Goal: Transaction & Acquisition: Purchase product/service

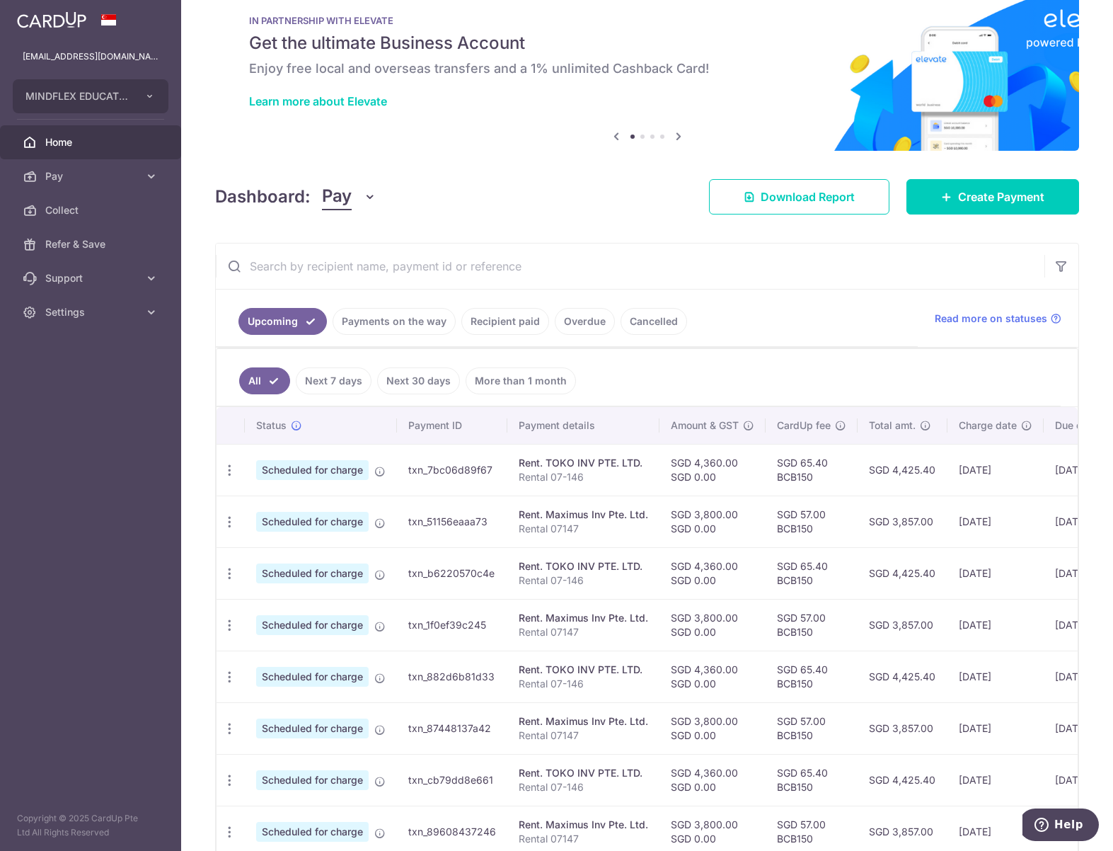
scroll to position [71, 0]
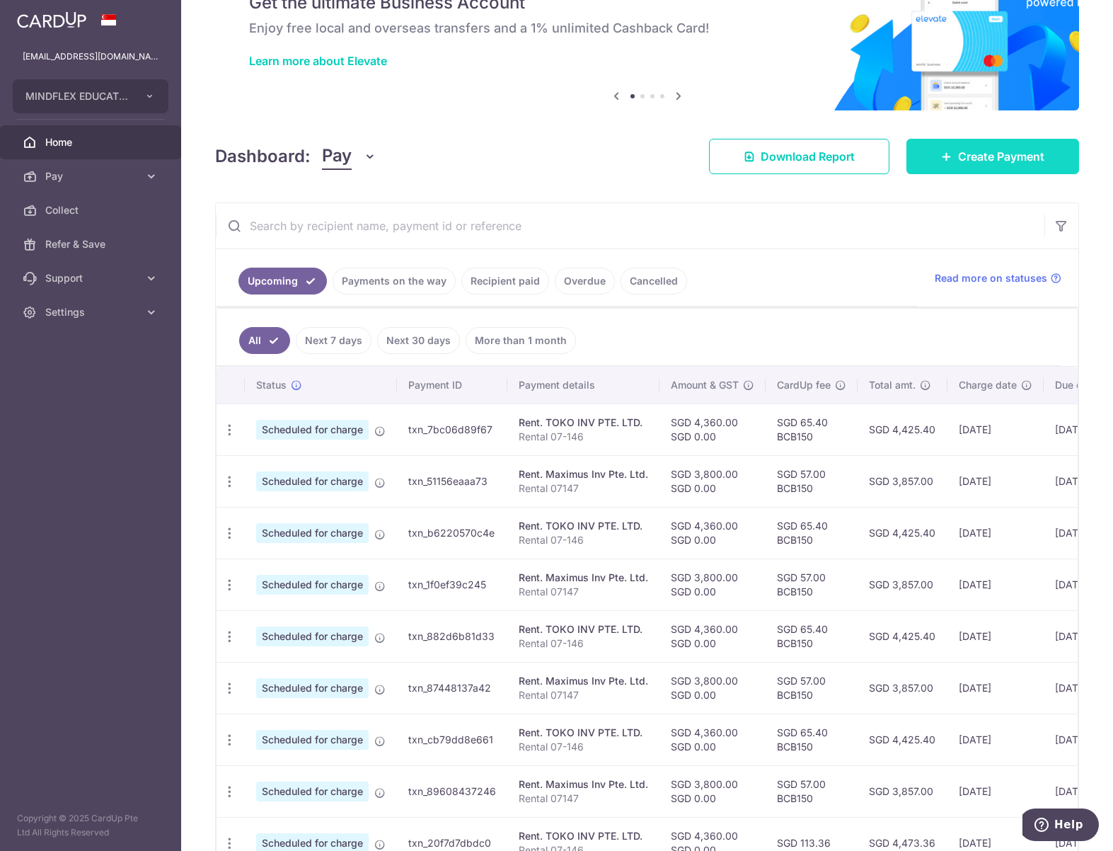
click at [863, 168] on link "Create Payment" at bounding box center [993, 156] width 173 height 35
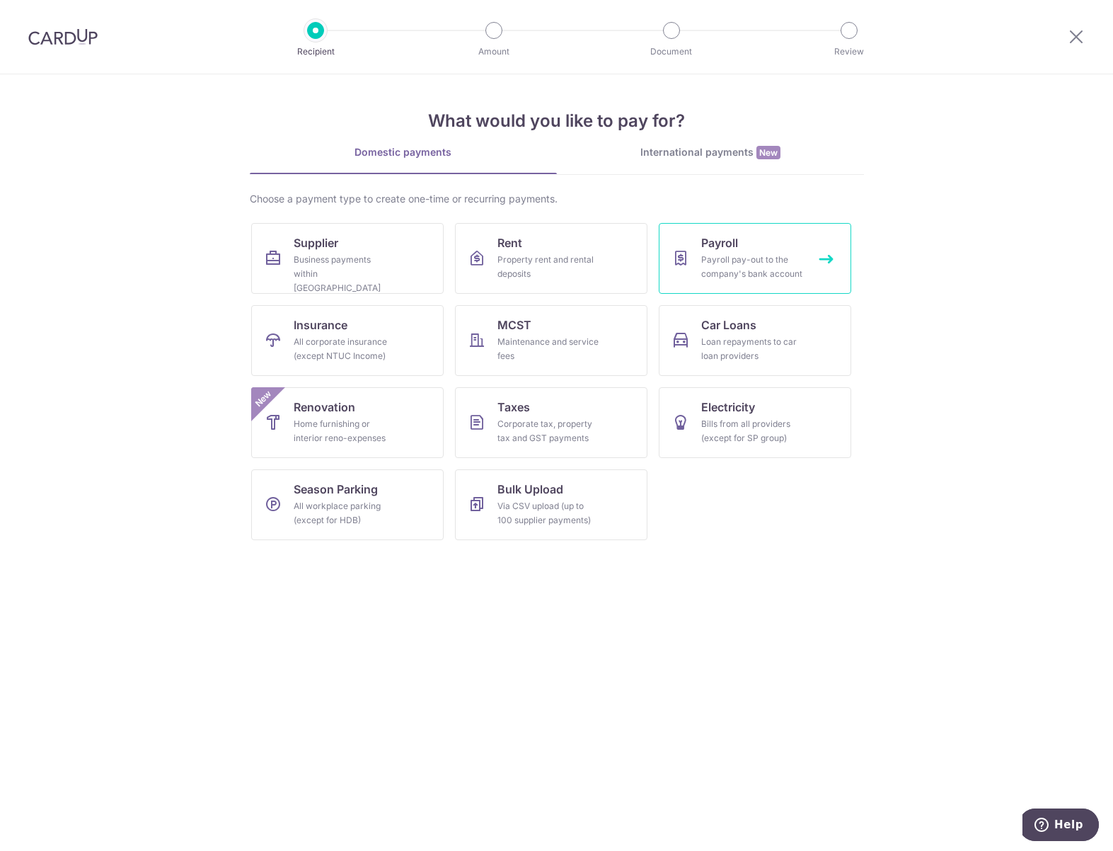
click at [734, 256] on div "Payroll pay-out to the company's bank account" at bounding box center [752, 267] width 102 height 28
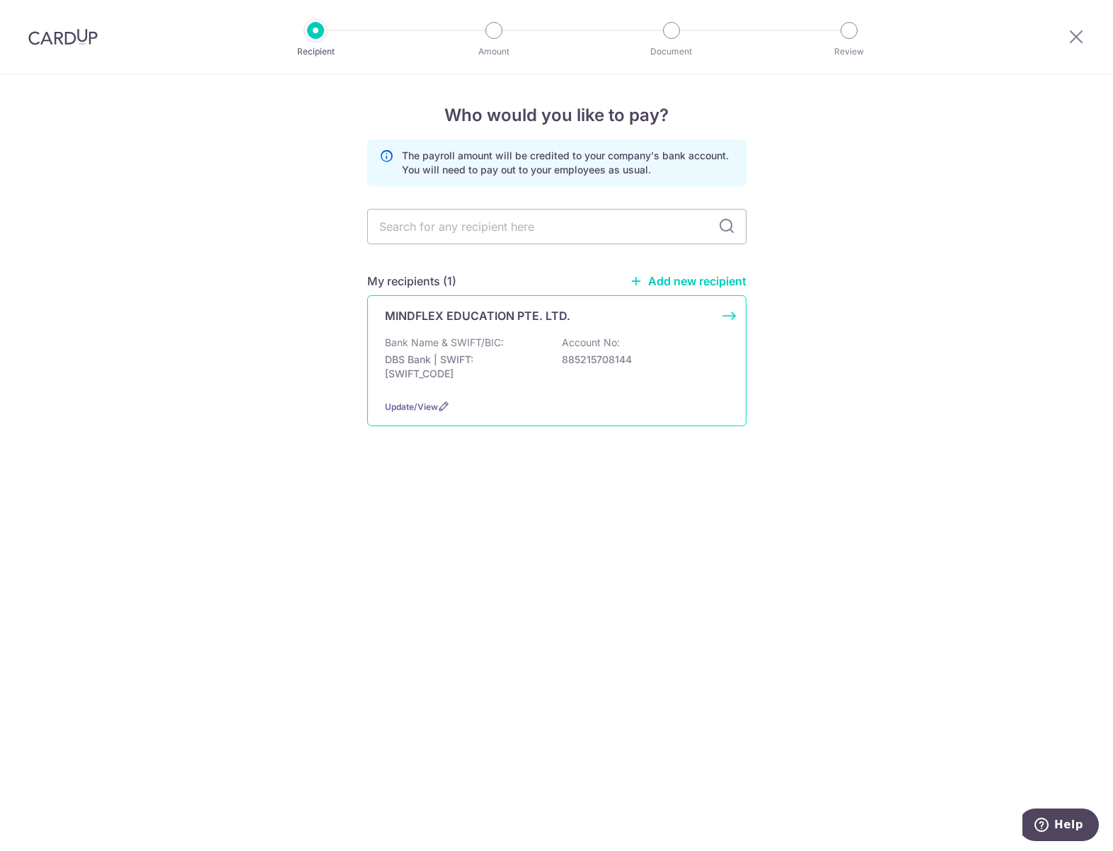
click at [406, 338] on p "Bank Name & SWIFT/BIC:" at bounding box center [444, 342] width 119 height 14
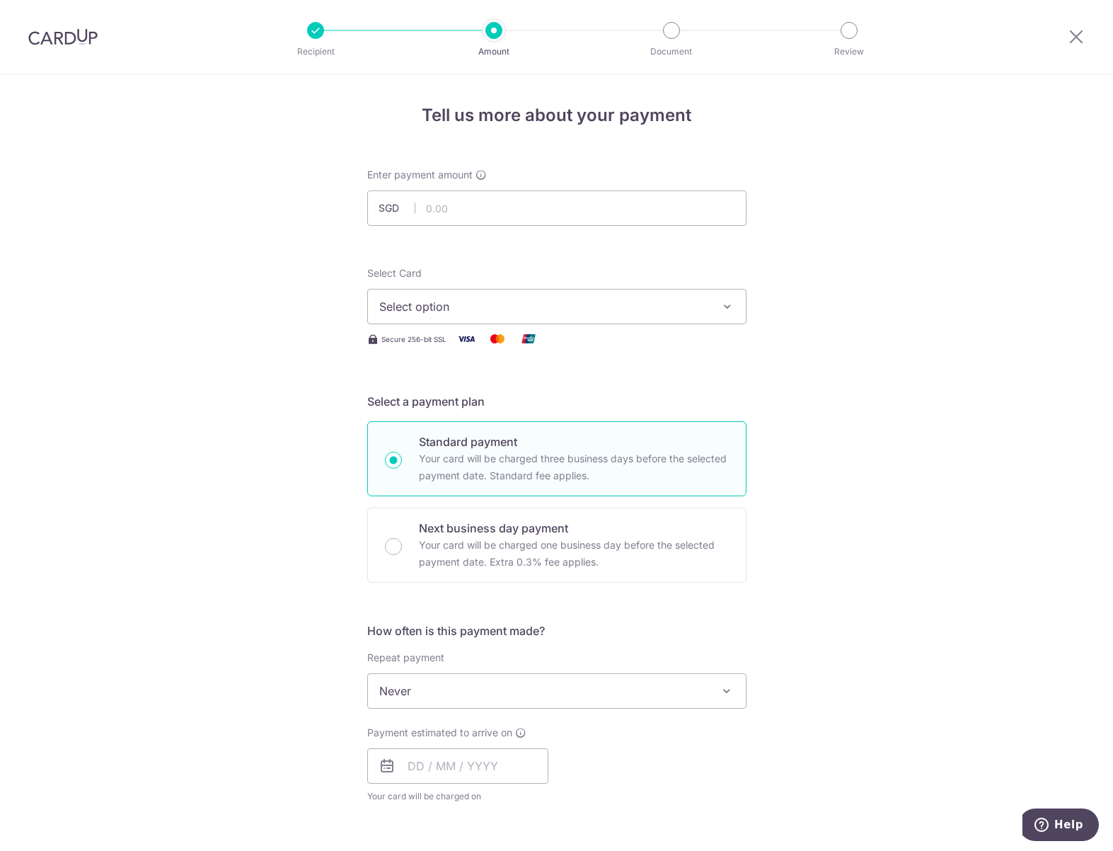
click at [79, 35] on img at bounding box center [62, 36] width 69 height 17
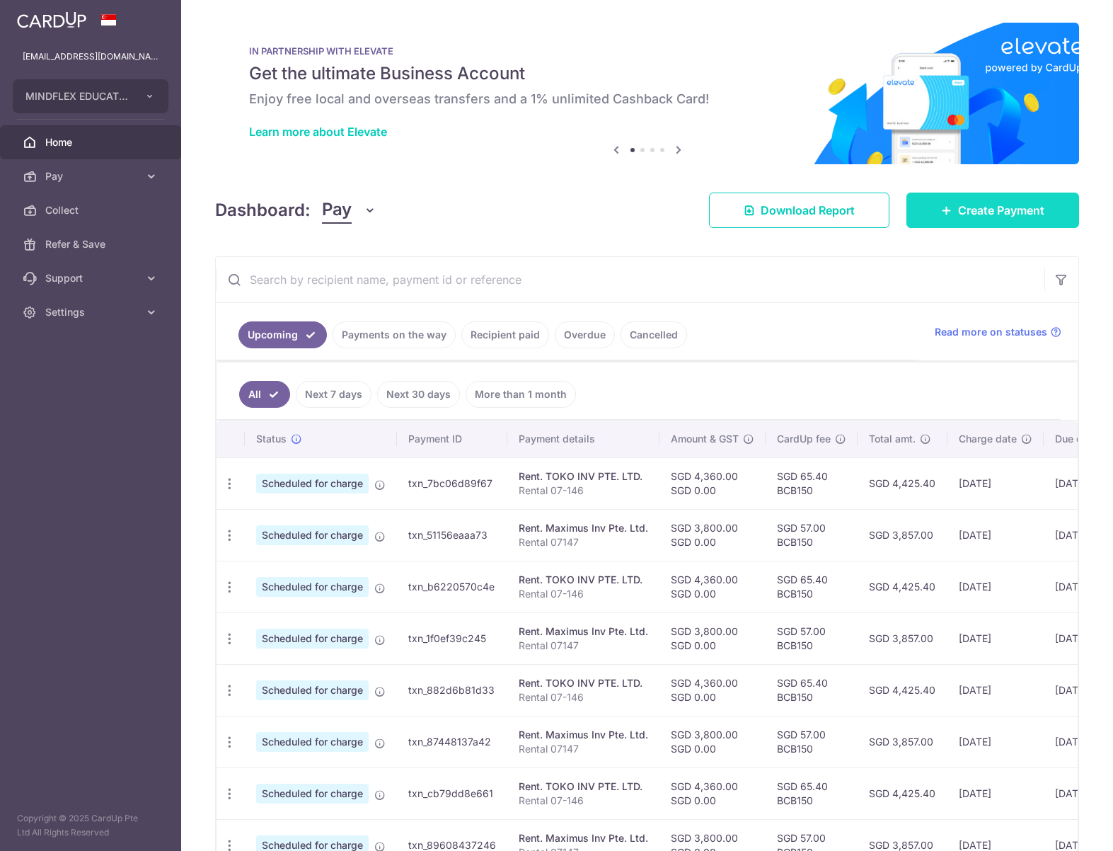
click at [1019, 219] on link "Create Payment" at bounding box center [993, 210] width 173 height 35
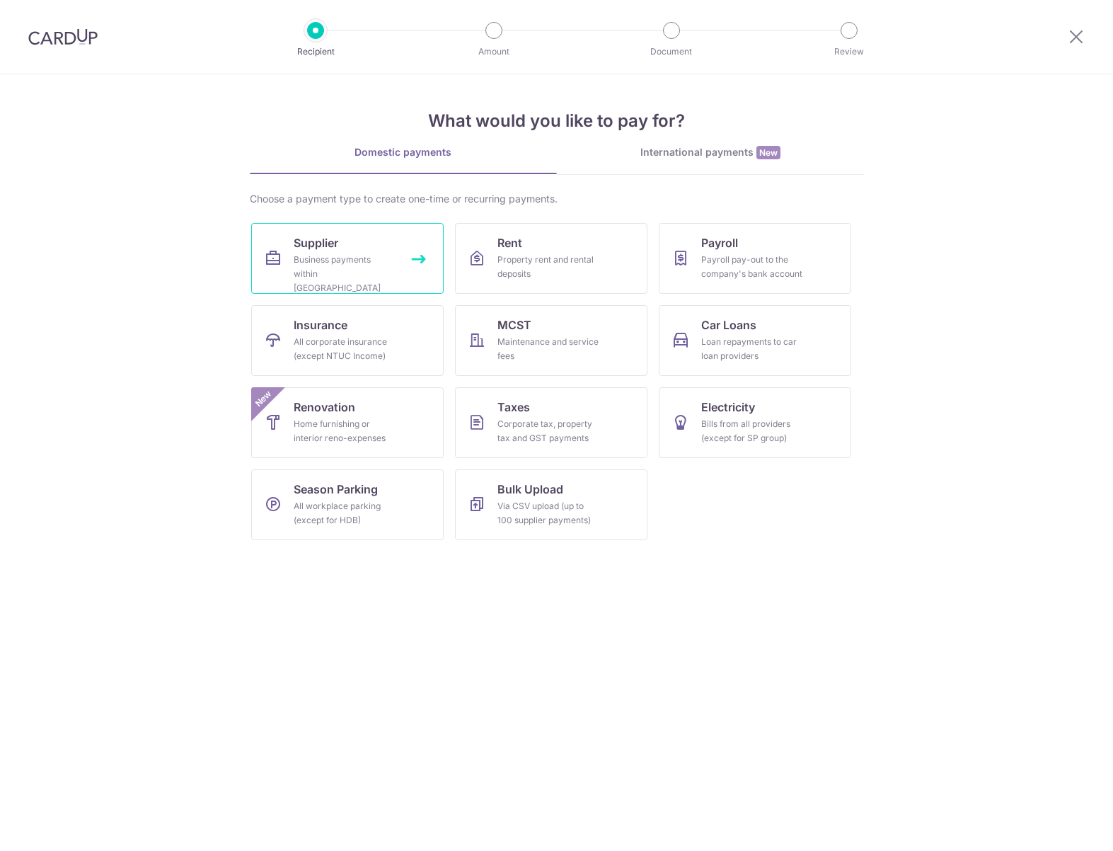
click at [311, 257] on div "Business payments within Singapore" at bounding box center [345, 274] width 102 height 42
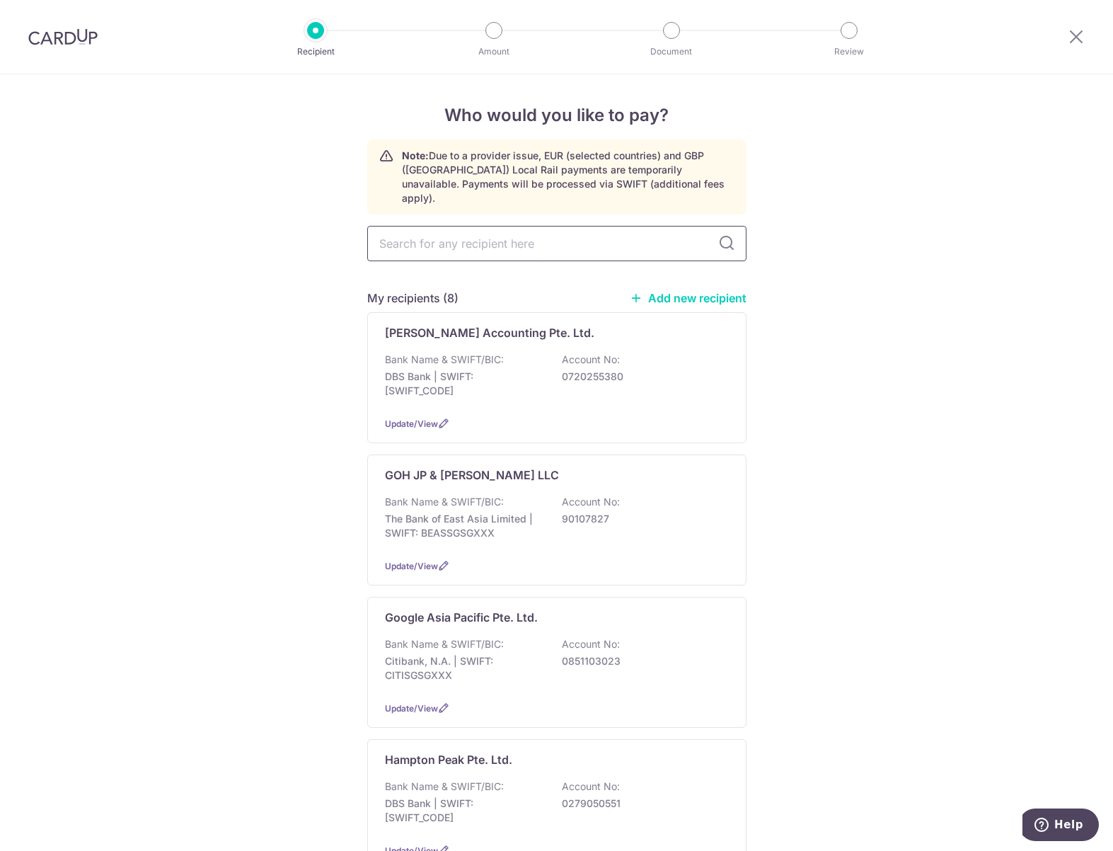
click at [493, 240] on input "text" at bounding box center [556, 243] width 379 height 35
type input "google ad"
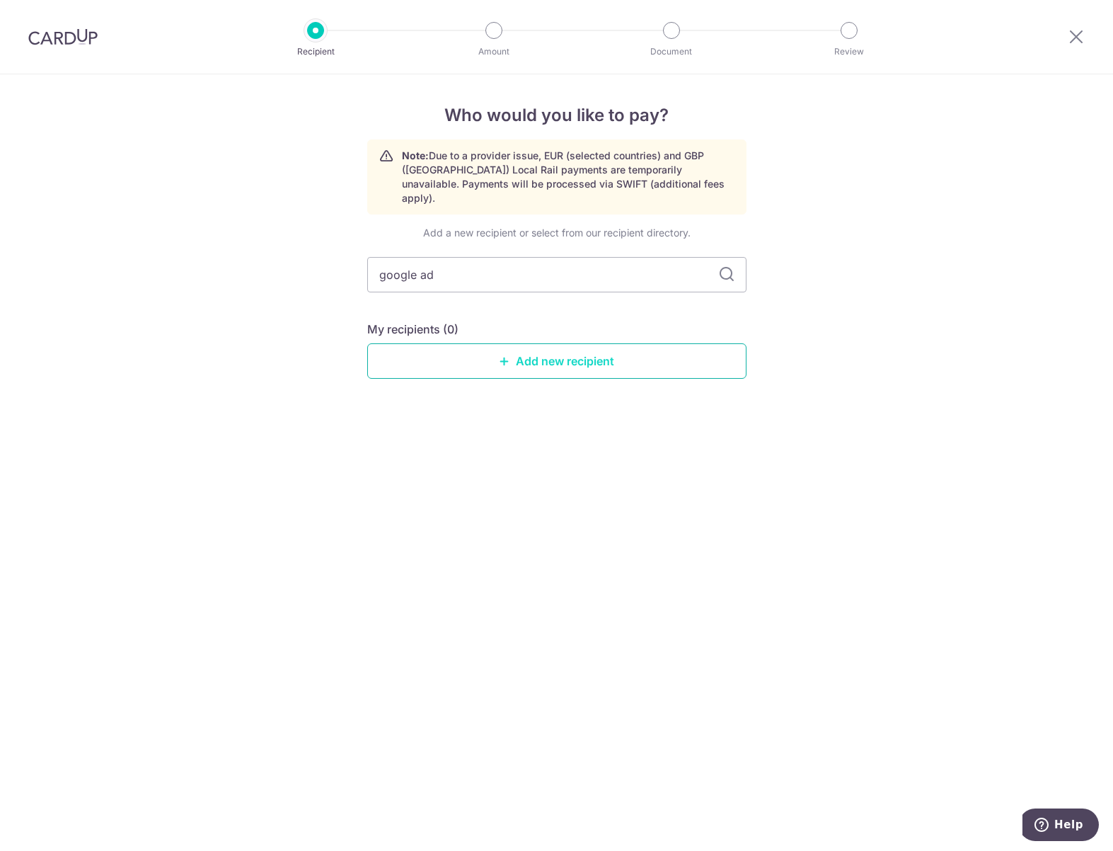
type input "google ads"
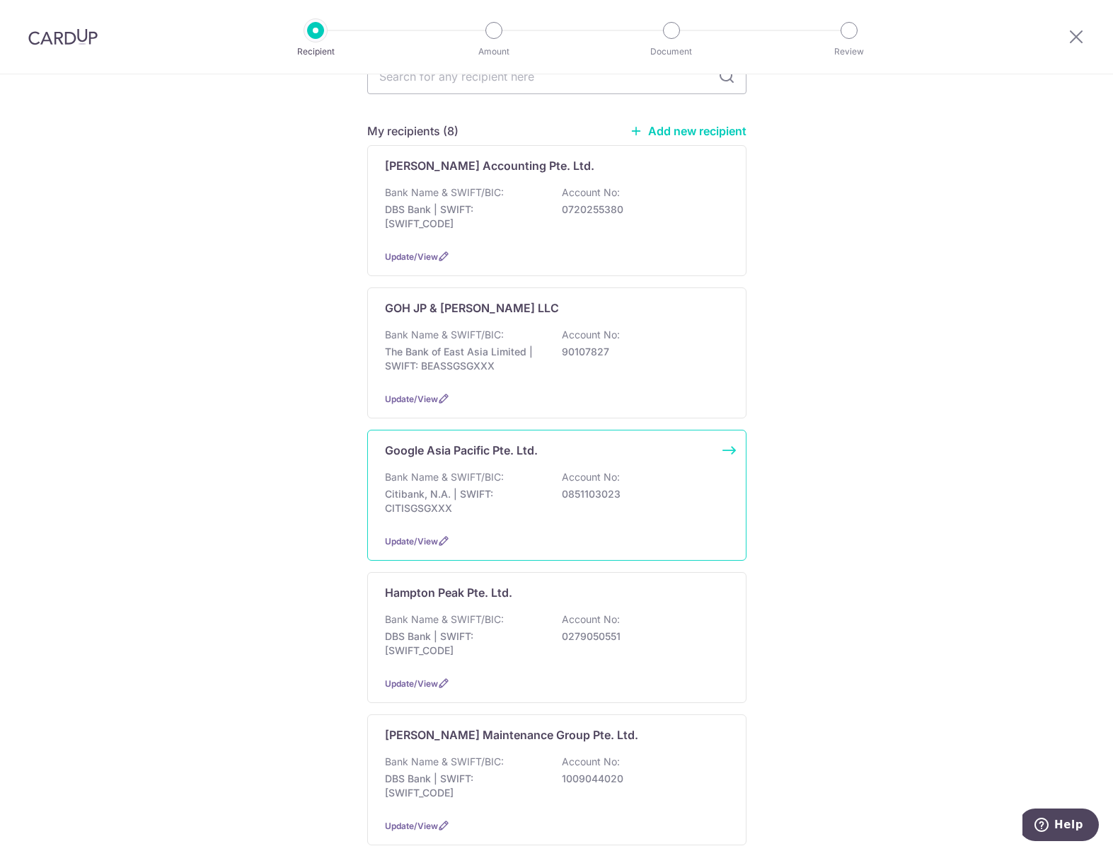
scroll to position [212, 0]
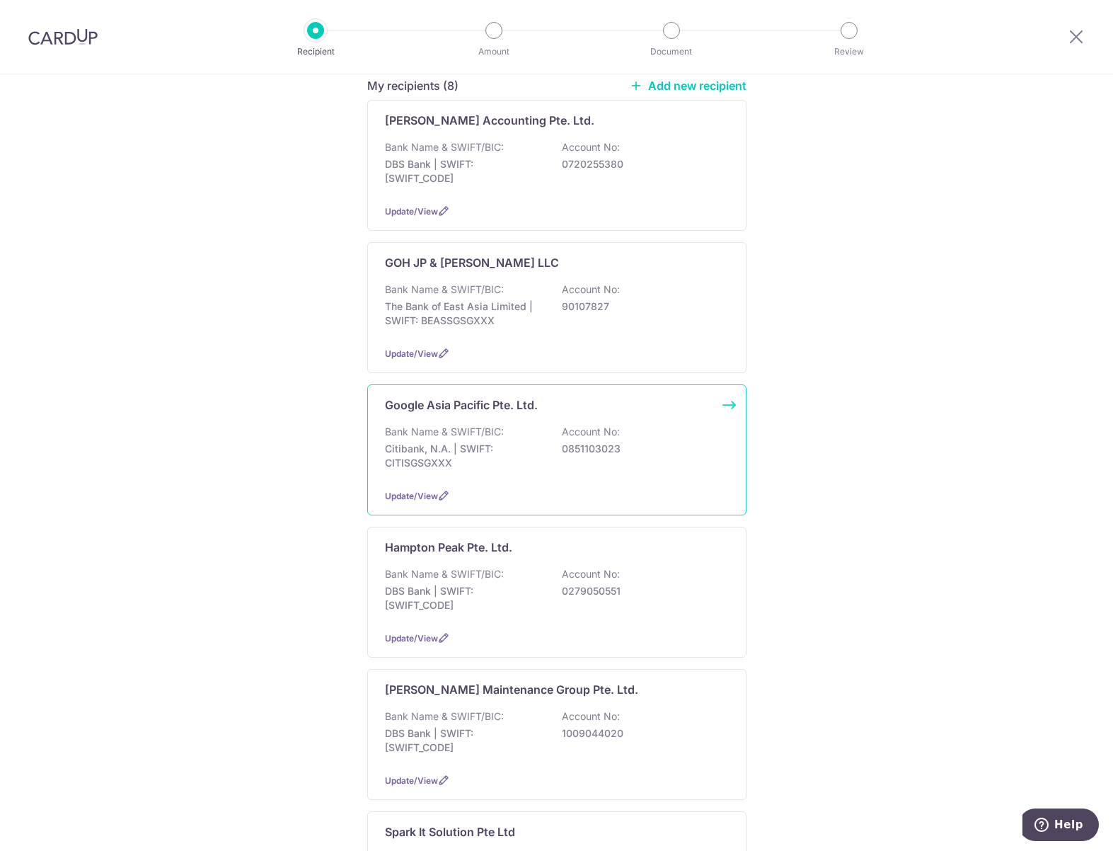
click at [463, 488] on div "Update/View" at bounding box center [557, 495] width 344 height 15
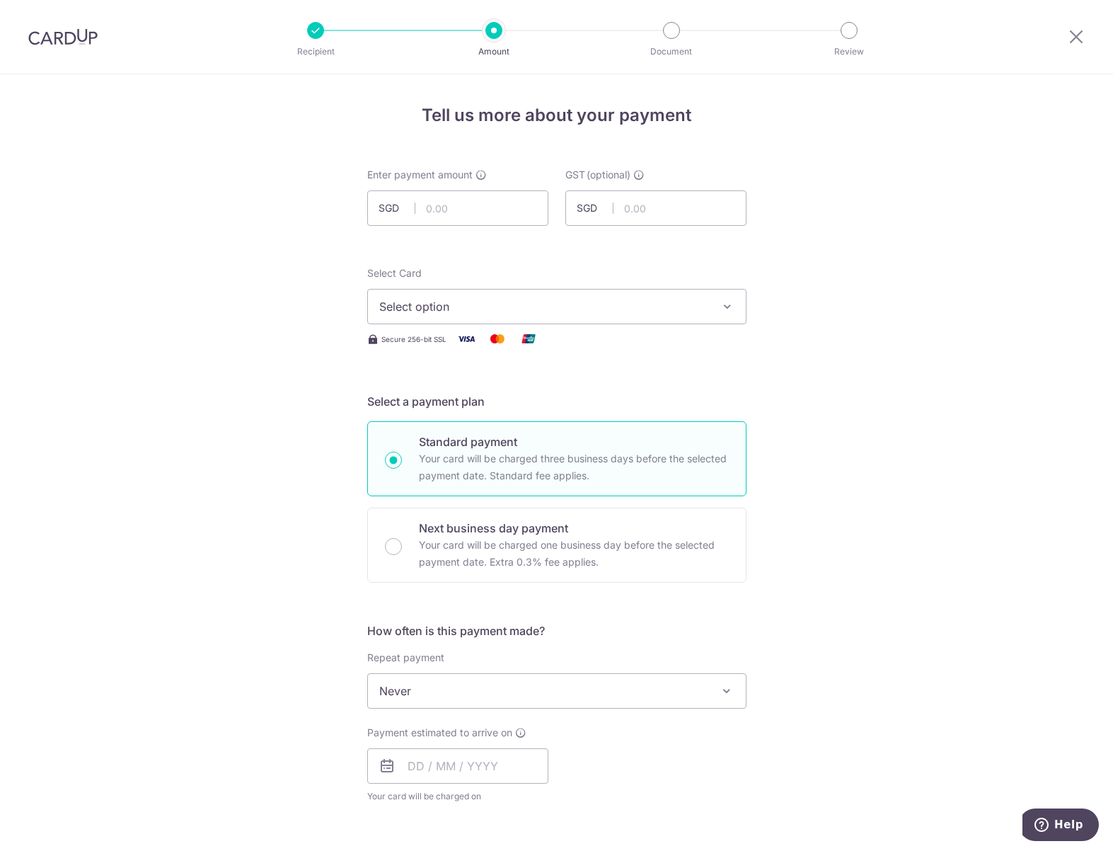
click at [82, 40] on img at bounding box center [62, 36] width 69 height 17
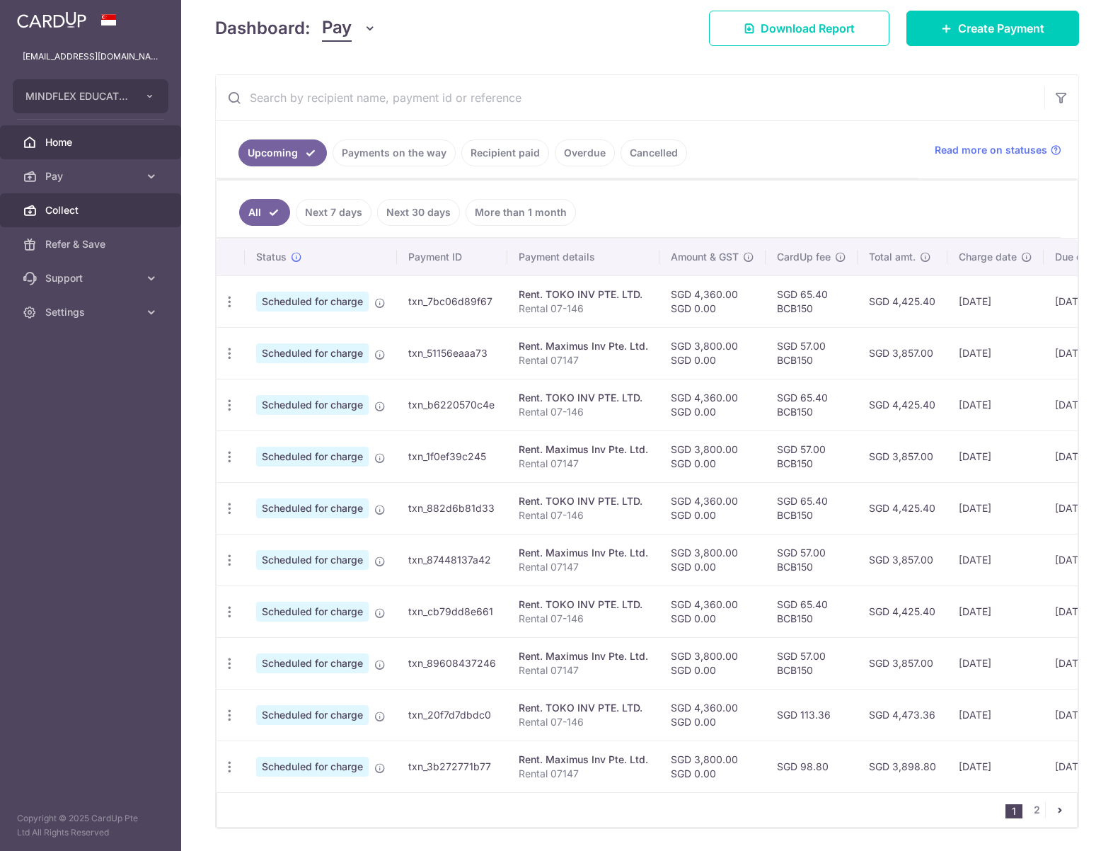
scroll to position [71, 0]
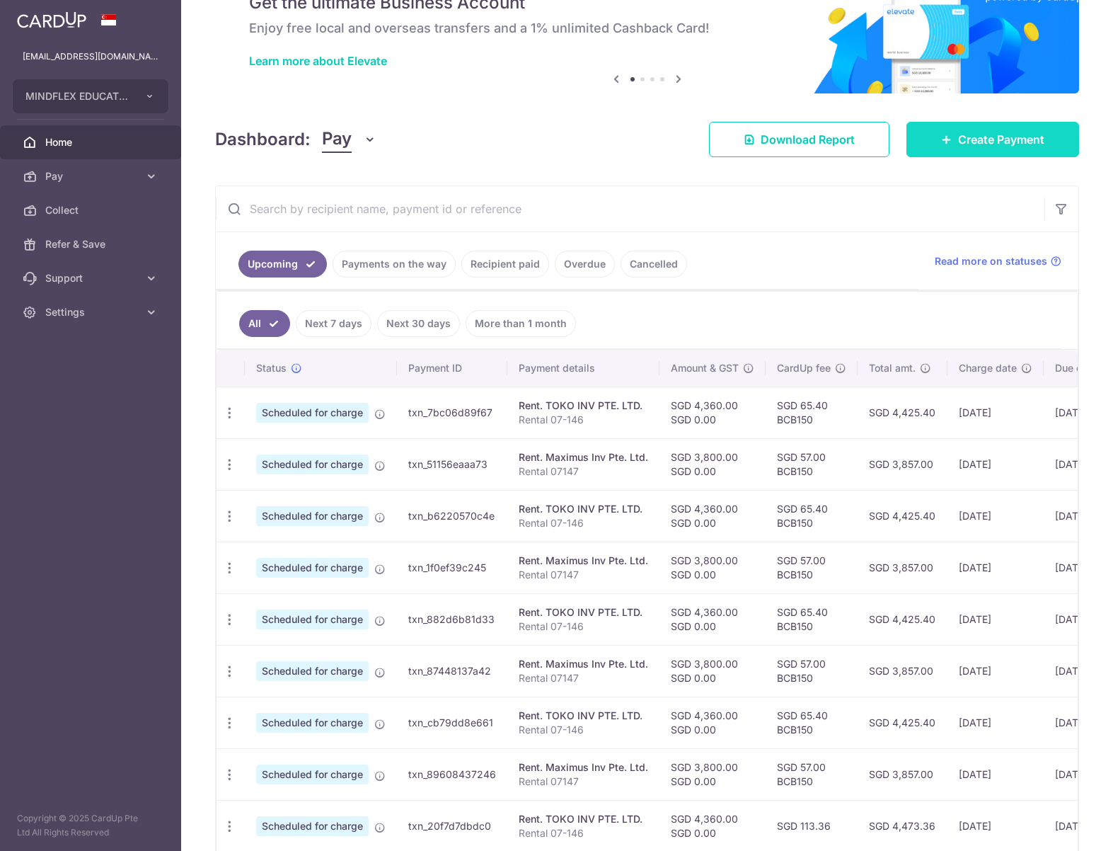
click at [958, 139] on span "Create Payment" at bounding box center [1001, 139] width 86 height 17
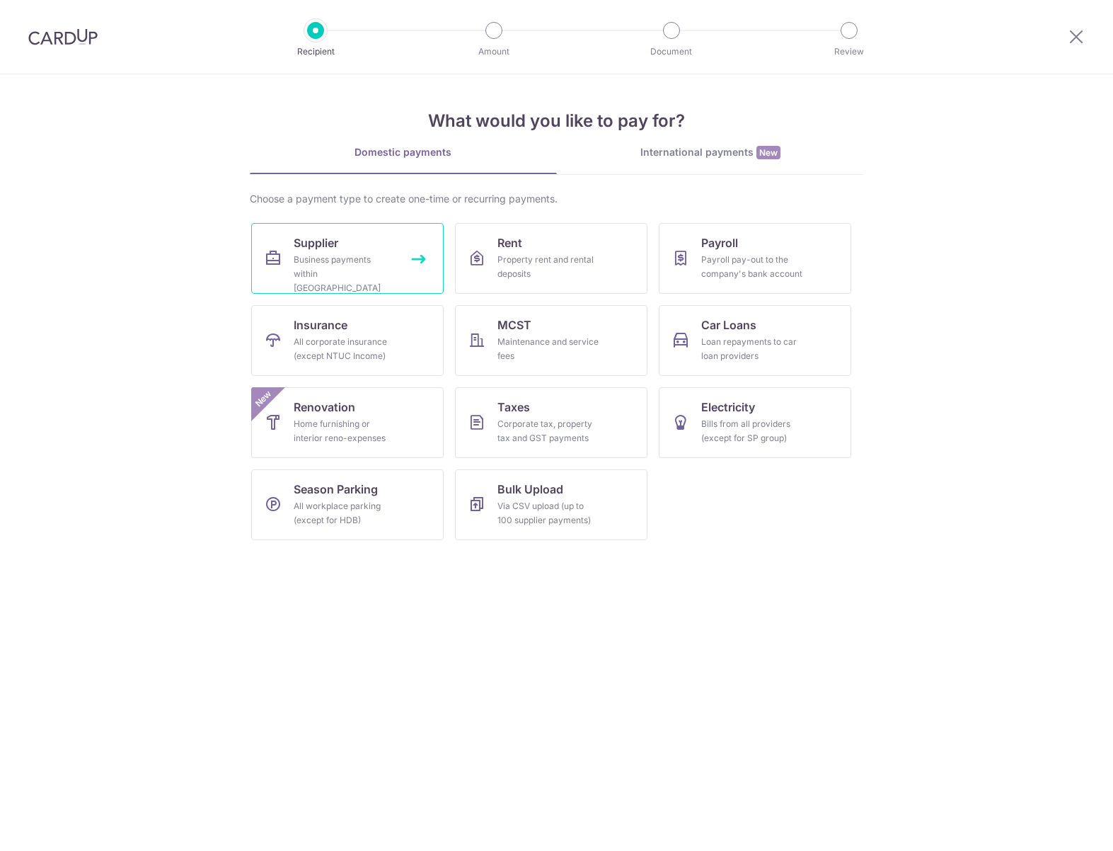
click at [355, 258] on div "Business payments within [GEOGRAPHIC_DATA]" at bounding box center [345, 274] width 102 height 42
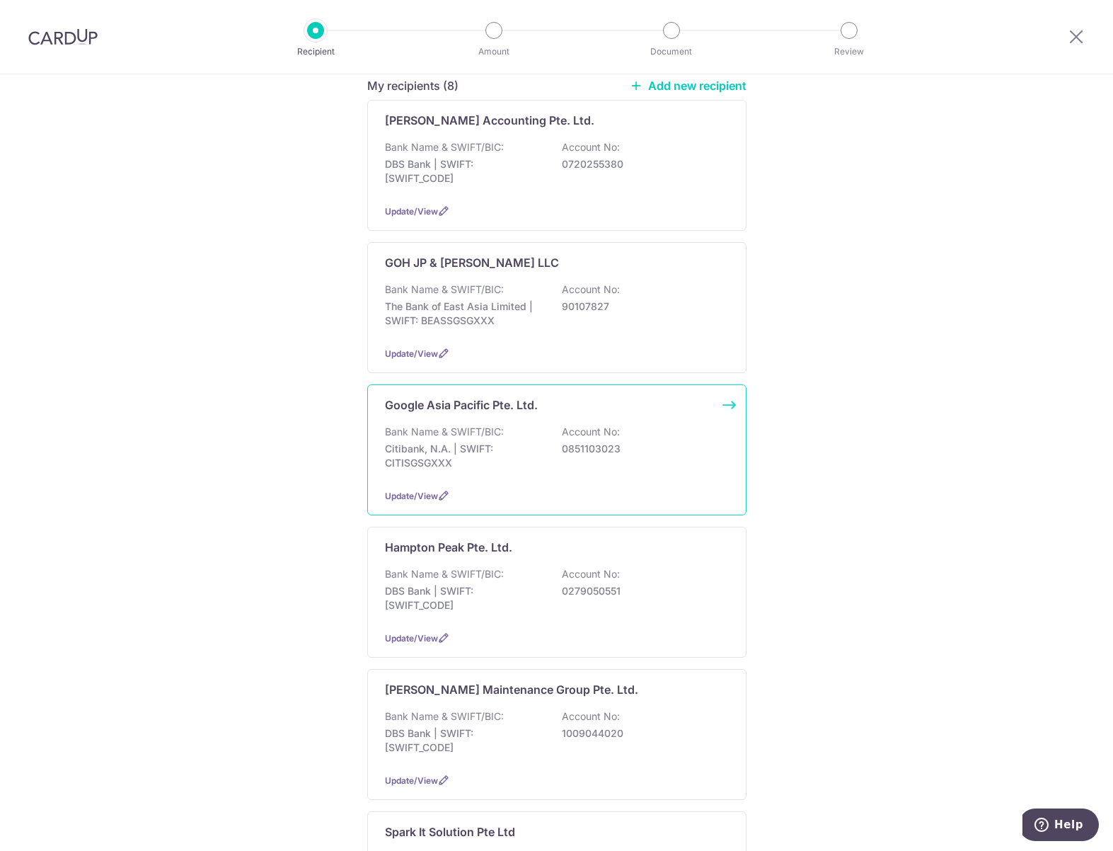
click at [444, 425] on p "Bank Name & SWIFT/BIC:" at bounding box center [444, 432] width 119 height 14
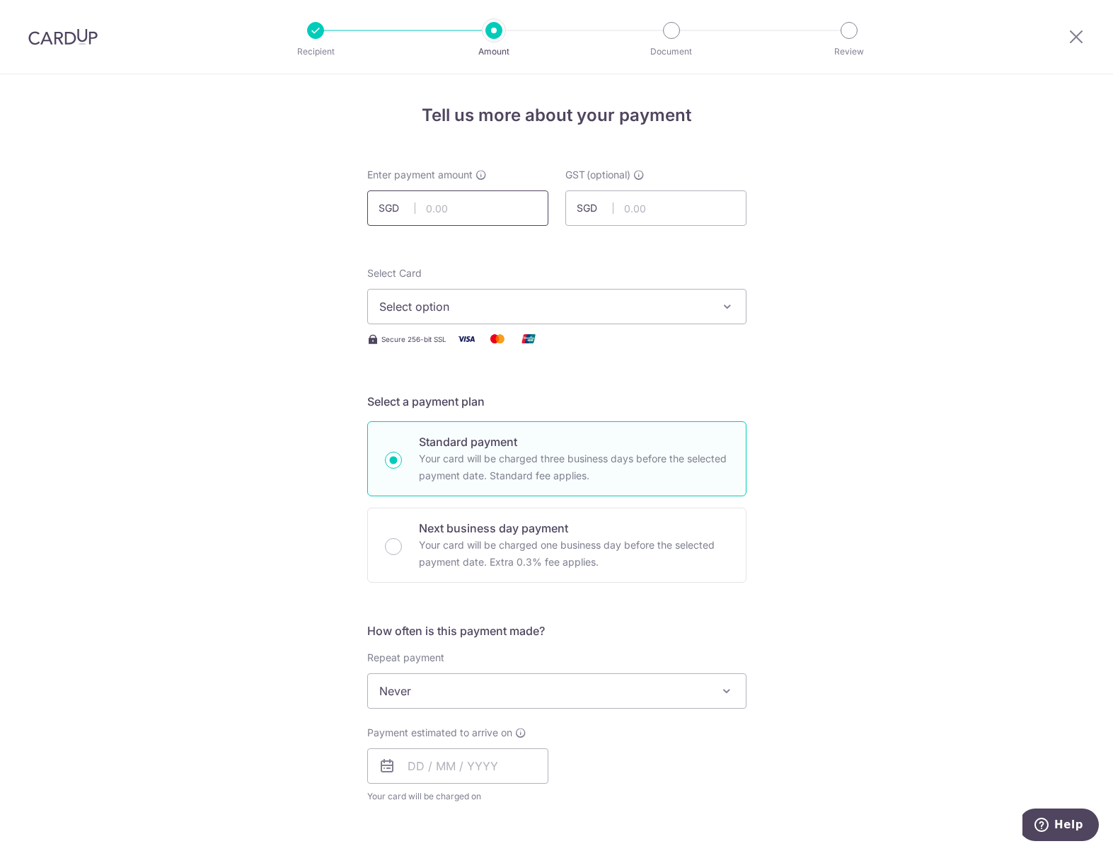
click at [420, 212] on input "text" at bounding box center [457, 207] width 181 height 35
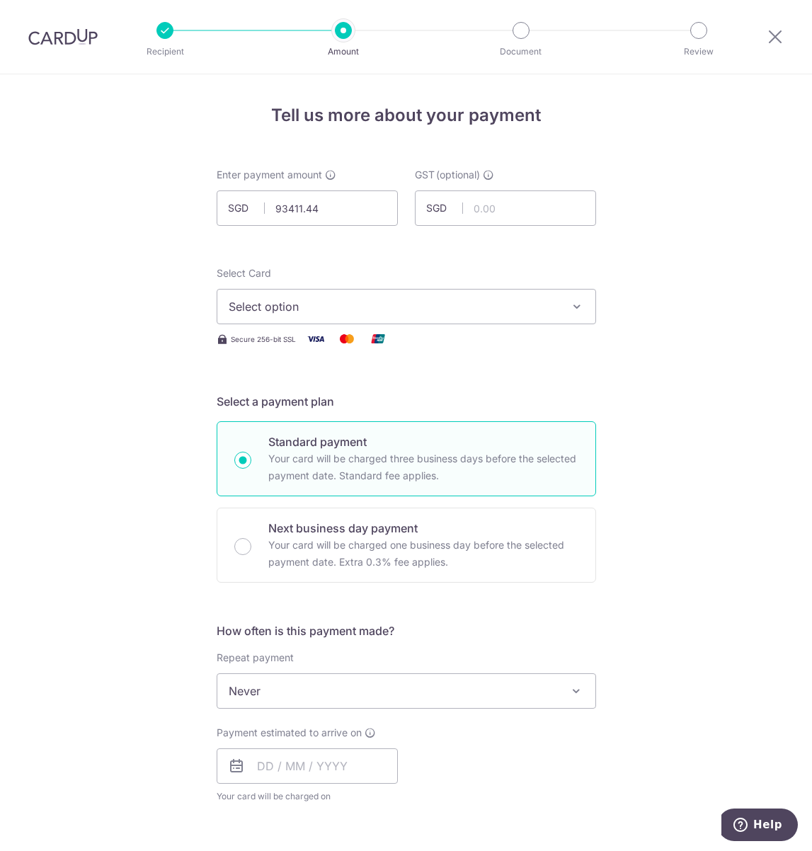
type input "93,411.44"
click at [321, 304] on span "Select option" at bounding box center [394, 306] width 330 height 17
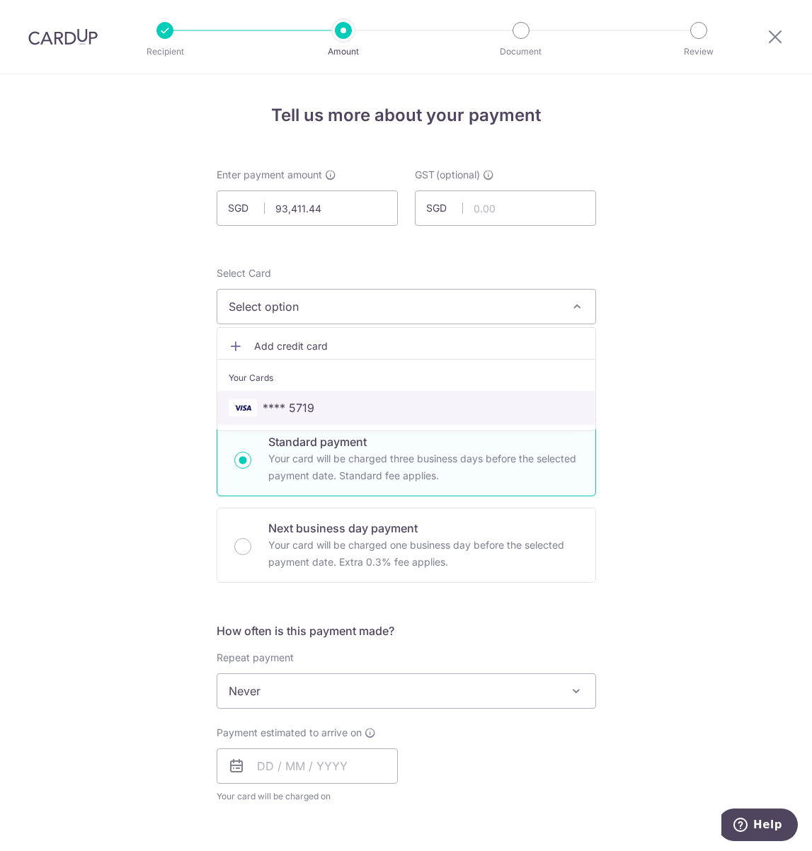
click at [307, 399] on span "**** 5719" at bounding box center [289, 407] width 52 height 17
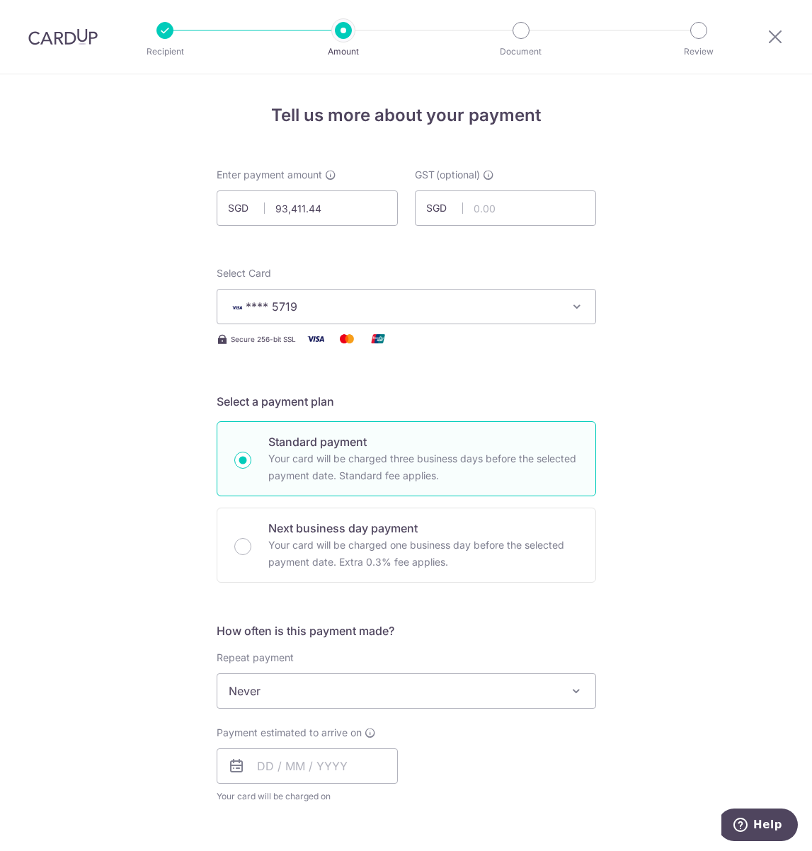
click at [158, 372] on div "Tell us more about your payment Enter payment amount SGD 93,411.44 93411.44 GST…" at bounding box center [406, 761] width 812 height 1375
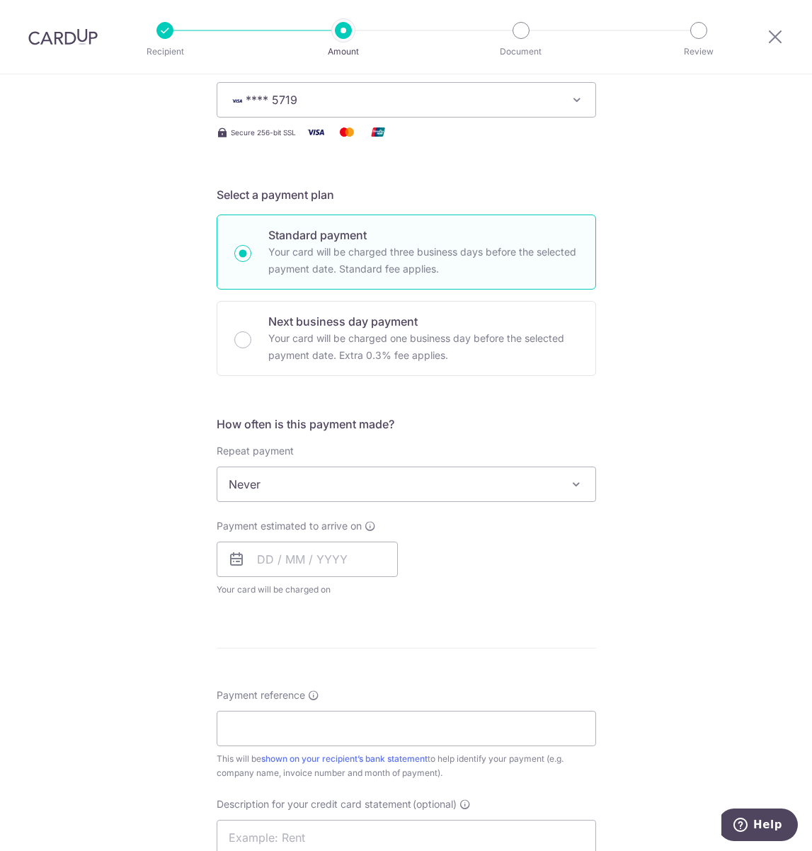
scroll to position [212, 0]
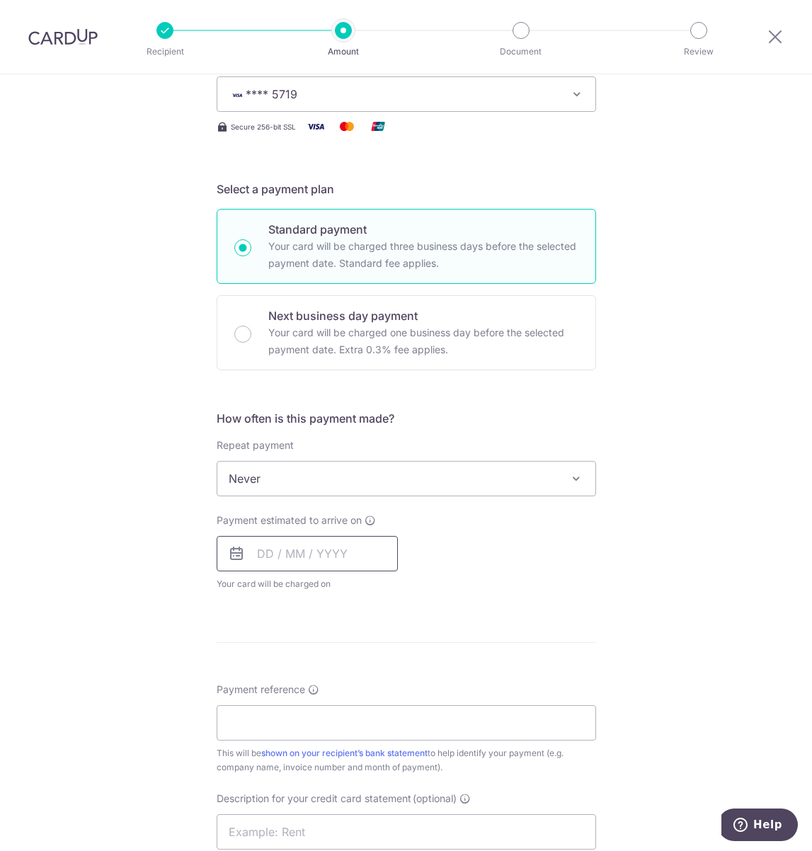
click at [288, 570] on input "text" at bounding box center [307, 553] width 181 height 35
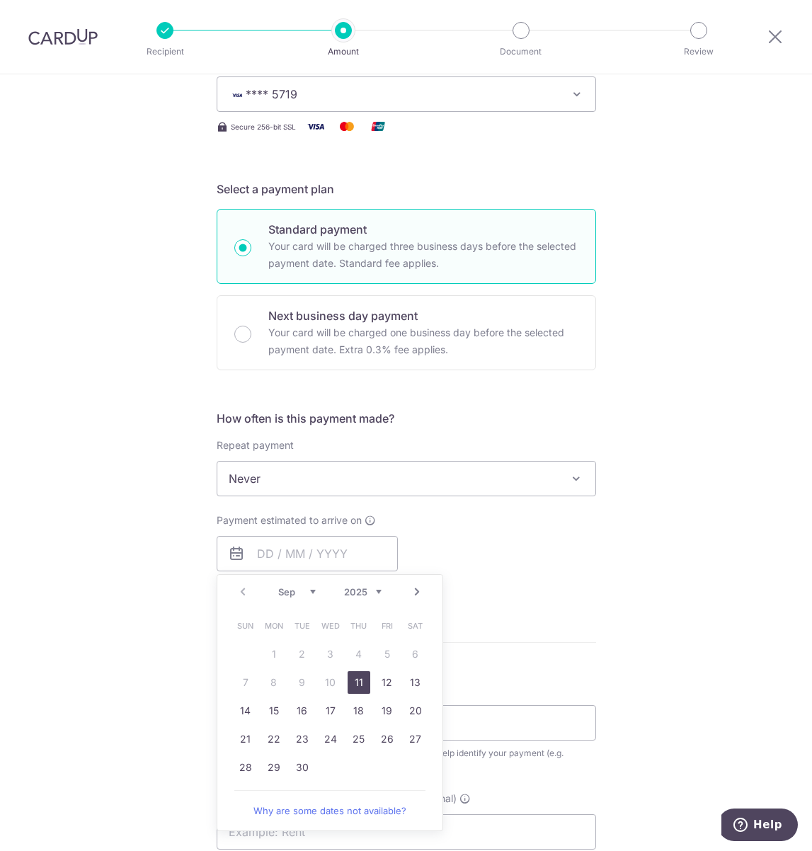
click at [348, 679] on link "11" at bounding box center [359, 682] width 23 height 23
type input "11/09/2025"
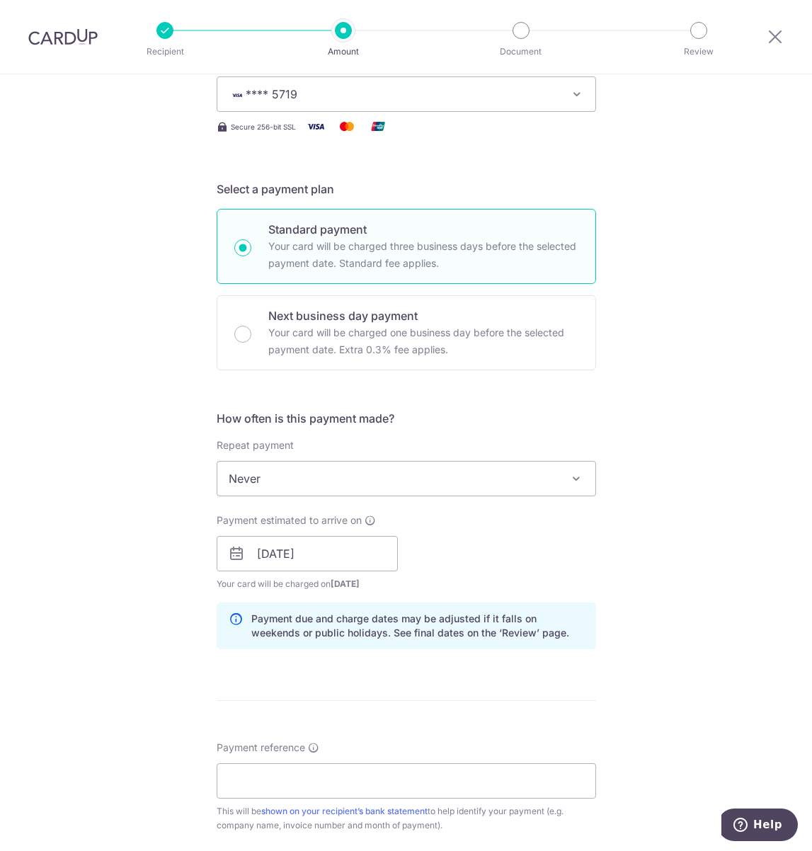
click at [155, 516] on div "Tell us more about your payment Enter payment amount SGD 93,411.44 93411.44 GST…" at bounding box center [406, 578] width 812 height 1433
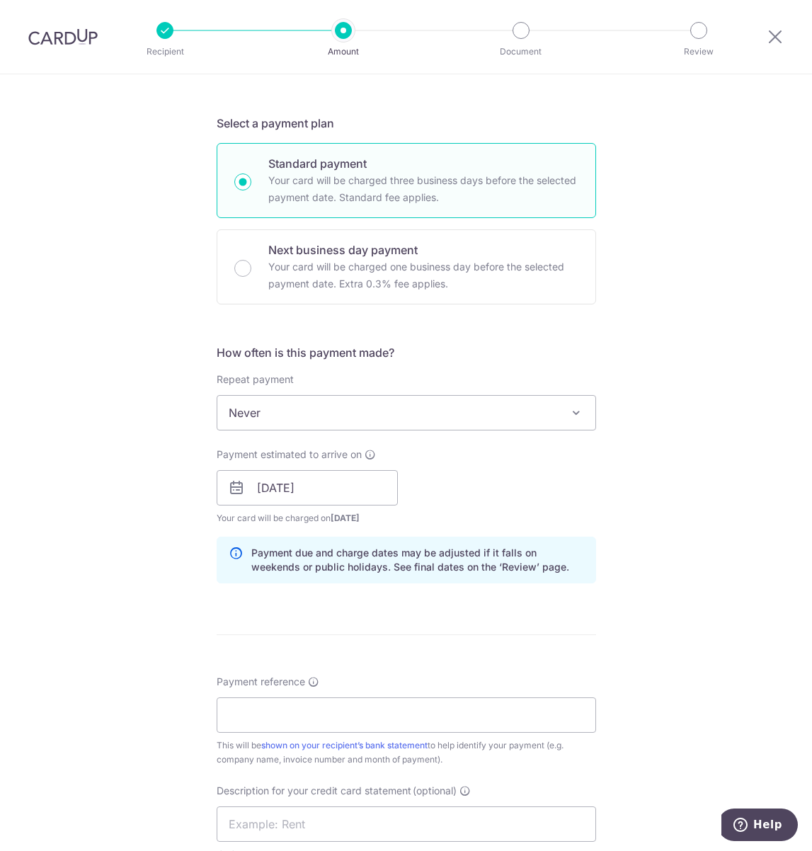
scroll to position [283, 0]
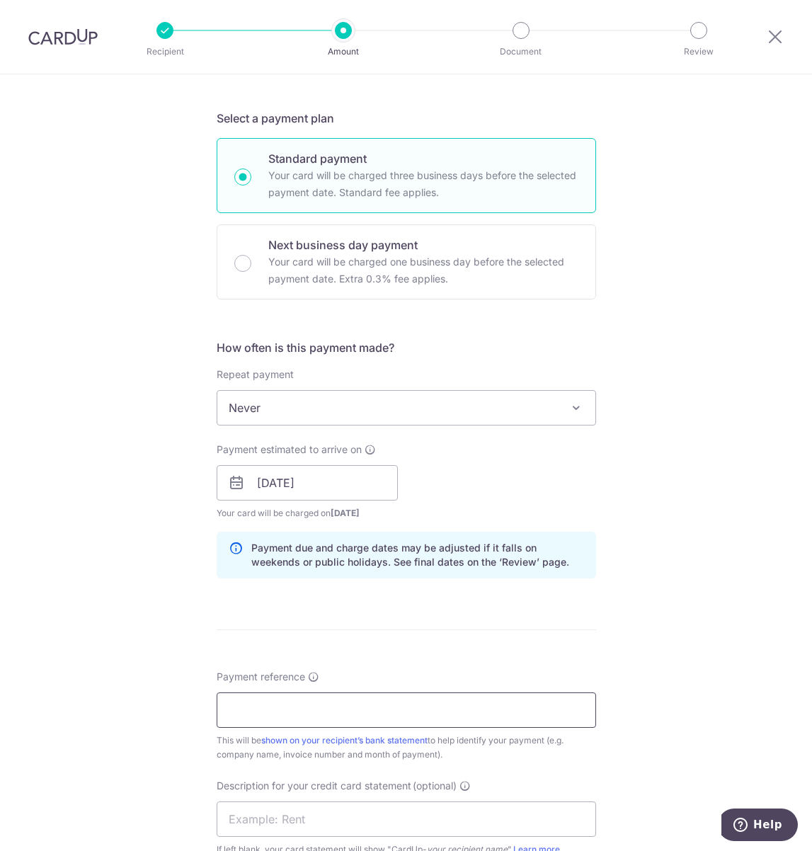
click at [254, 711] on input "Payment reference" at bounding box center [406, 709] width 379 height 35
type input "I"
type input "Invoice 5329920468"
drag, startPoint x: 349, startPoint y: 712, endPoint x: 268, endPoint y: 711, distance: 80.7
click at [268, 711] on input "Invoice 5329920468" at bounding box center [406, 709] width 379 height 35
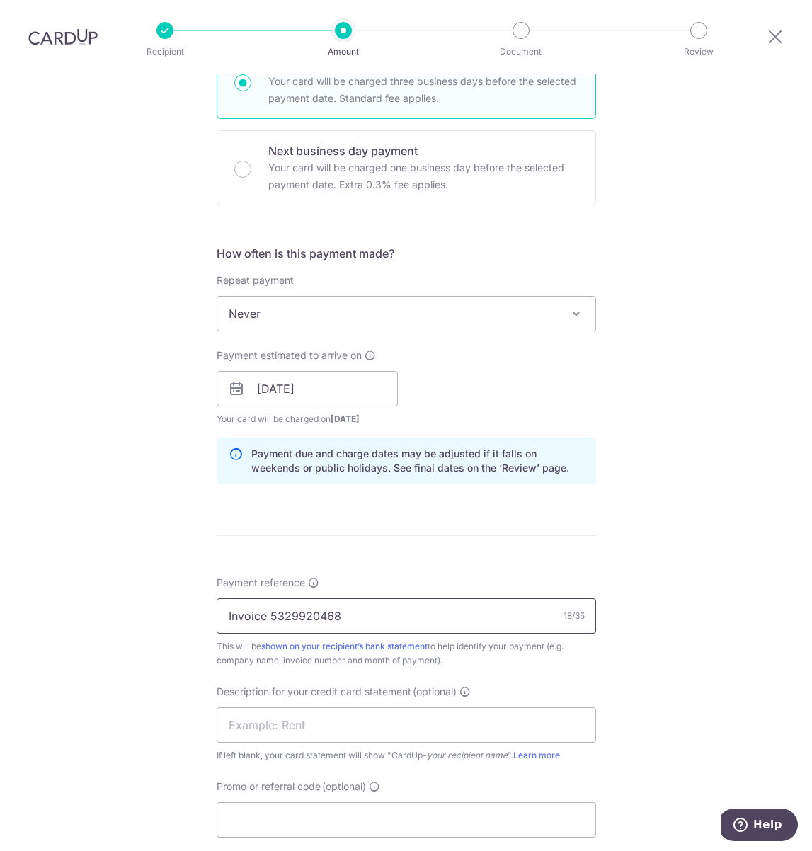
scroll to position [495, 0]
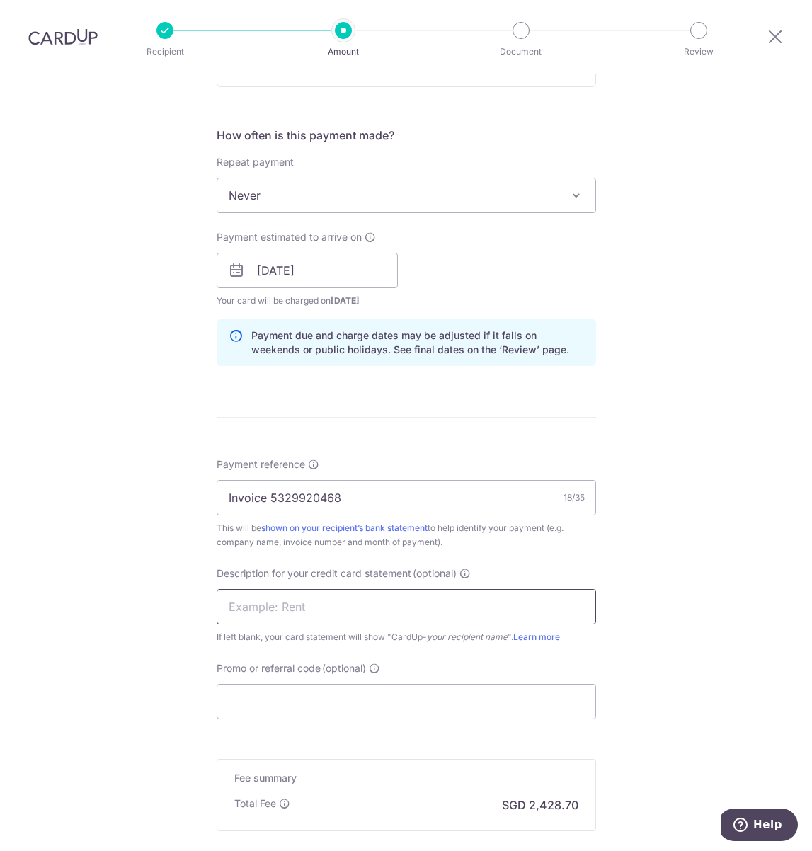
click at [271, 598] on input "text" at bounding box center [406, 606] width 379 height 35
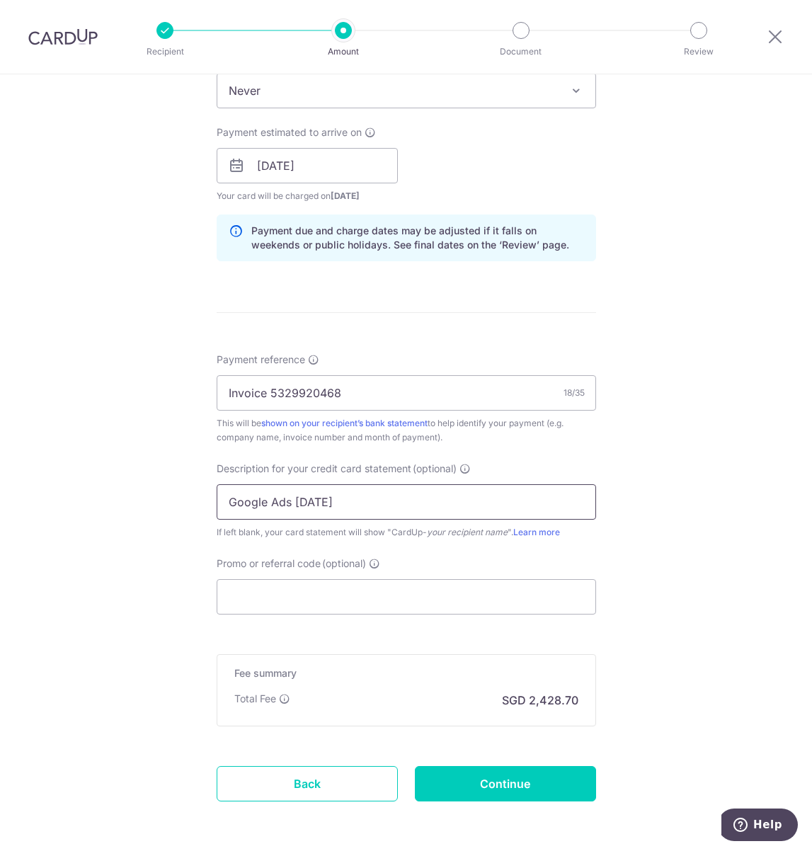
scroll to position [637, 0]
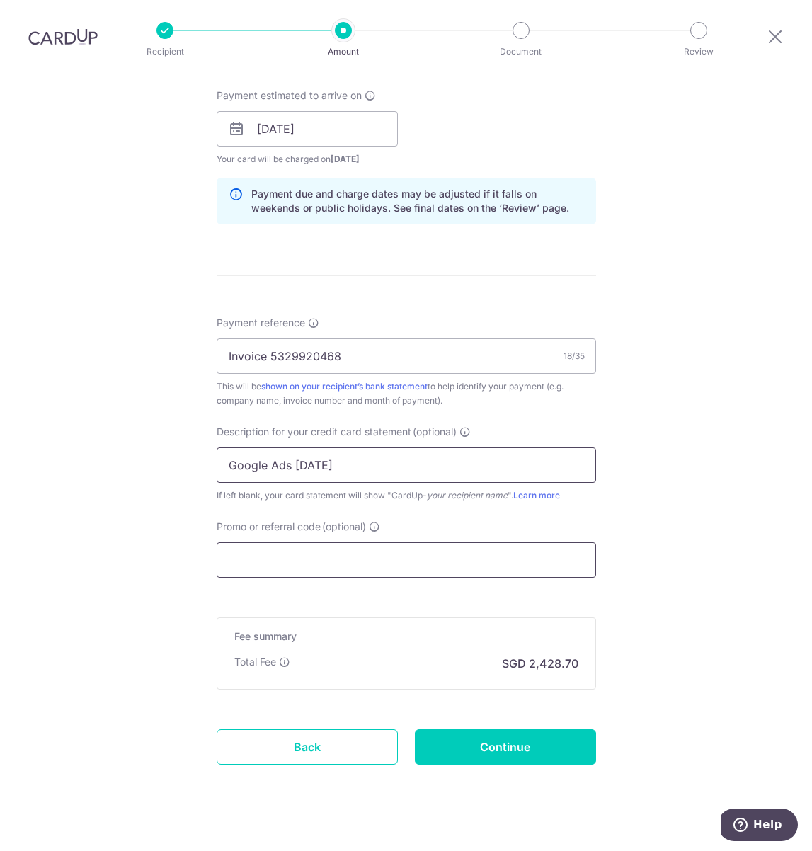
type input "Google Ads Jul"
click at [273, 545] on input "Promo or referral code (optional)" at bounding box center [406, 559] width 379 height 35
click at [37, 326] on div "Tell us more about your payment Enter payment amount SGD 93,411.44 93411.44 GST…" at bounding box center [406, 153] width 812 height 1433
click at [309, 552] on input "Promo or referral code (optional)" at bounding box center [406, 559] width 379 height 35
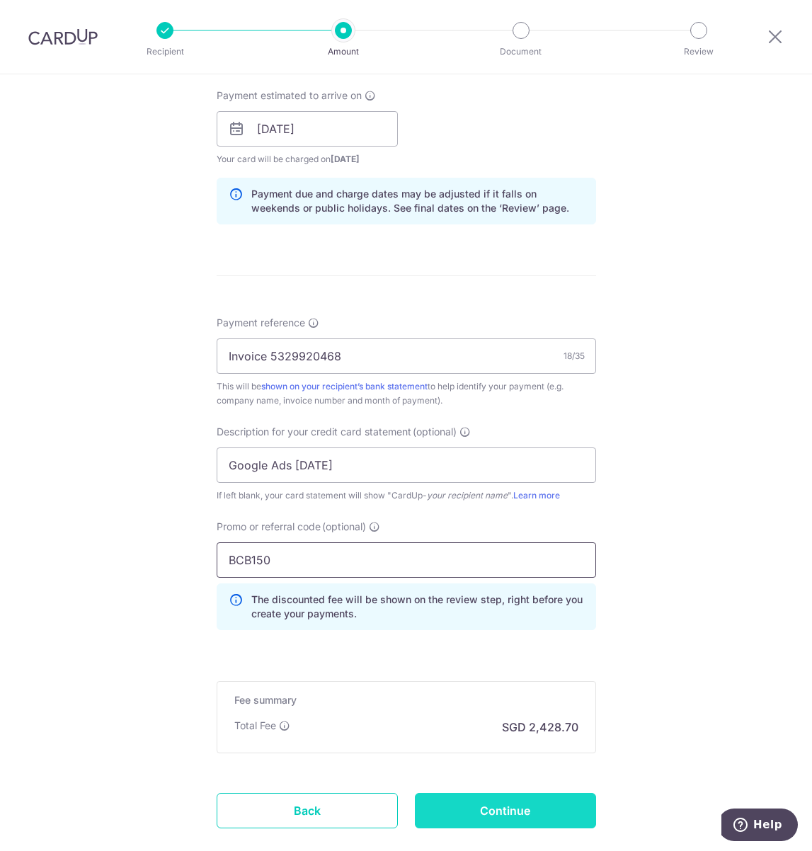
type input "BCB150"
click at [470, 796] on input "Continue" at bounding box center [505, 810] width 181 height 35
type input "Create Schedule"
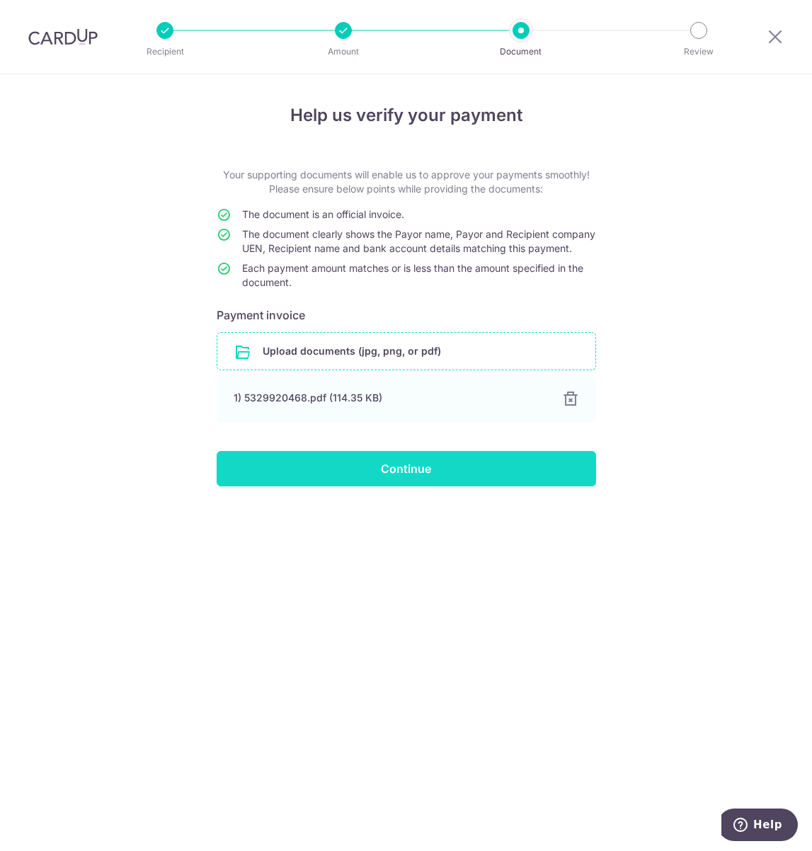
click at [309, 486] on input "Continue" at bounding box center [406, 468] width 379 height 35
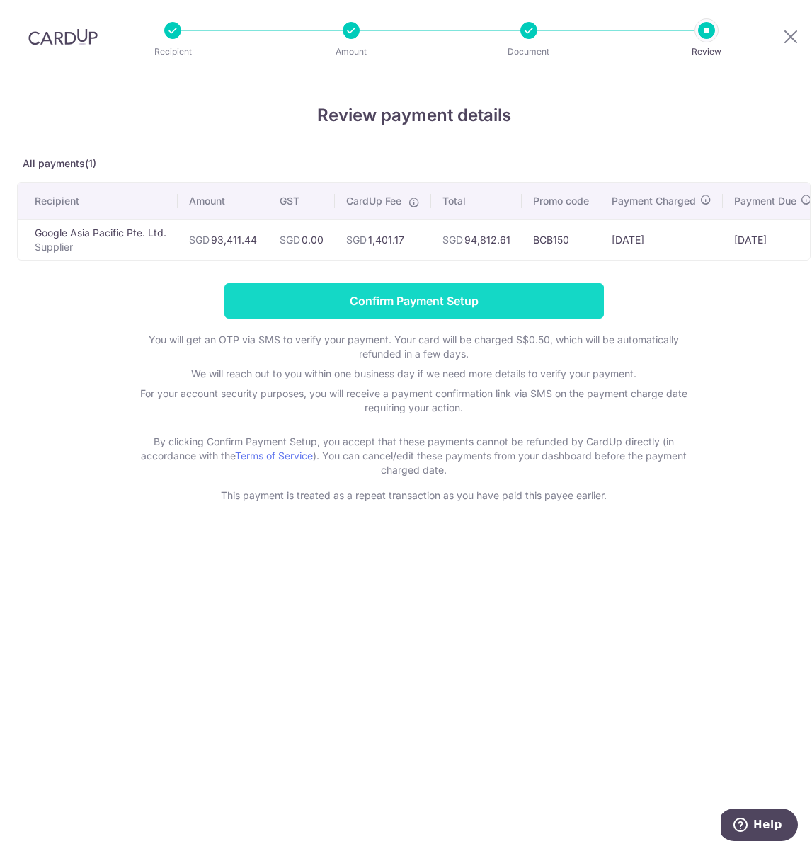
click at [360, 311] on input "Confirm Payment Setup" at bounding box center [413, 300] width 379 height 35
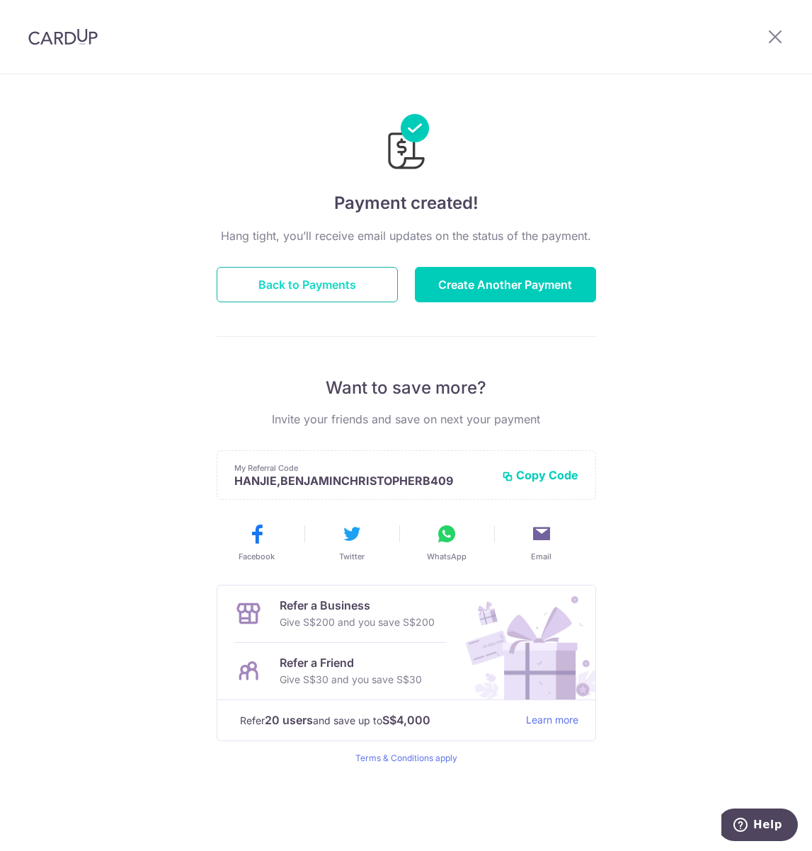
click at [348, 289] on button "Back to Payments" at bounding box center [307, 284] width 181 height 35
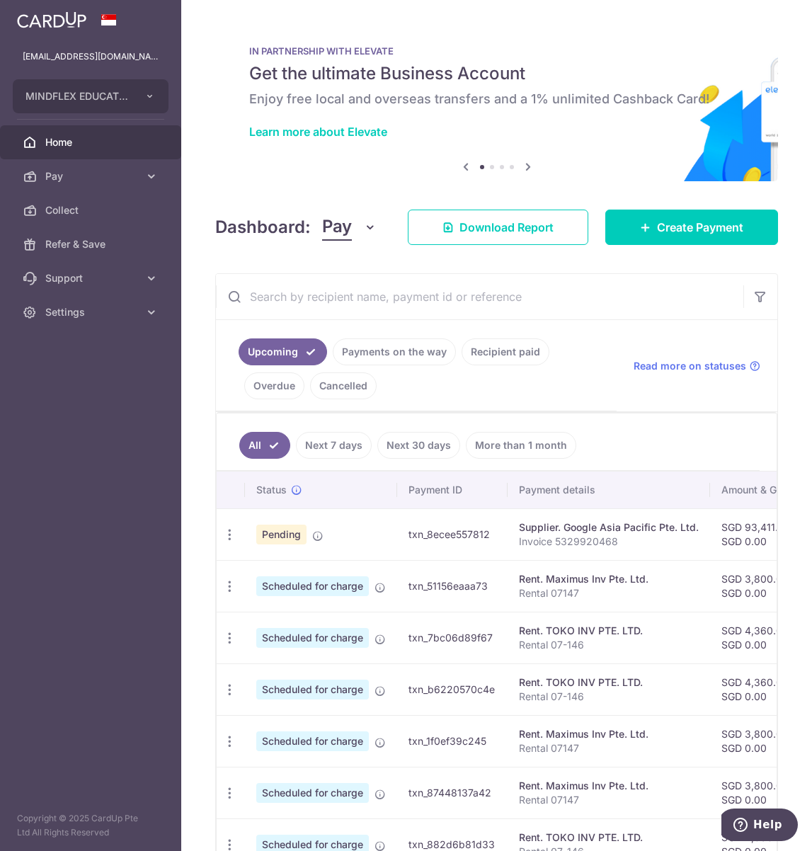
click at [1, 498] on aside "[EMAIL_ADDRESS][DOMAIN_NAME] MINDFLEX EDUCATION PTE. LTD. Add new company MINDF…" at bounding box center [90, 425] width 181 height 851
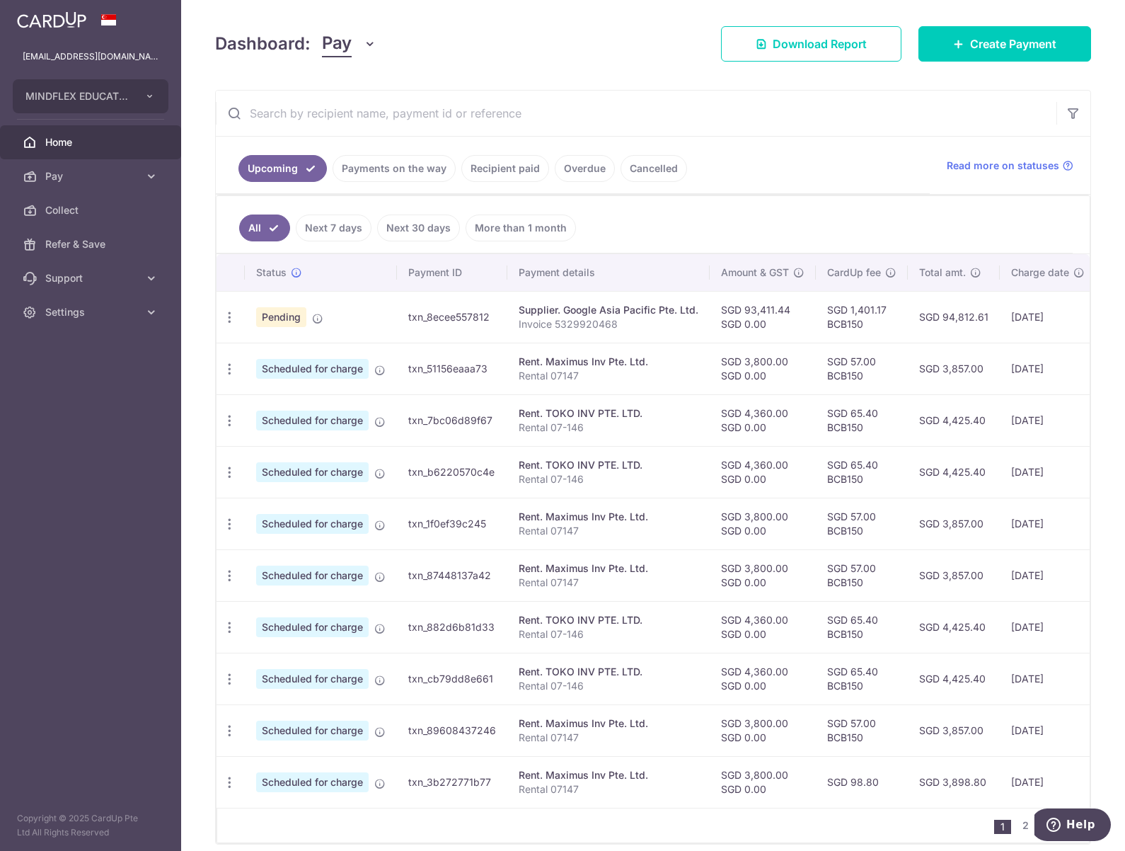
scroll to position [180, 0]
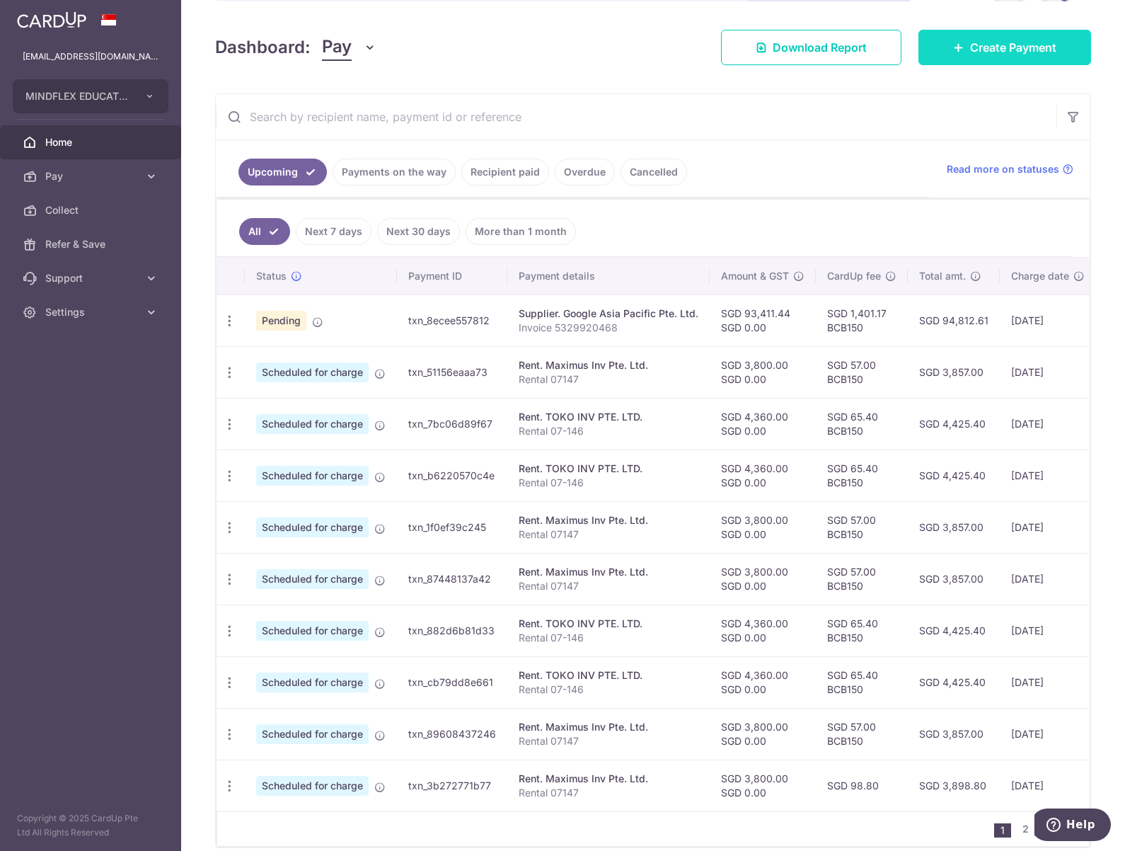
click at [811, 59] on link "Create Payment" at bounding box center [1005, 47] width 173 height 35
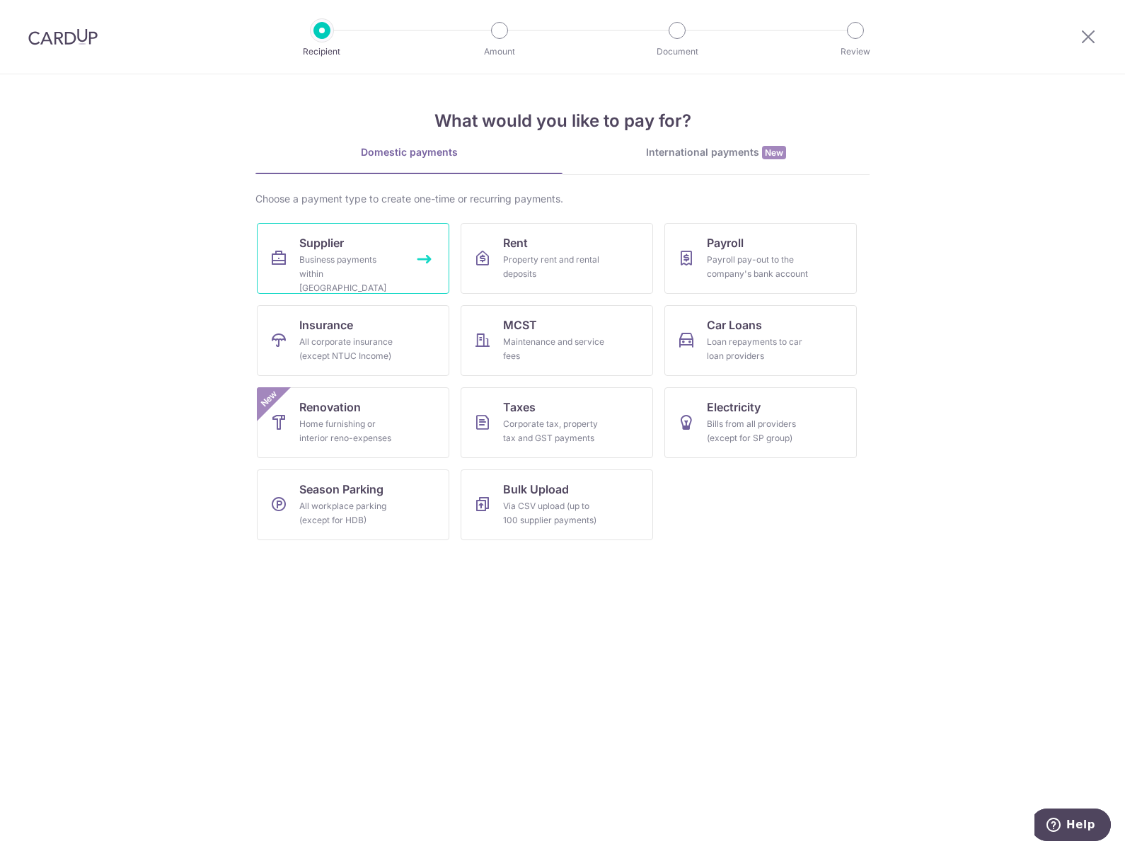
click at [335, 257] on div "Business payments within Singapore" at bounding box center [350, 274] width 102 height 42
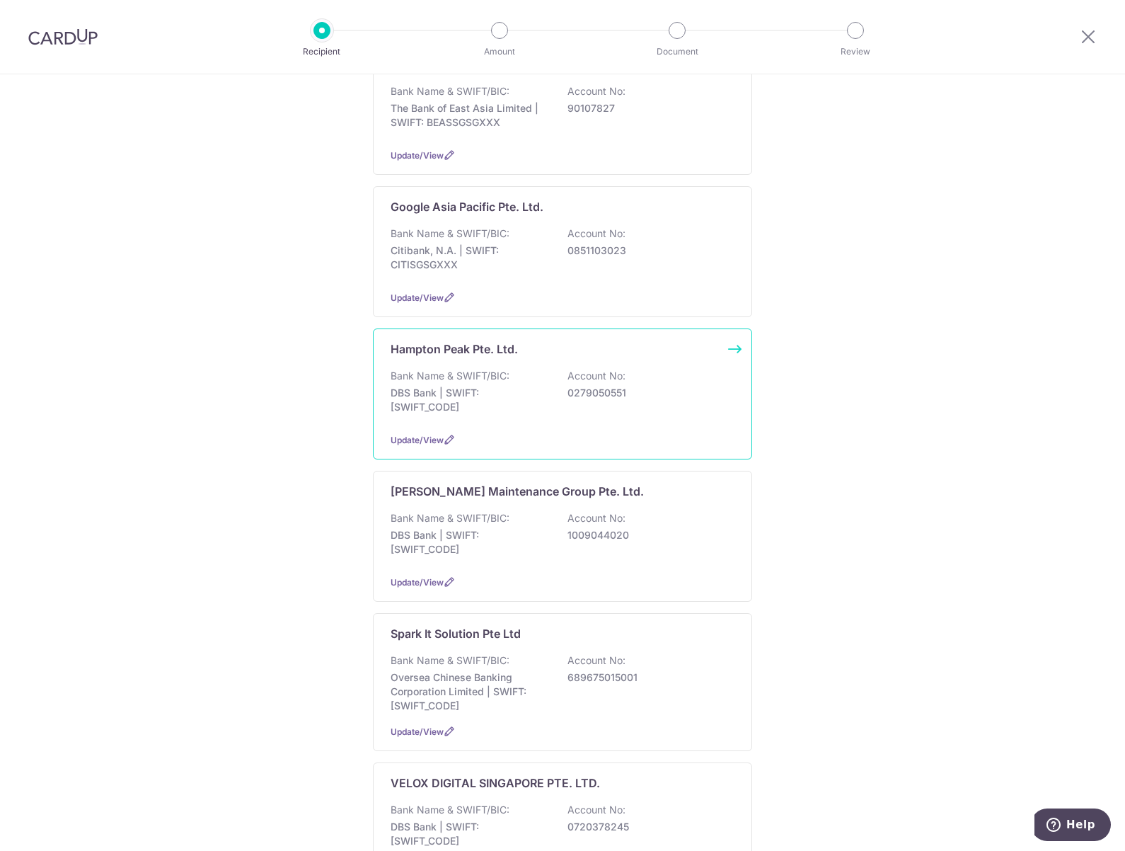
scroll to position [425, 0]
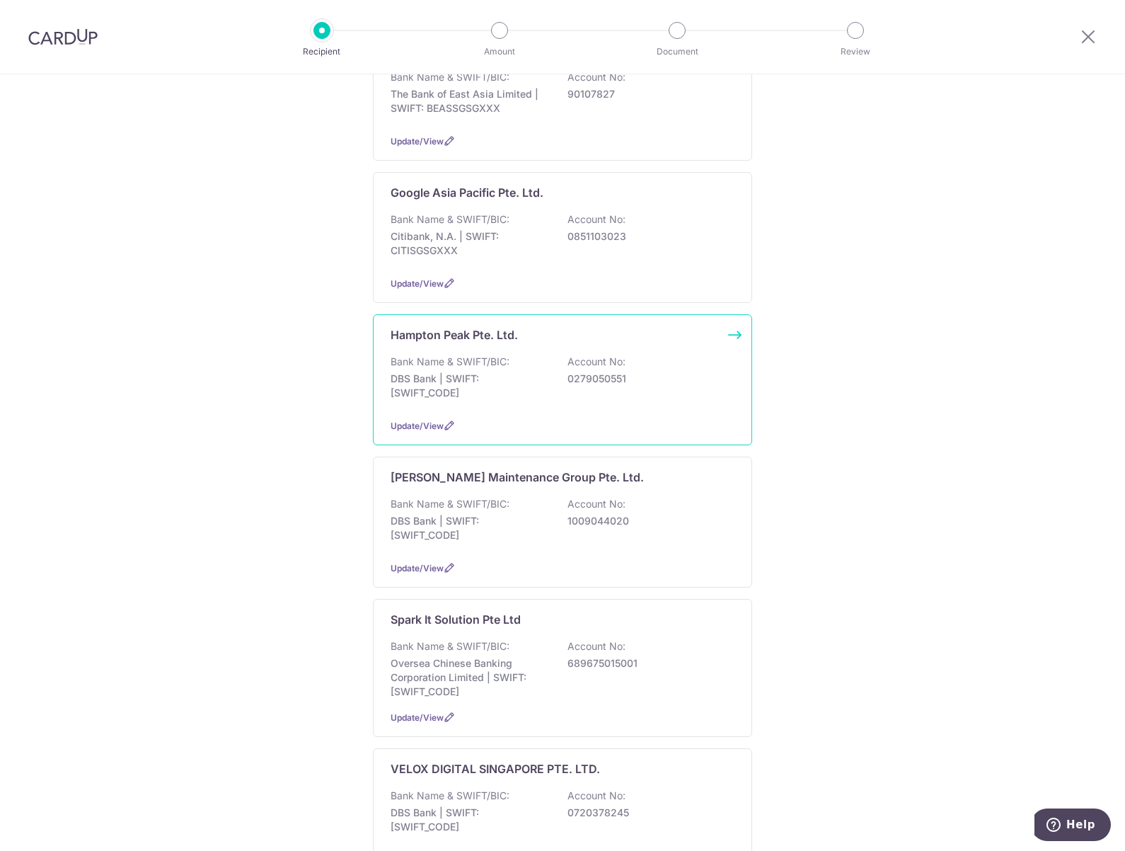
click at [470, 372] on p "DBS Bank | SWIFT: DBSSSGSGXXX" at bounding box center [470, 386] width 159 height 28
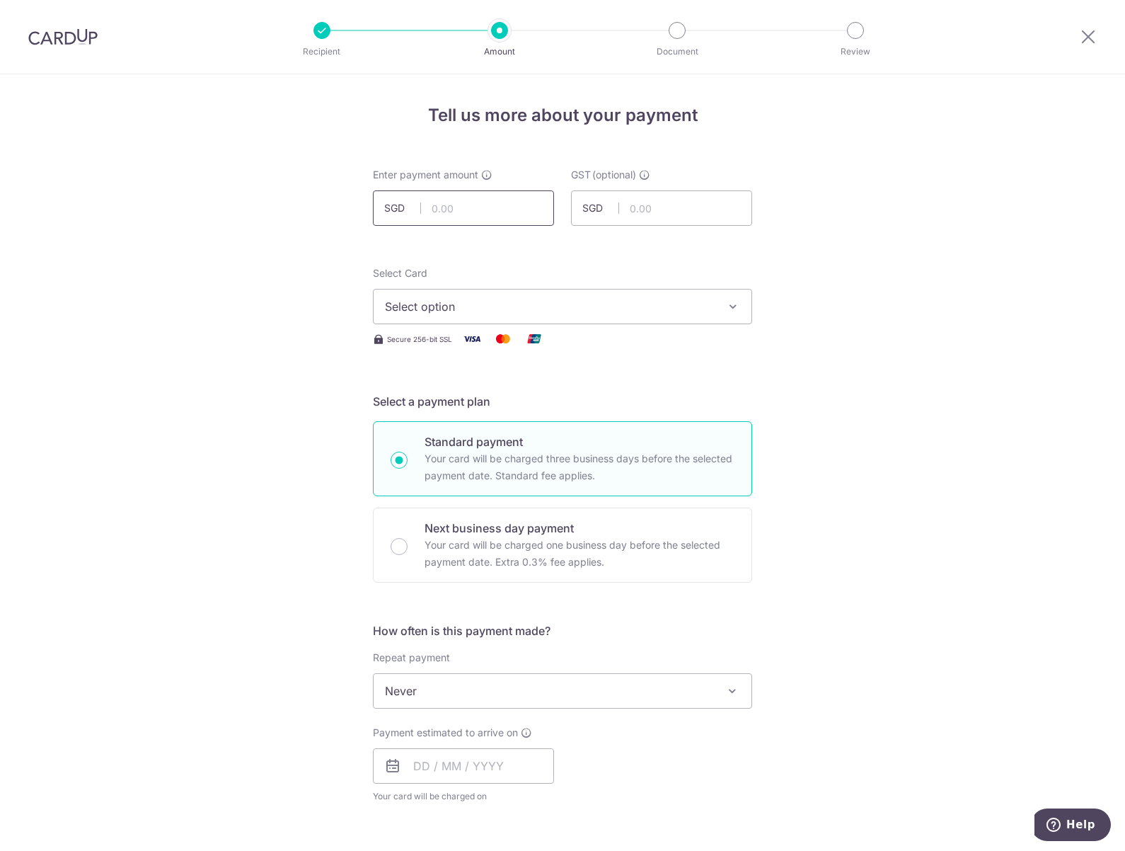
click at [449, 212] on input "text" at bounding box center [463, 207] width 181 height 35
type input "3,480.00"
click at [442, 299] on span "Select option" at bounding box center [550, 306] width 330 height 17
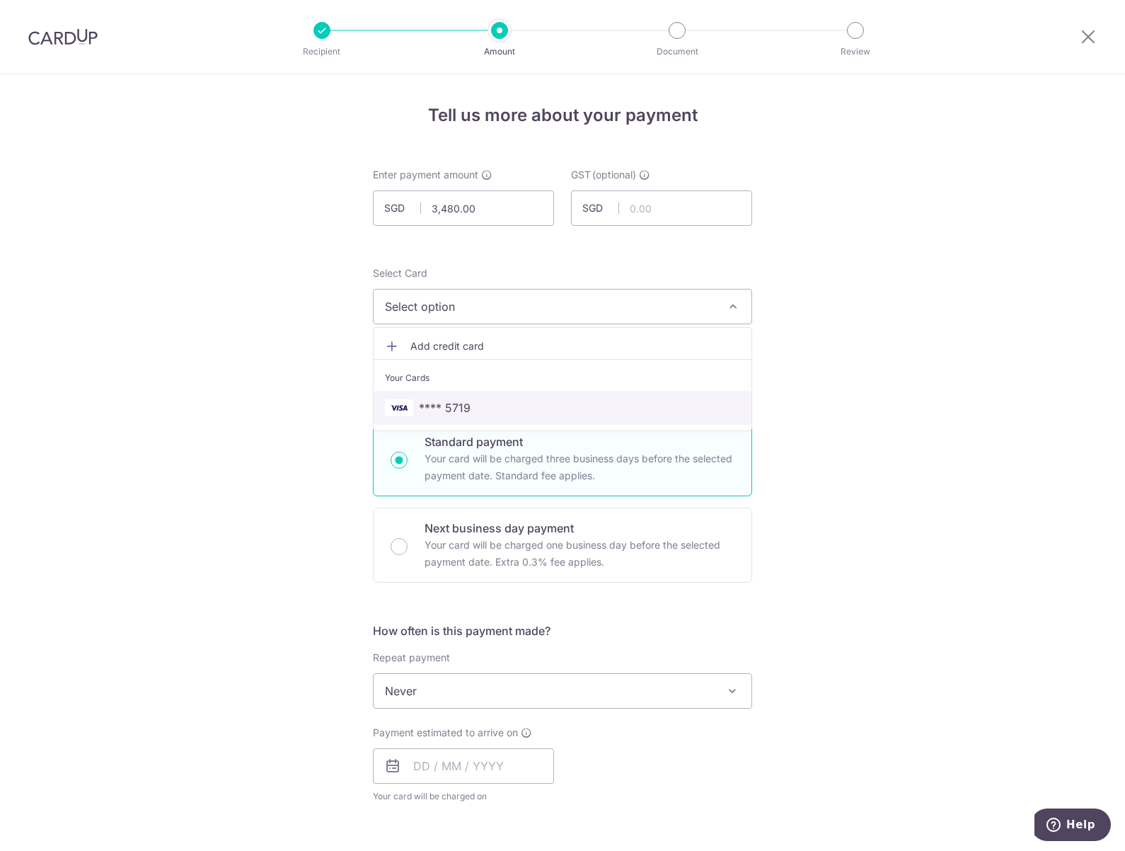
click at [454, 405] on span "**** 5719" at bounding box center [445, 407] width 52 height 17
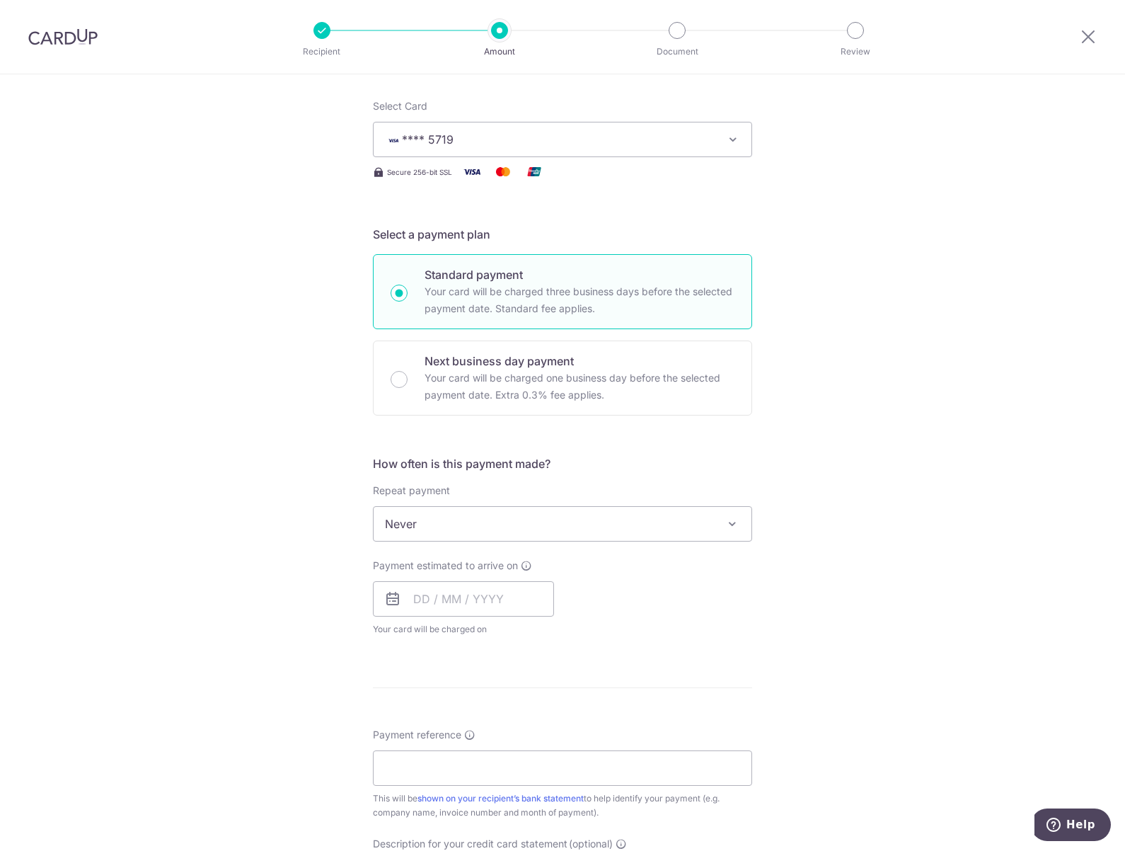
scroll to position [212, 0]
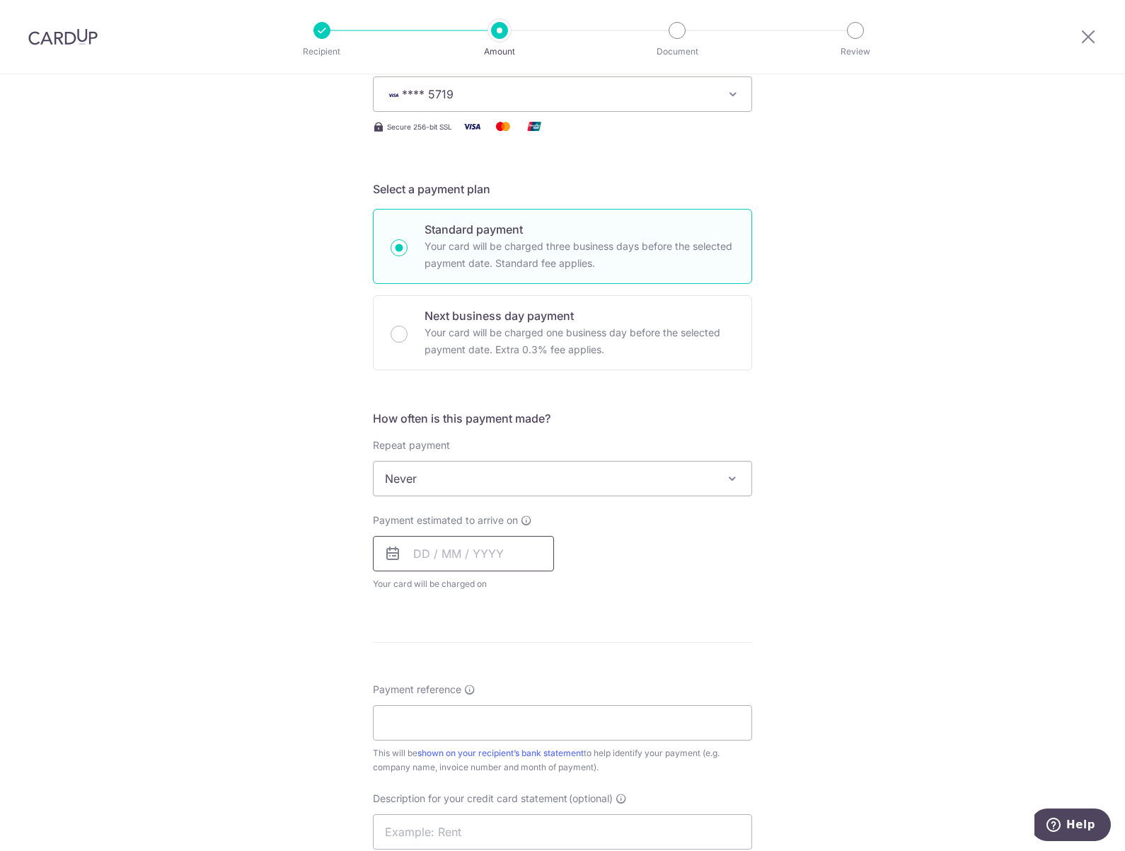
click at [459, 546] on input "text" at bounding box center [463, 553] width 181 height 35
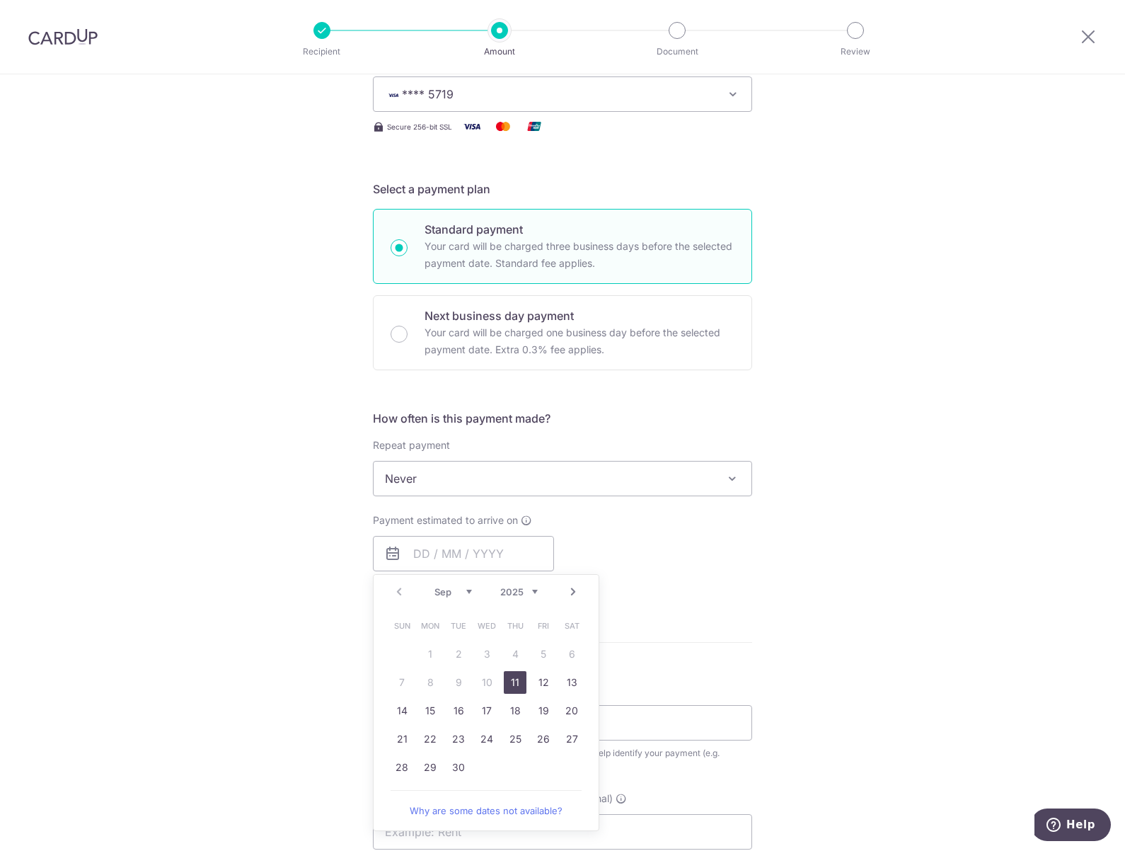
click at [511, 685] on link "11" at bounding box center [515, 682] width 23 height 23
type input "11/09/2025"
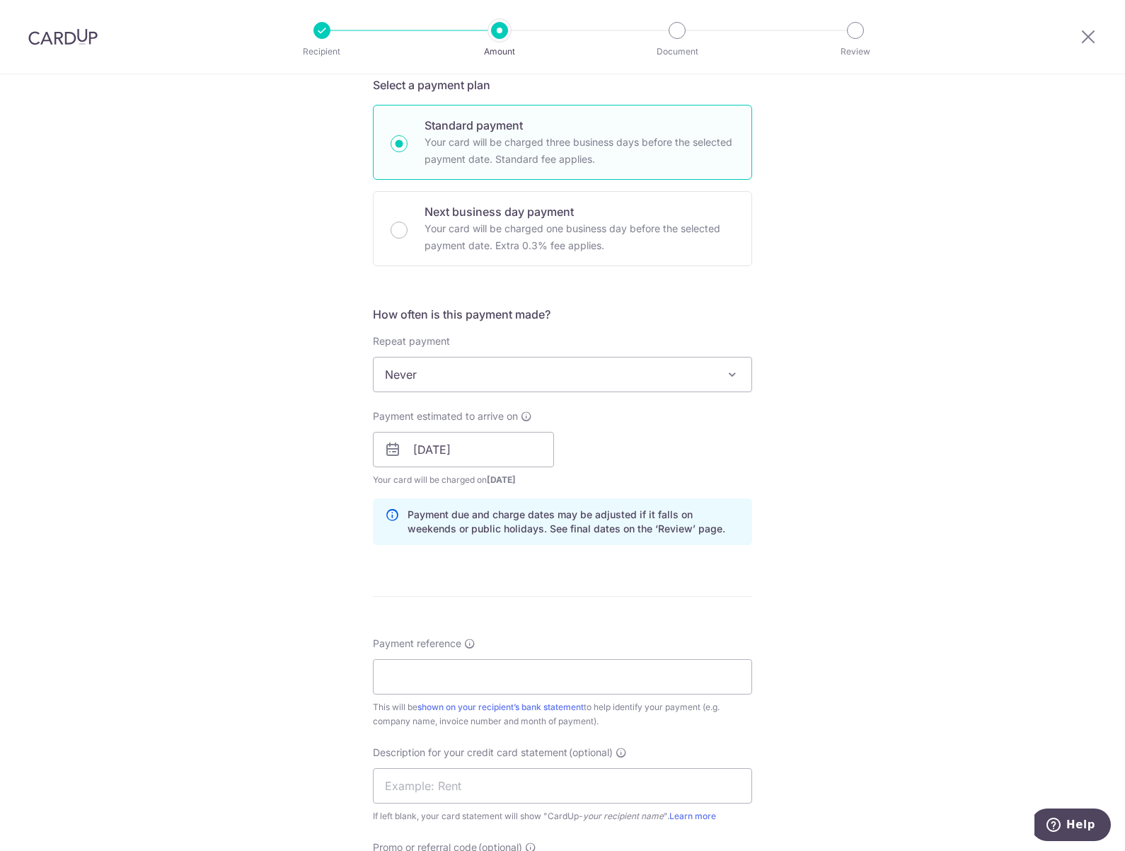
scroll to position [354, 0]
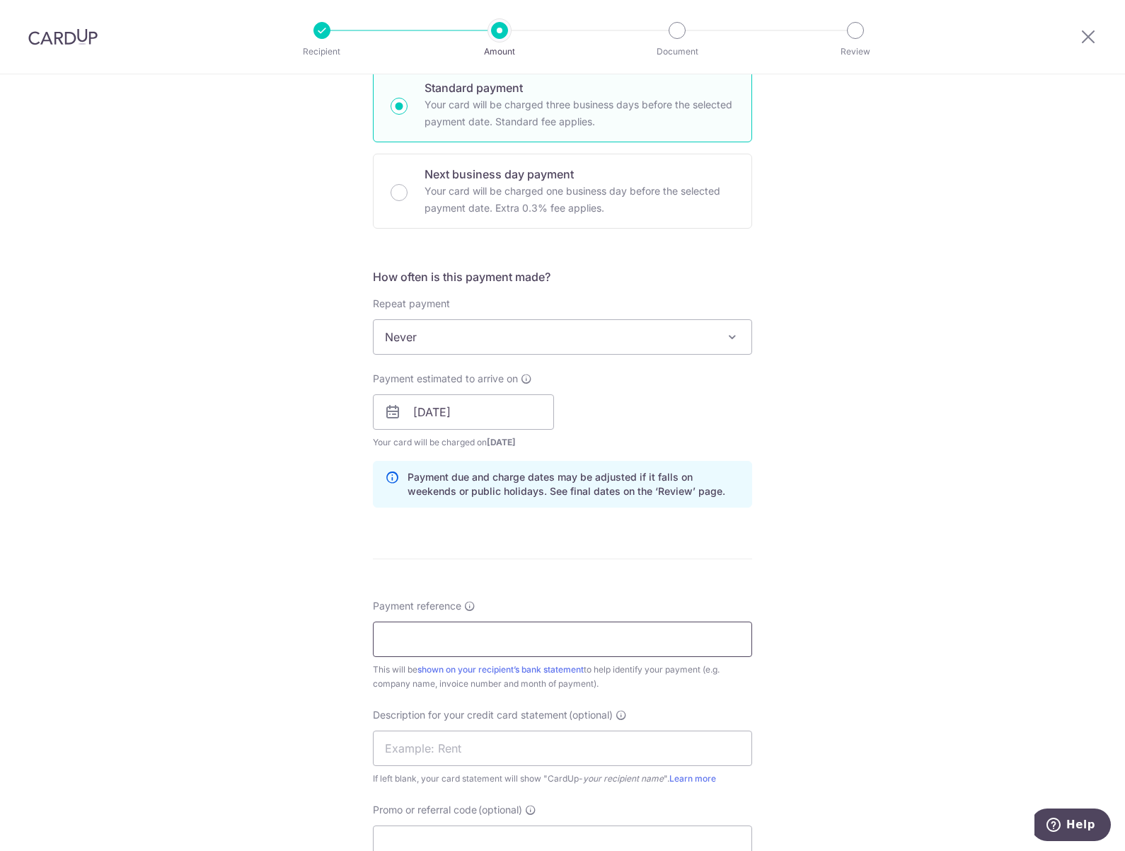
click at [460, 650] on input "Payment reference" at bounding box center [562, 638] width 379 height 35
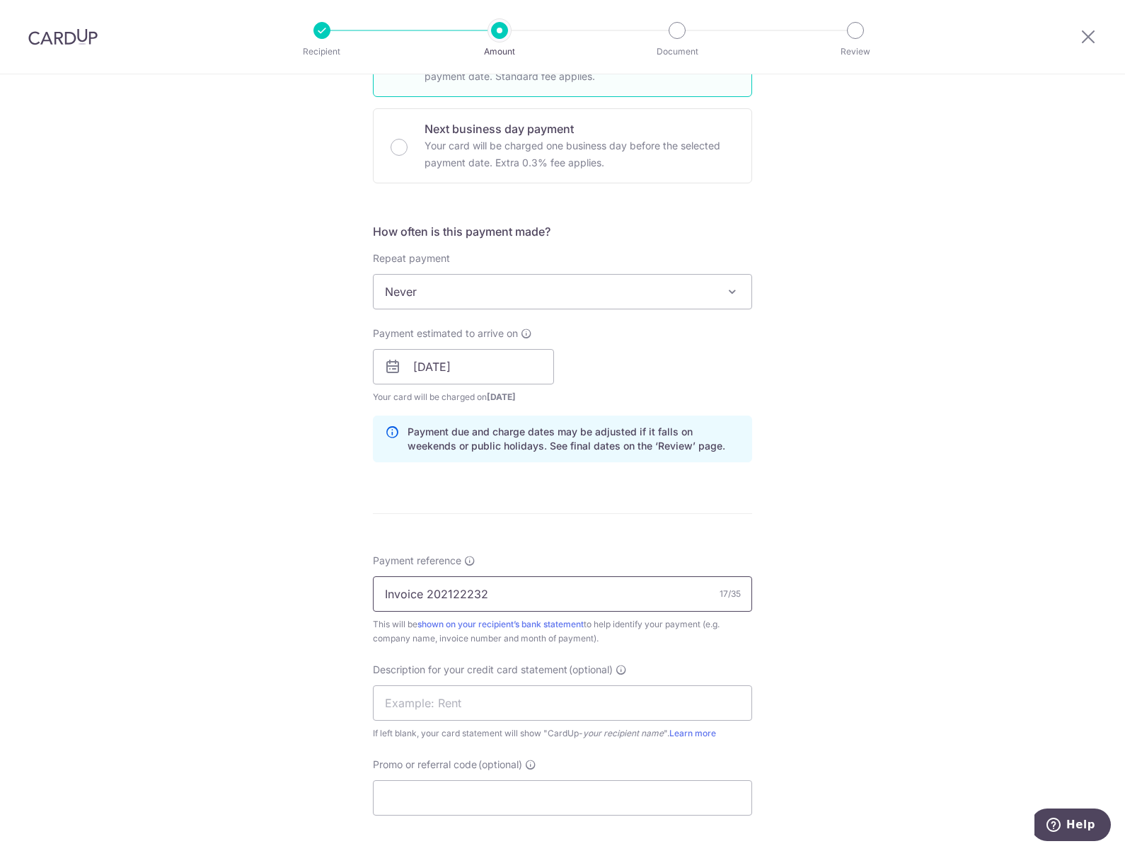
scroll to position [495, 0]
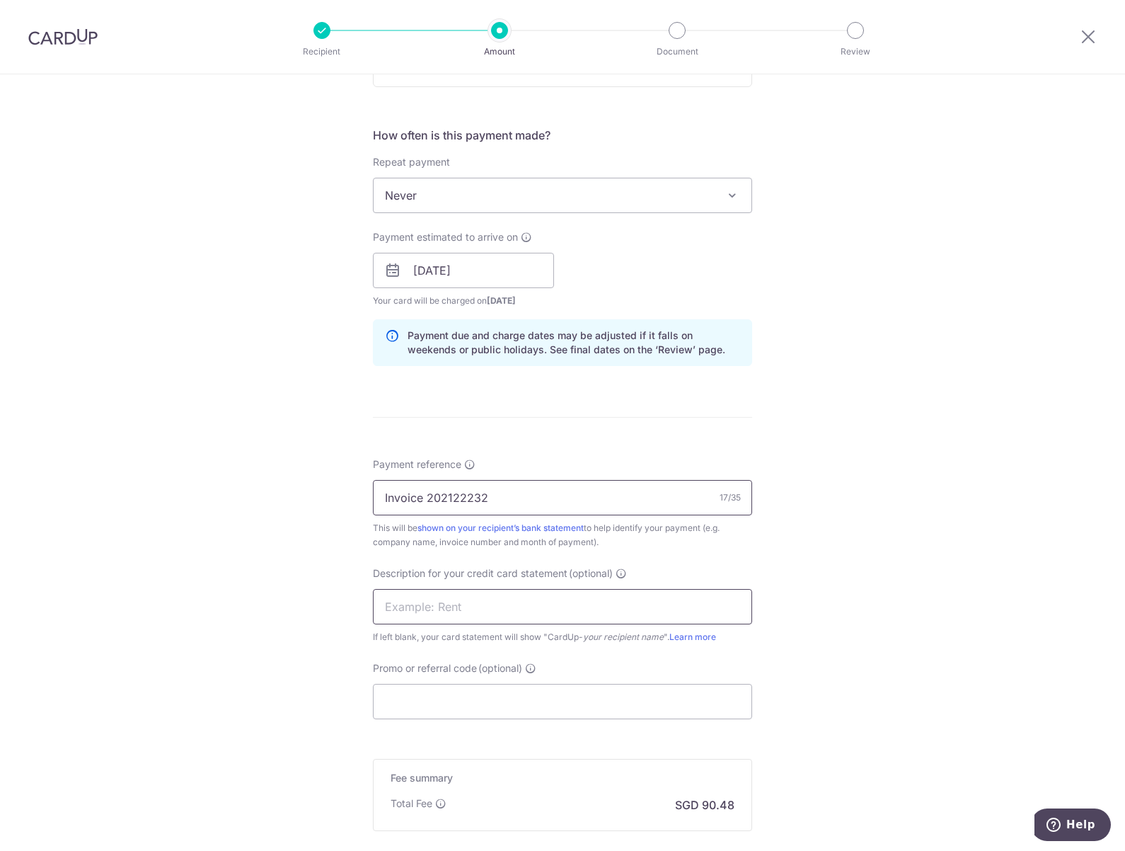
type input "Invoice 202122232"
click at [412, 609] on input "text" at bounding box center [562, 606] width 379 height 35
type input "Hampton Peak"
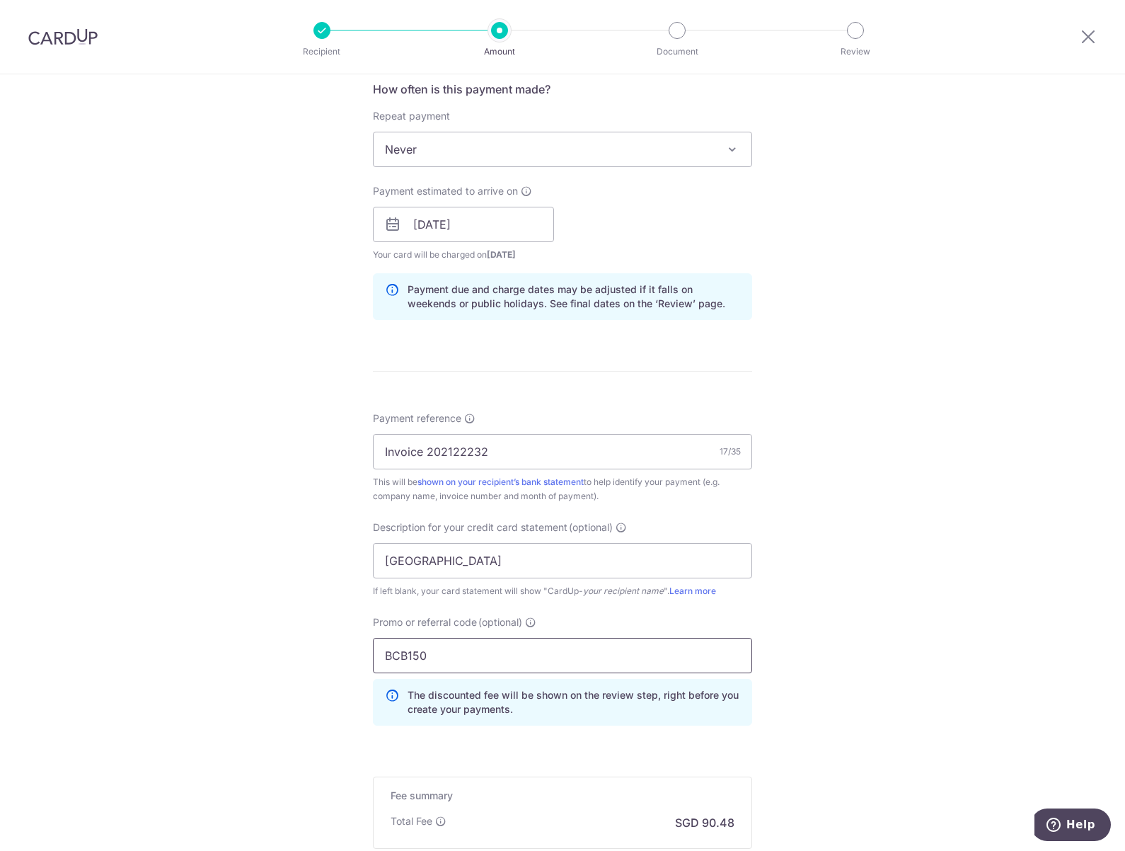
scroll to position [721, 0]
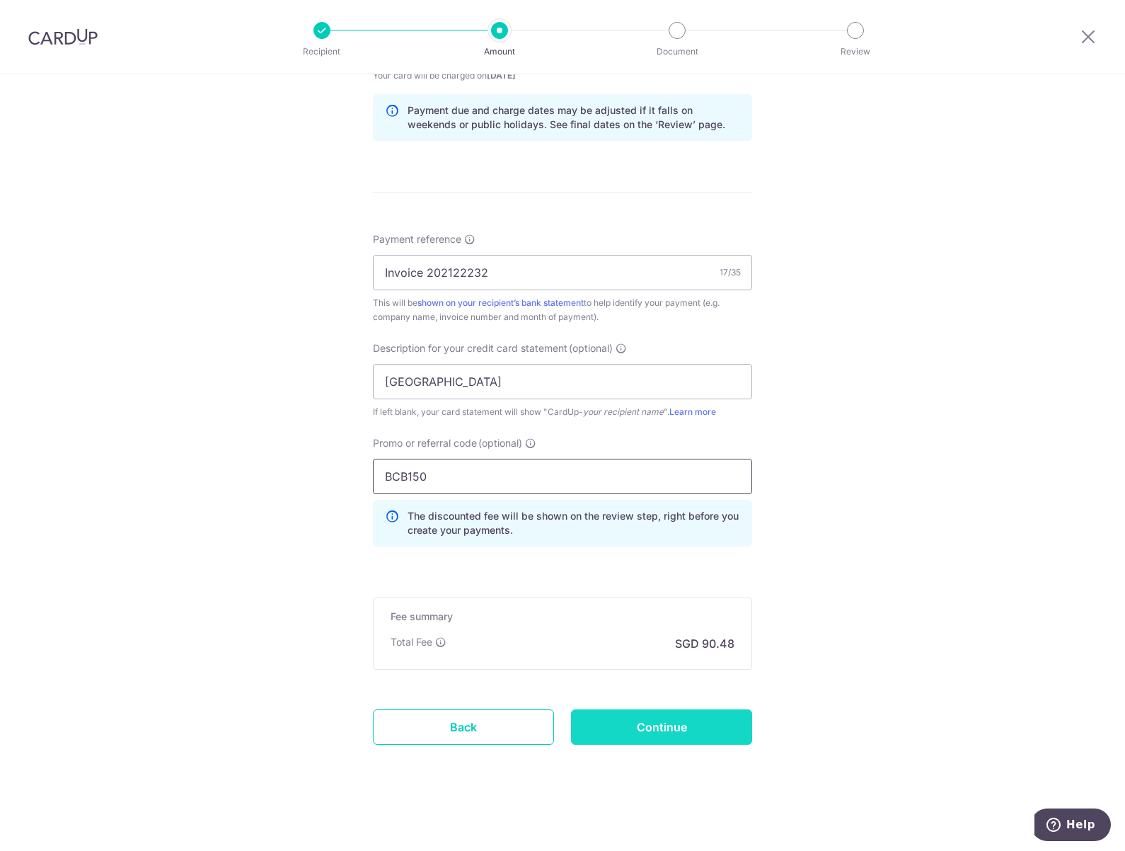
type input "BCB150"
click at [641, 723] on input "Continue" at bounding box center [661, 726] width 181 height 35
type input "Create Schedule"
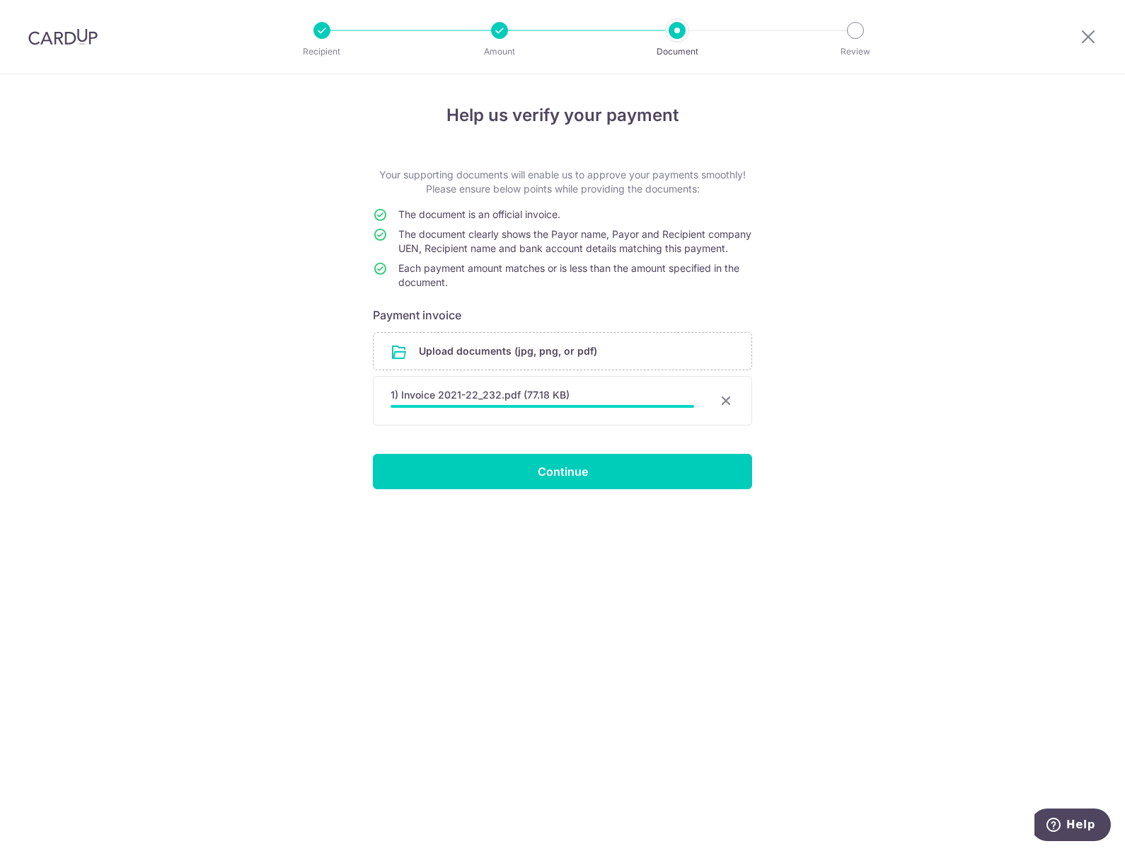
click at [520, 356] on input "file" at bounding box center [563, 351] width 378 height 37
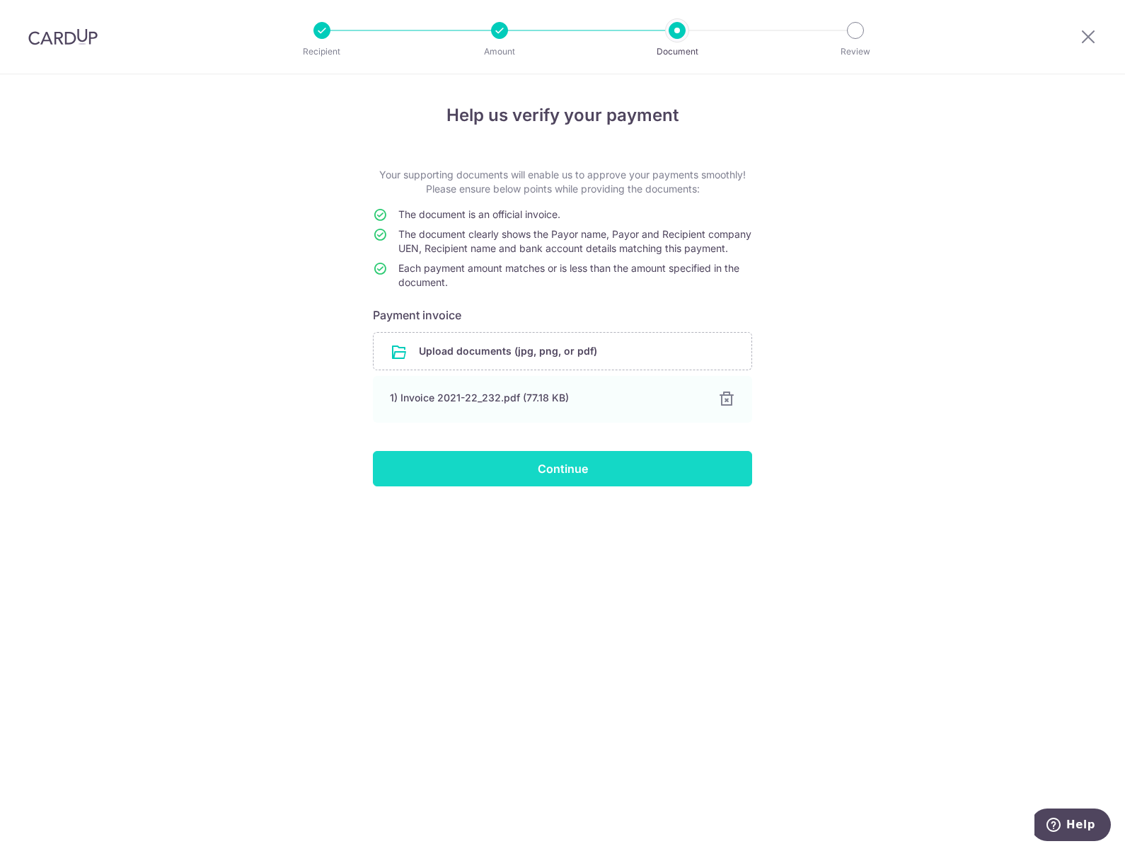
click at [679, 486] on input "Continue" at bounding box center [562, 468] width 379 height 35
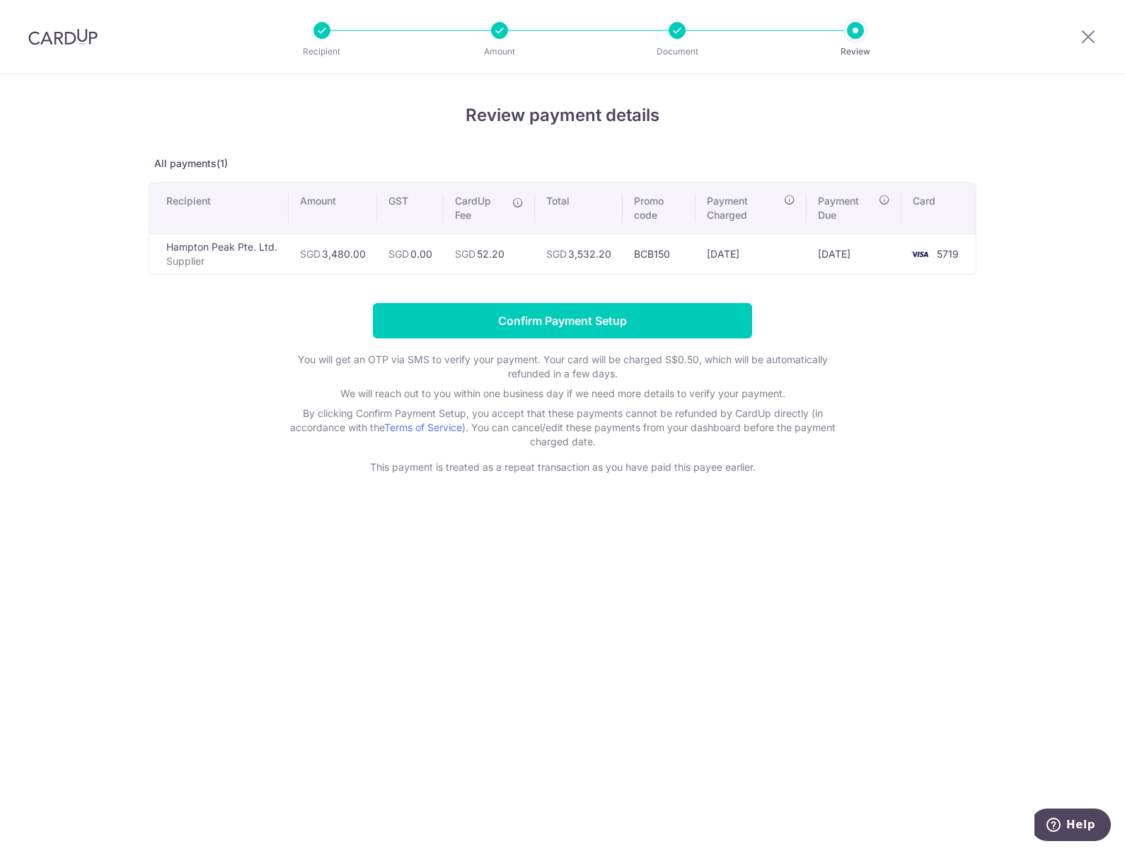
click at [64, 221] on div "Review payment details All payments(1) Recipient Amount GST CardUp Fee Total Pr…" at bounding box center [562, 462] width 1125 height 776
click at [483, 326] on input "Confirm Payment Setup" at bounding box center [562, 320] width 379 height 35
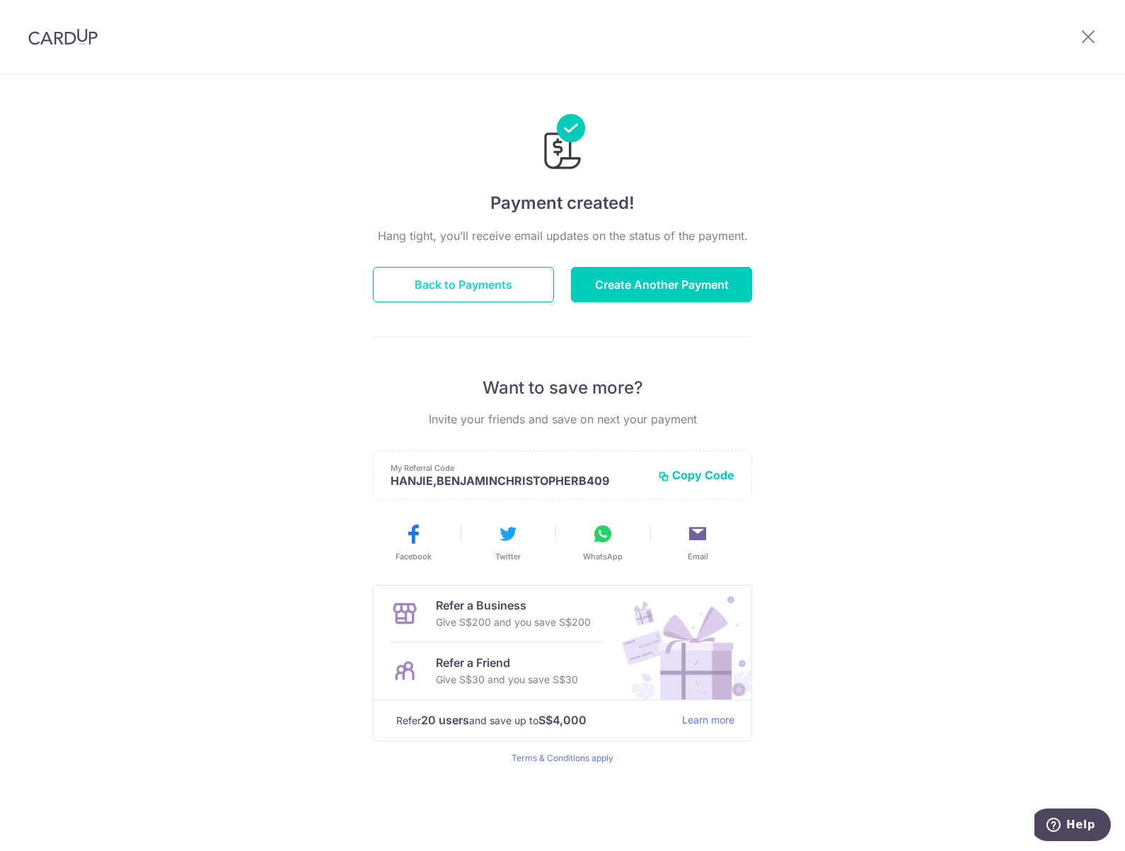
click at [541, 289] on button "Back to Payments" at bounding box center [463, 284] width 181 height 35
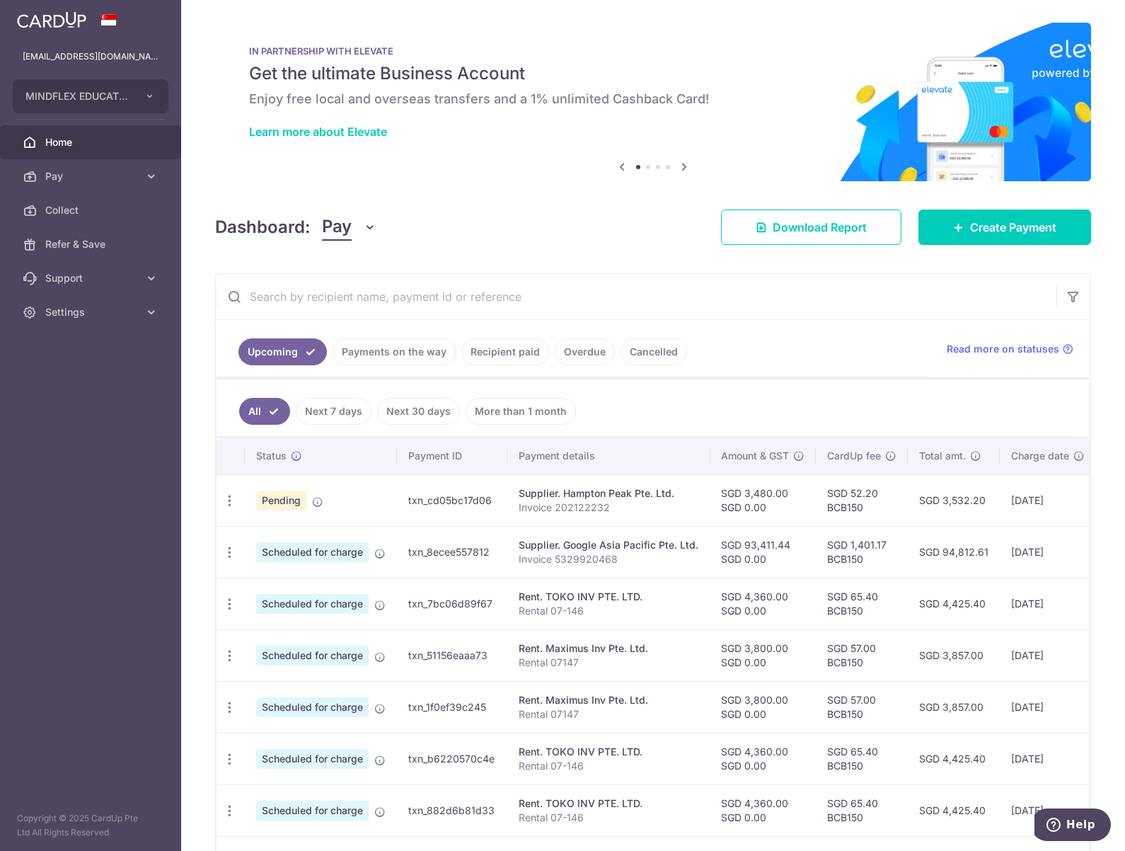
drag, startPoint x: 428, startPoint y: 847, endPoint x: 497, endPoint y: 838, distance: 69.2
click at [467, 843] on td "txn_87448137a42" at bounding box center [452, 862] width 110 height 52
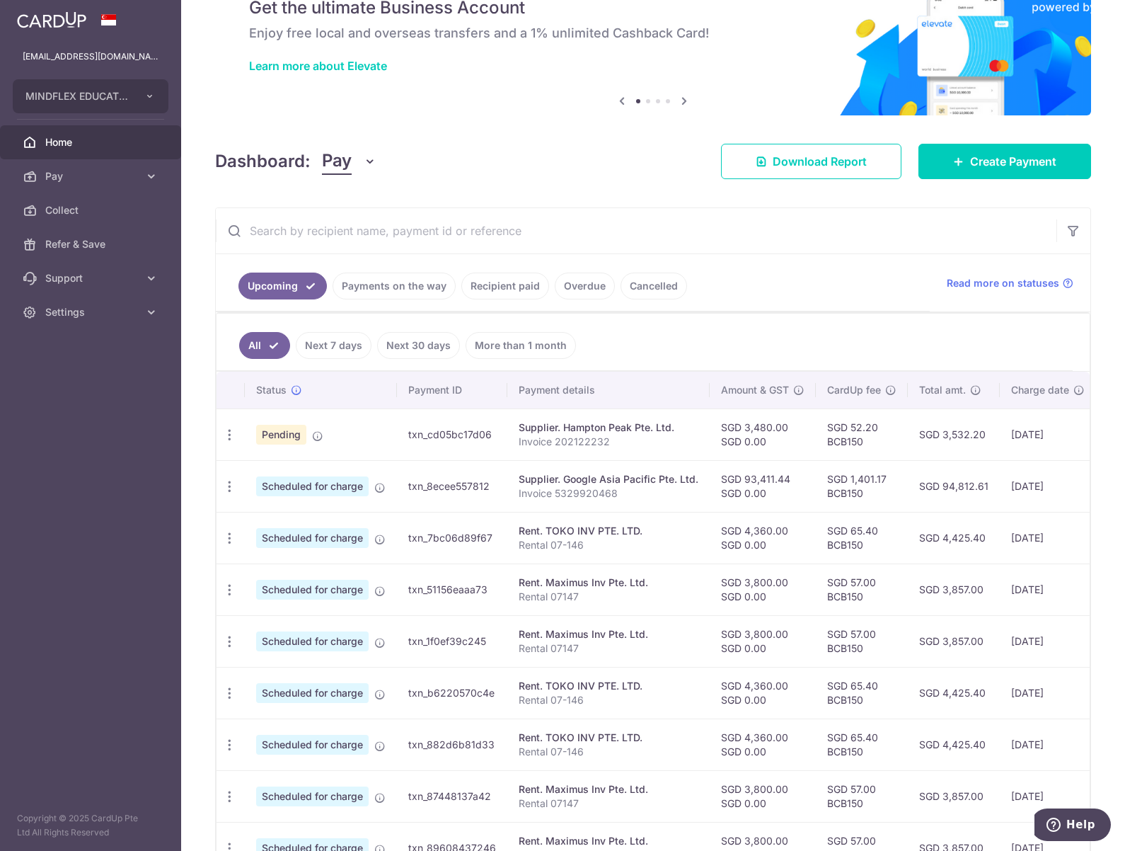
scroll to position [71, 0]
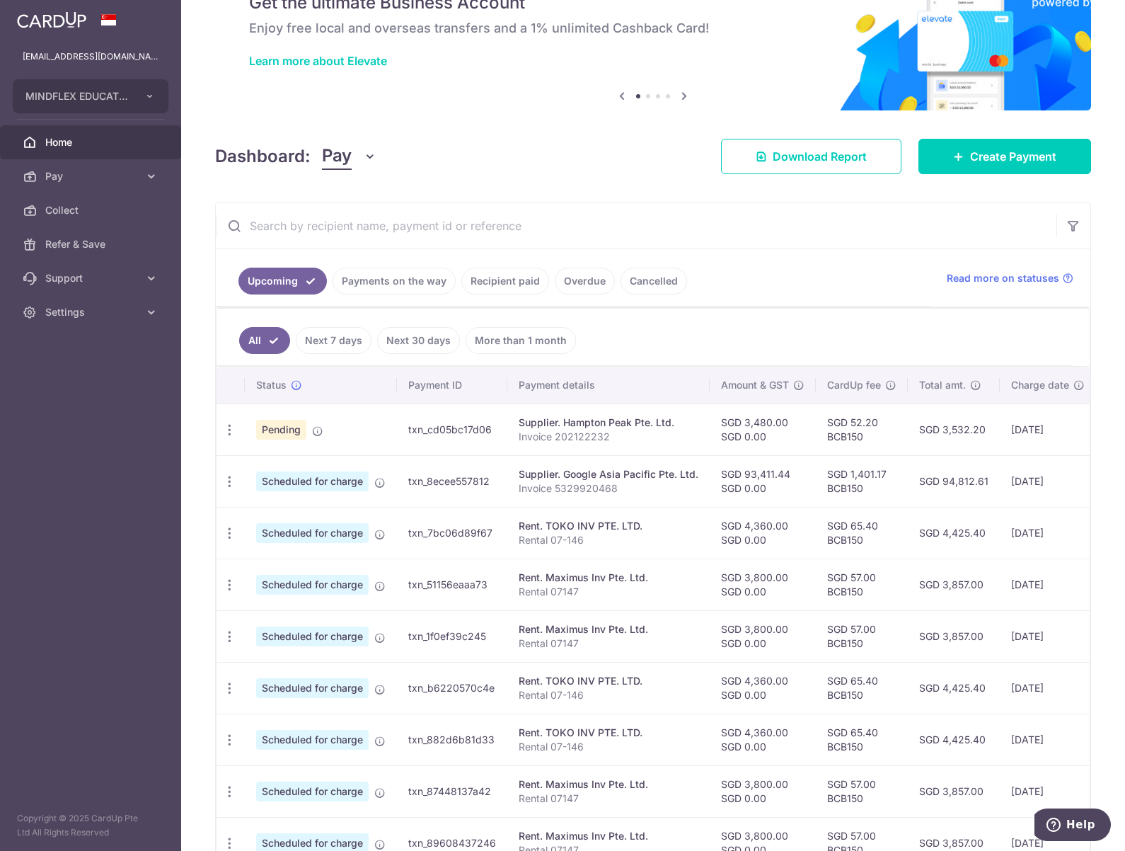
click at [736, 336] on ul "All Next 7 days Next 30 days More than 1 month" at bounding box center [645, 337] width 856 height 57
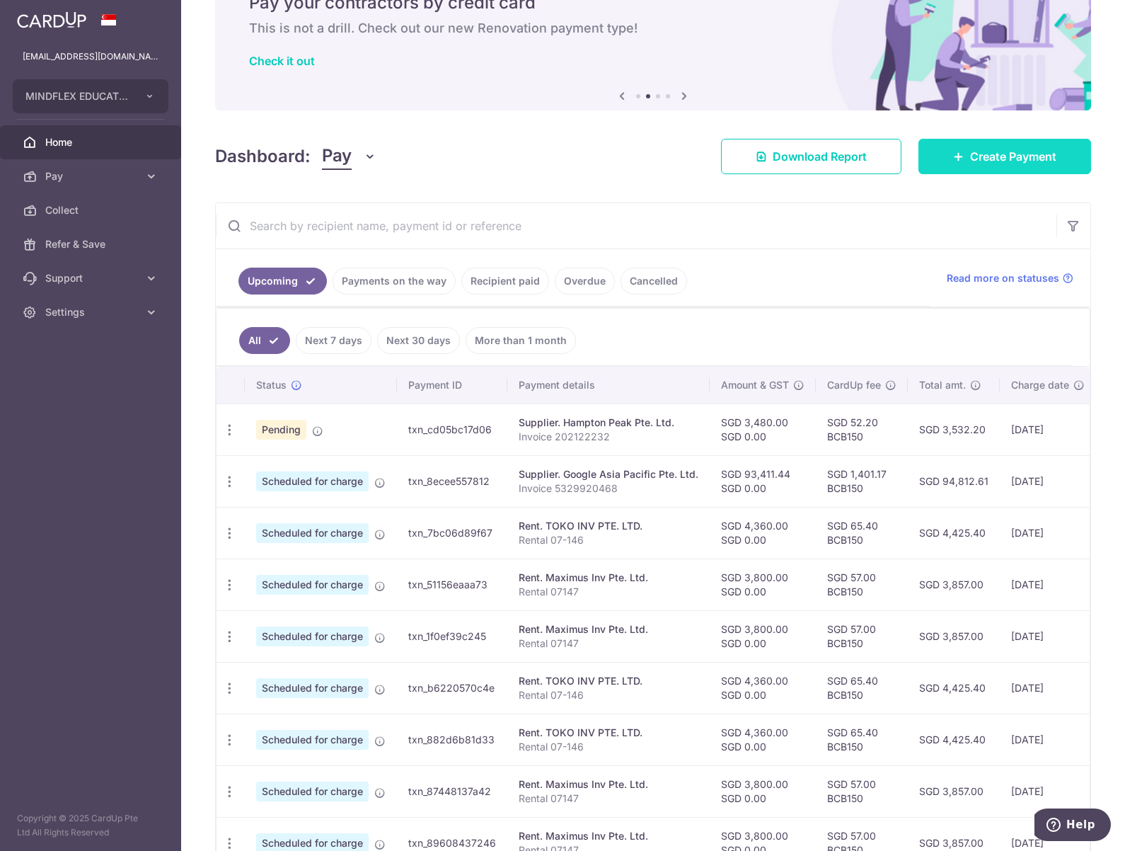
click at [979, 161] on span "Create Payment" at bounding box center [1013, 156] width 86 height 17
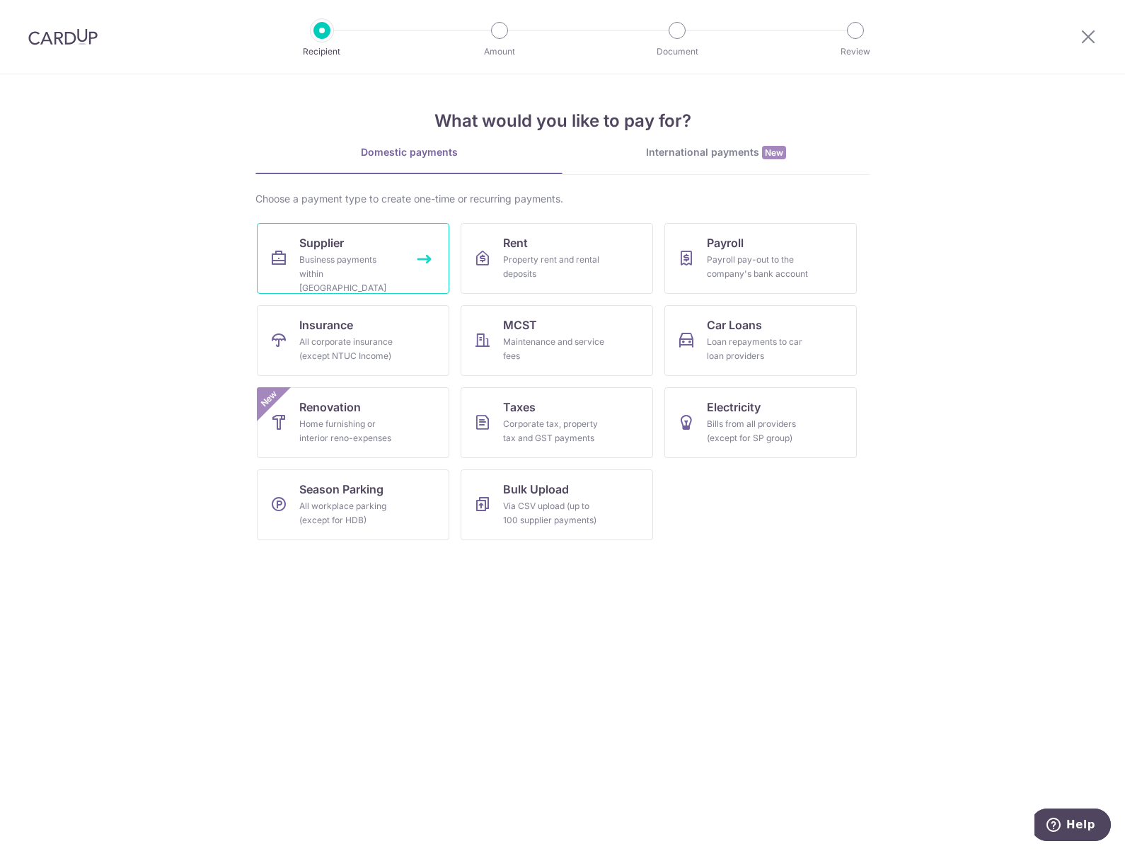
click at [358, 270] on div "Business payments within Singapore" at bounding box center [350, 274] width 102 height 42
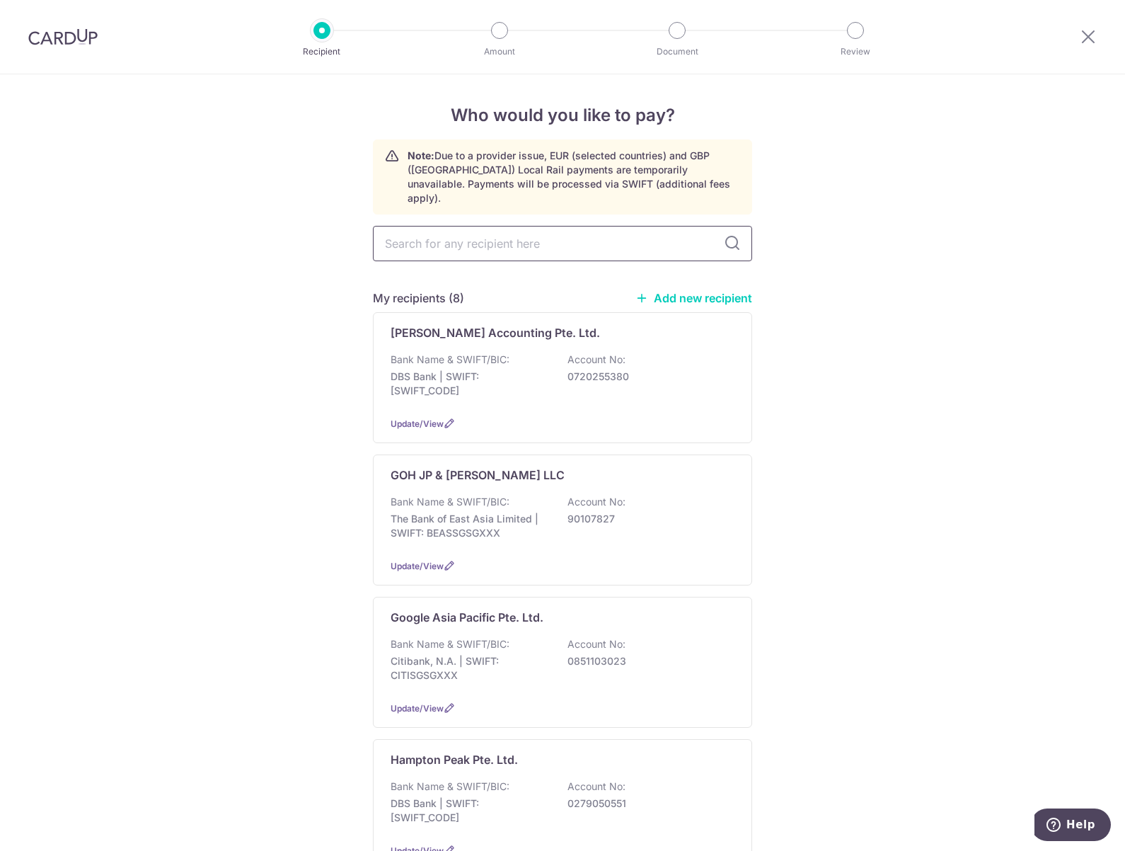
click at [460, 237] on input "text" at bounding box center [562, 243] width 379 height 35
type input "velox"
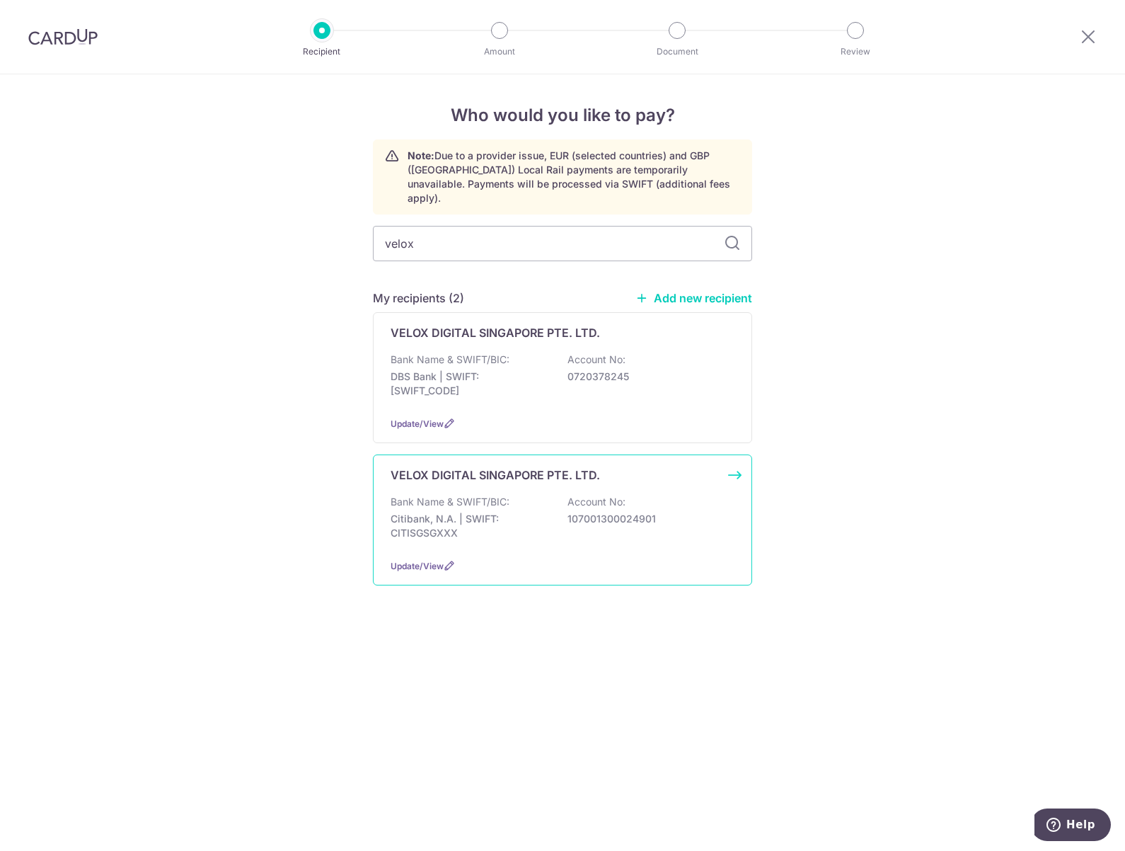
click at [529, 512] on p "Citibank, N.A. | SWIFT: CITISGSGXXX" at bounding box center [470, 526] width 159 height 28
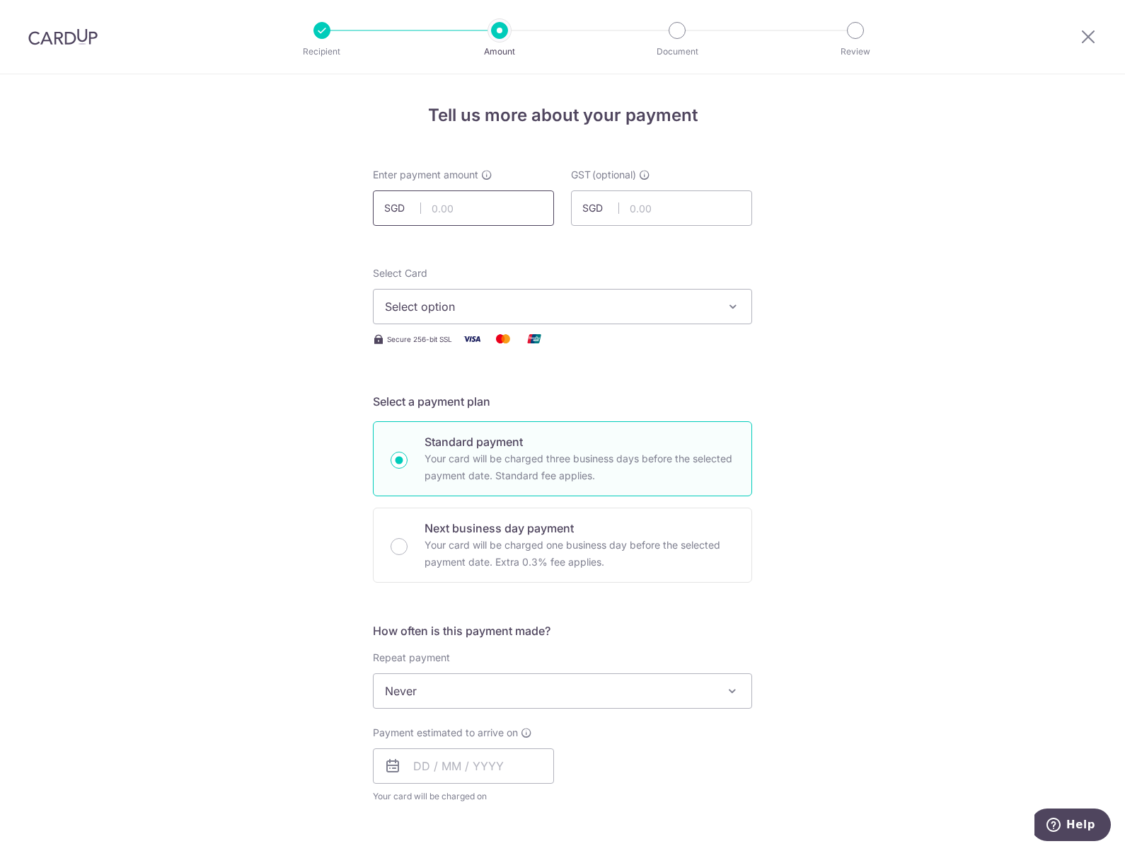
click at [457, 208] on input "text" at bounding box center [463, 207] width 181 height 35
type input "2,526.77"
click at [454, 307] on span "Select option" at bounding box center [550, 306] width 330 height 17
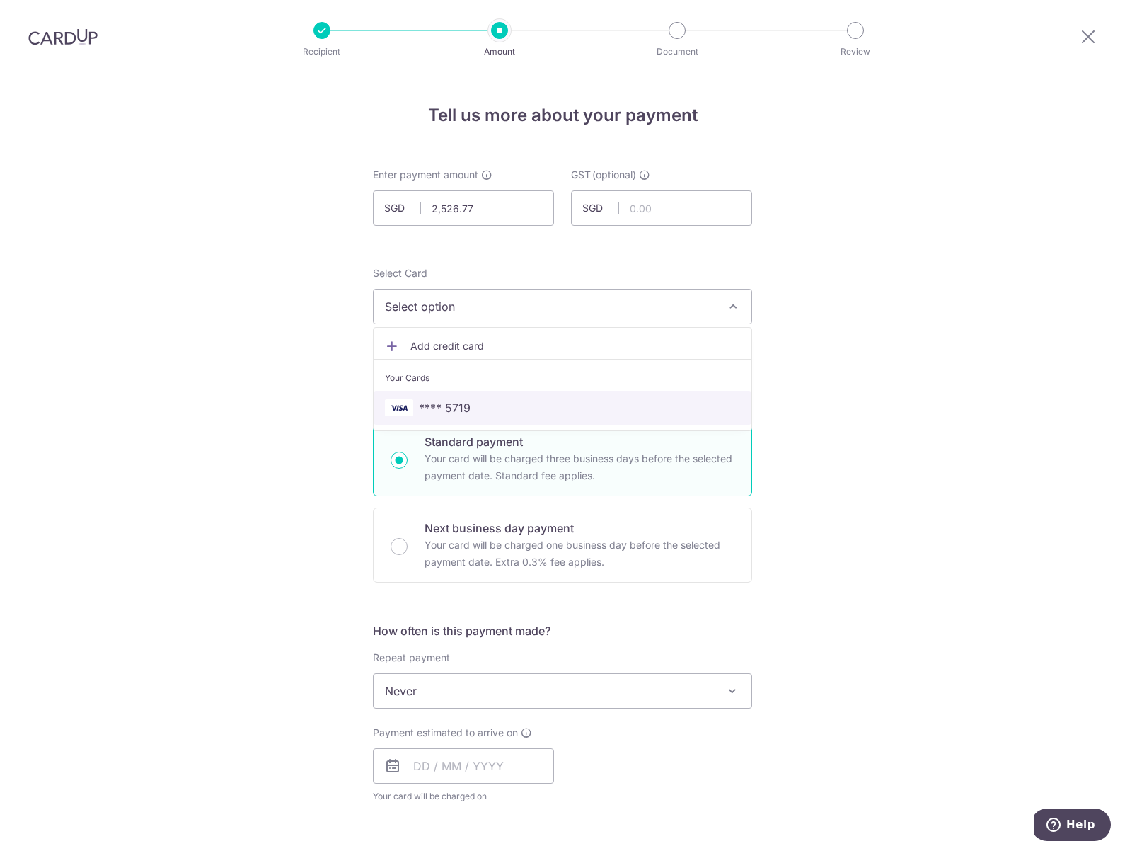
click at [467, 398] on link "**** 5719" at bounding box center [563, 408] width 378 height 34
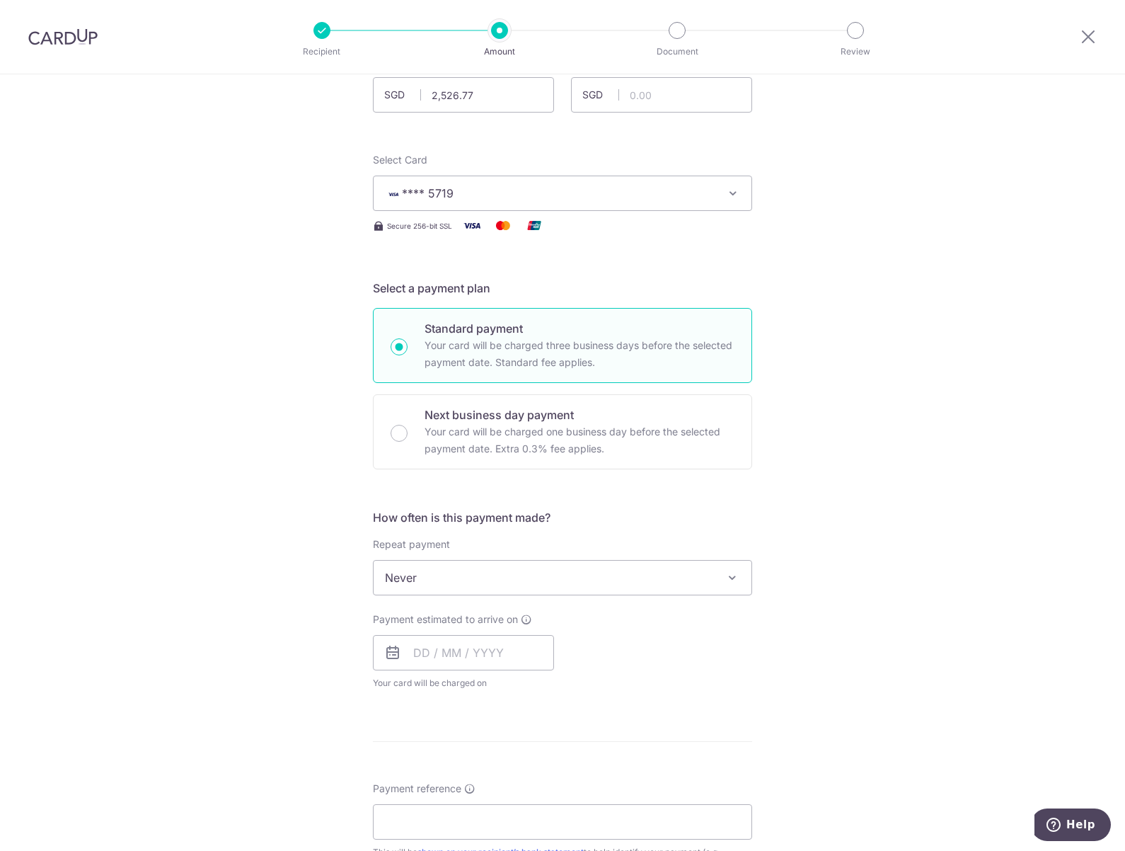
scroll to position [142, 0]
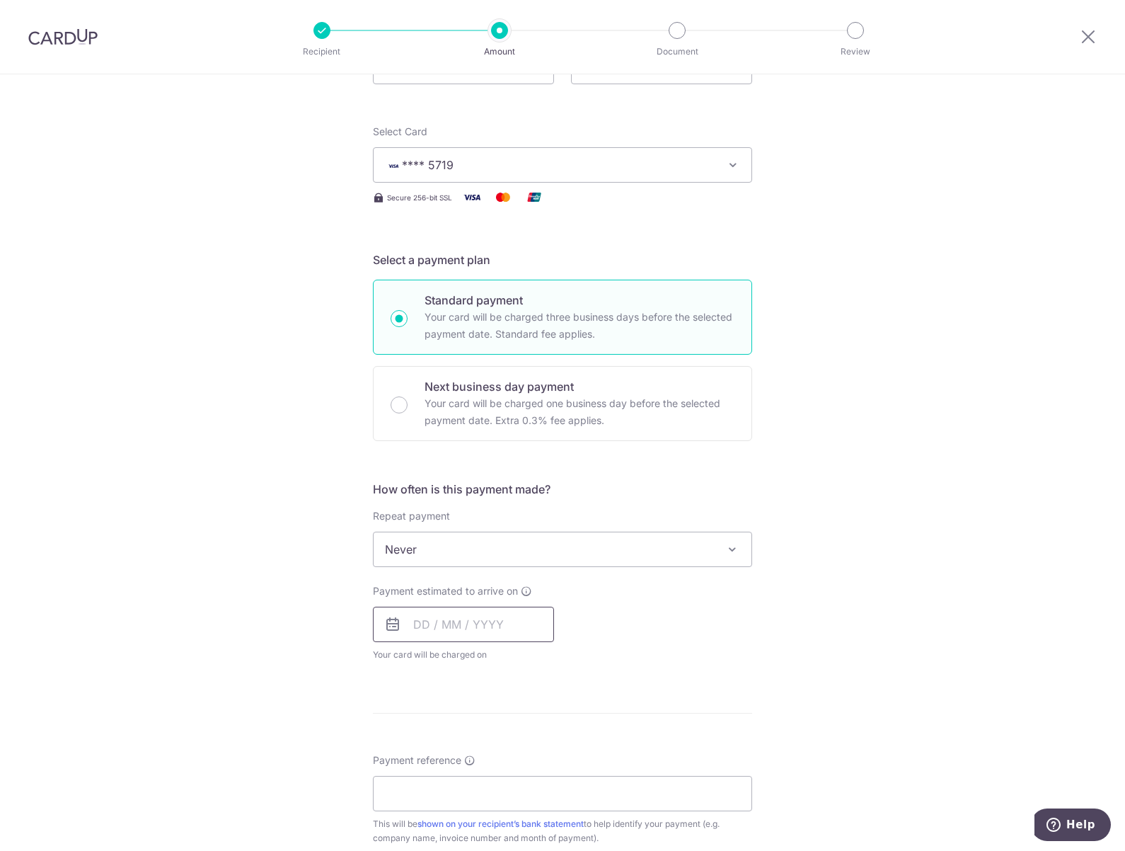
click at [418, 633] on input "text" at bounding box center [463, 624] width 181 height 35
click at [514, 757] on link "11" at bounding box center [515, 753] width 23 height 23
type input "11/09/2025"
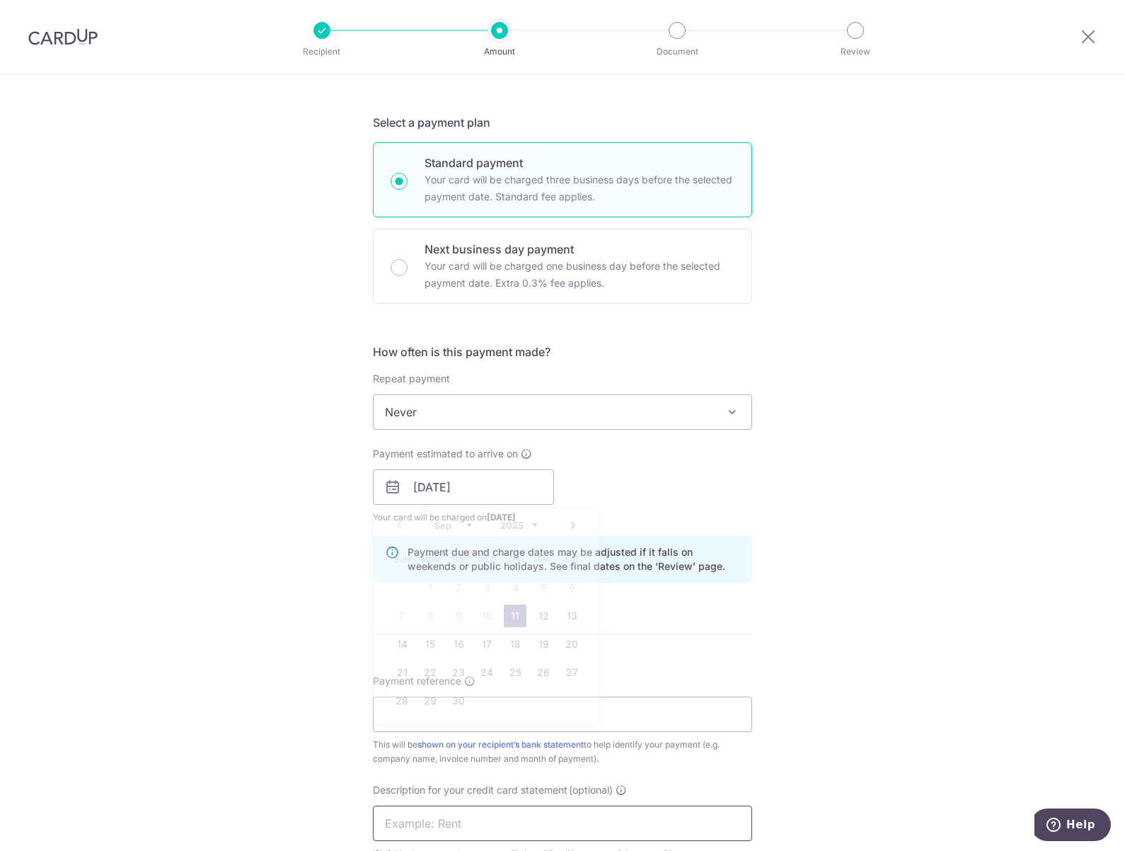
scroll to position [354, 0]
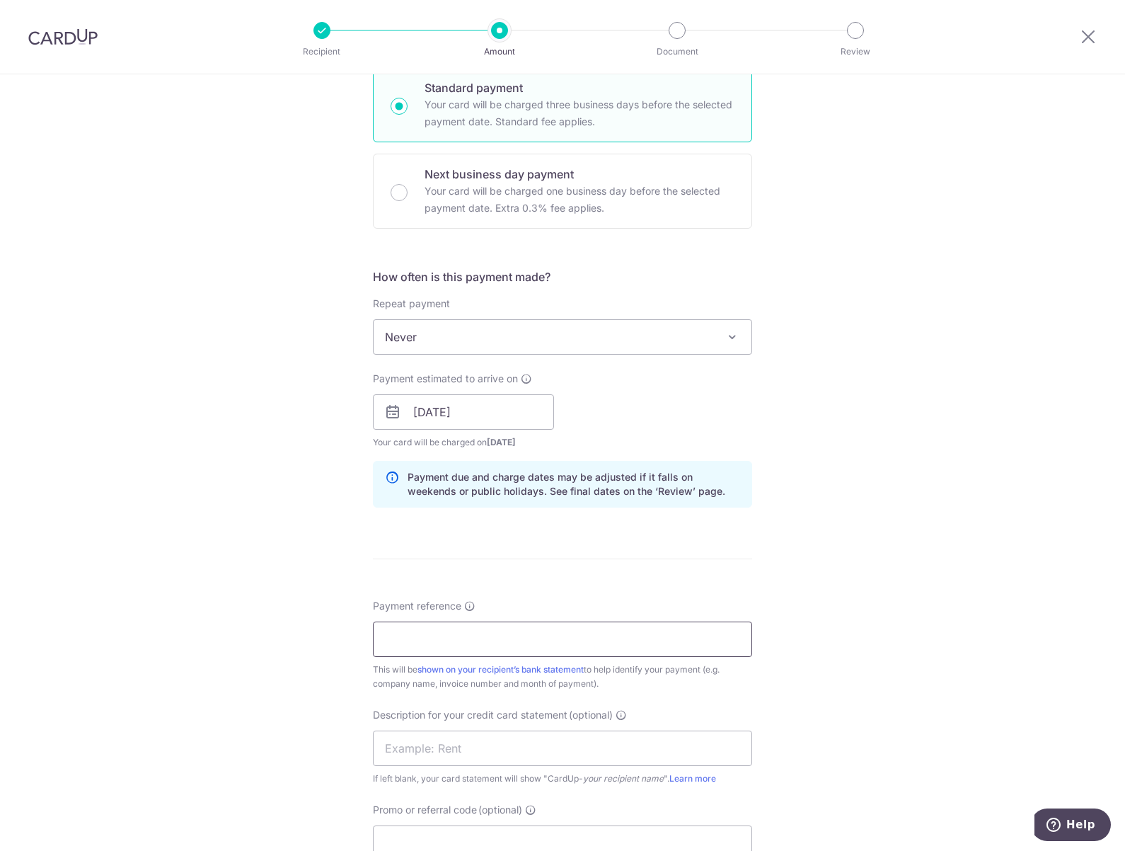
click at [431, 639] on input "Payment reference" at bounding box center [562, 638] width 379 height 35
click at [424, 632] on input "Invoice 220000" at bounding box center [562, 638] width 379 height 35
drag, startPoint x: 477, startPoint y: 641, endPoint x: 426, endPoint y: 638, distance: 51.1
click at [426, 638] on input "Invoice 220000" at bounding box center [562, 638] width 379 height 35
paste input "4446/2025"
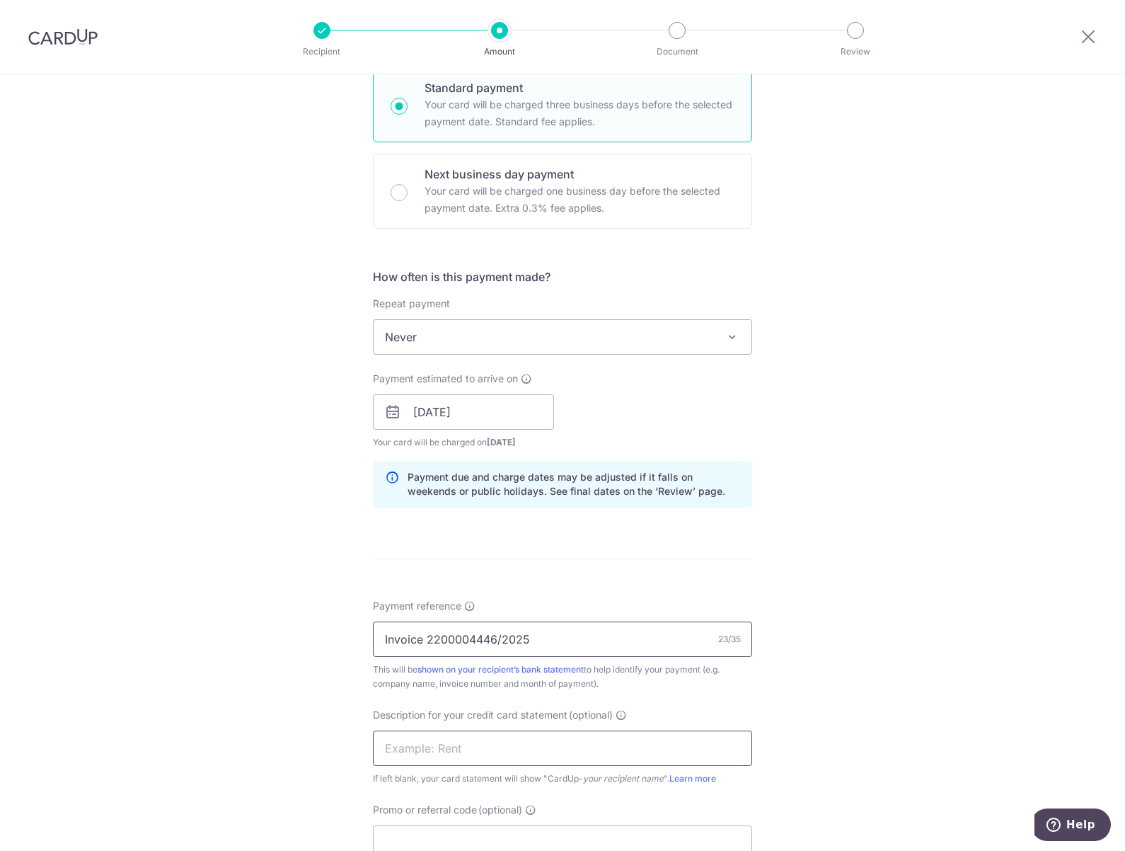
type input "Invoice 2200004446/2025"
click at [406, 751] on input "text" at bounding box center [562, 747] width 379 height 35
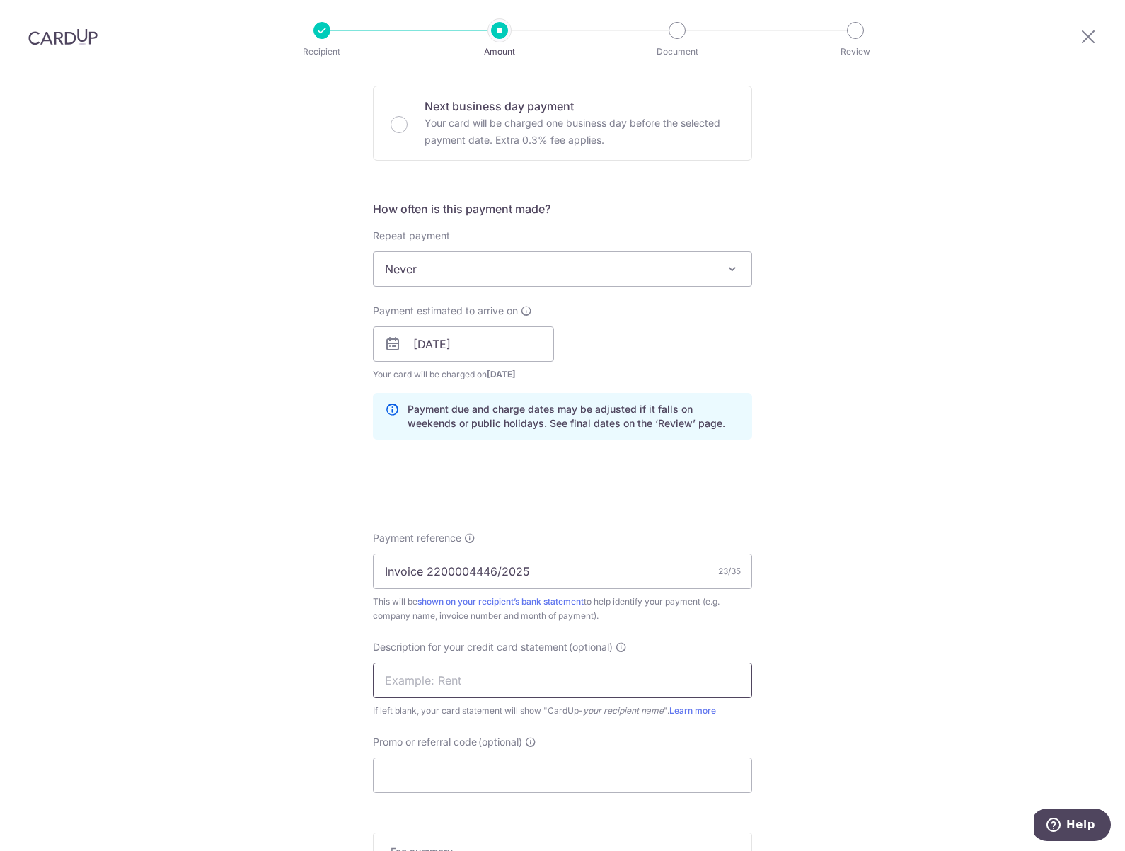
scroll to position [425, 0]
type input "Gojek July 2025"
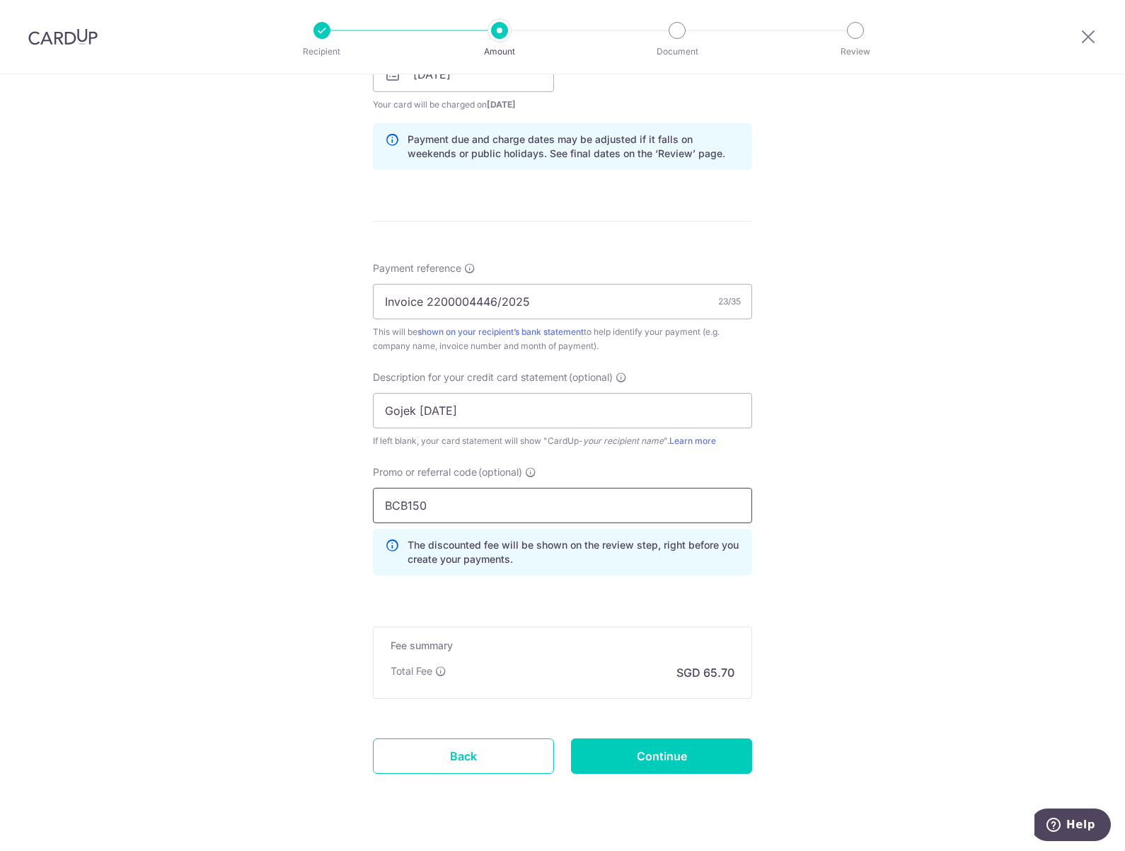
scroll to position [708, 0]
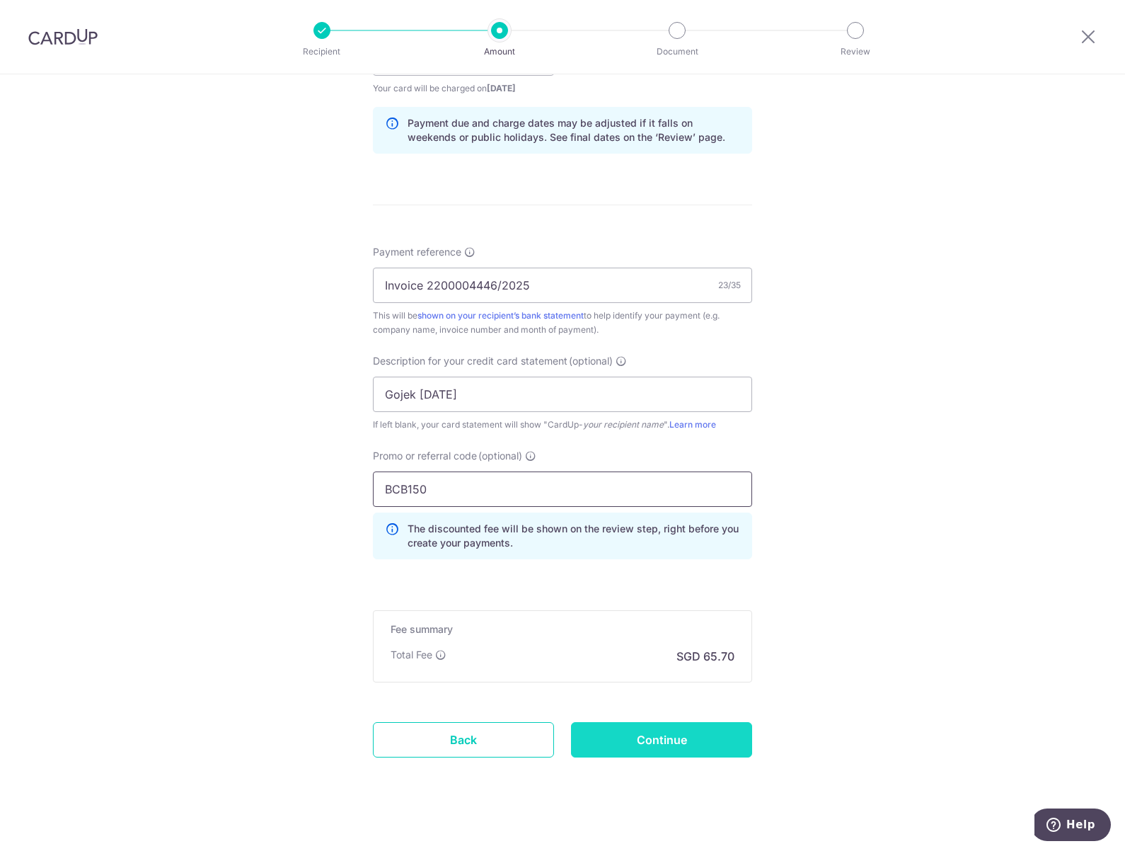
type input "BCB150"
click at [657, 737] on input "Continue" at bounding box center [661, 739] width 181 height 35
type input "Create Schedule"
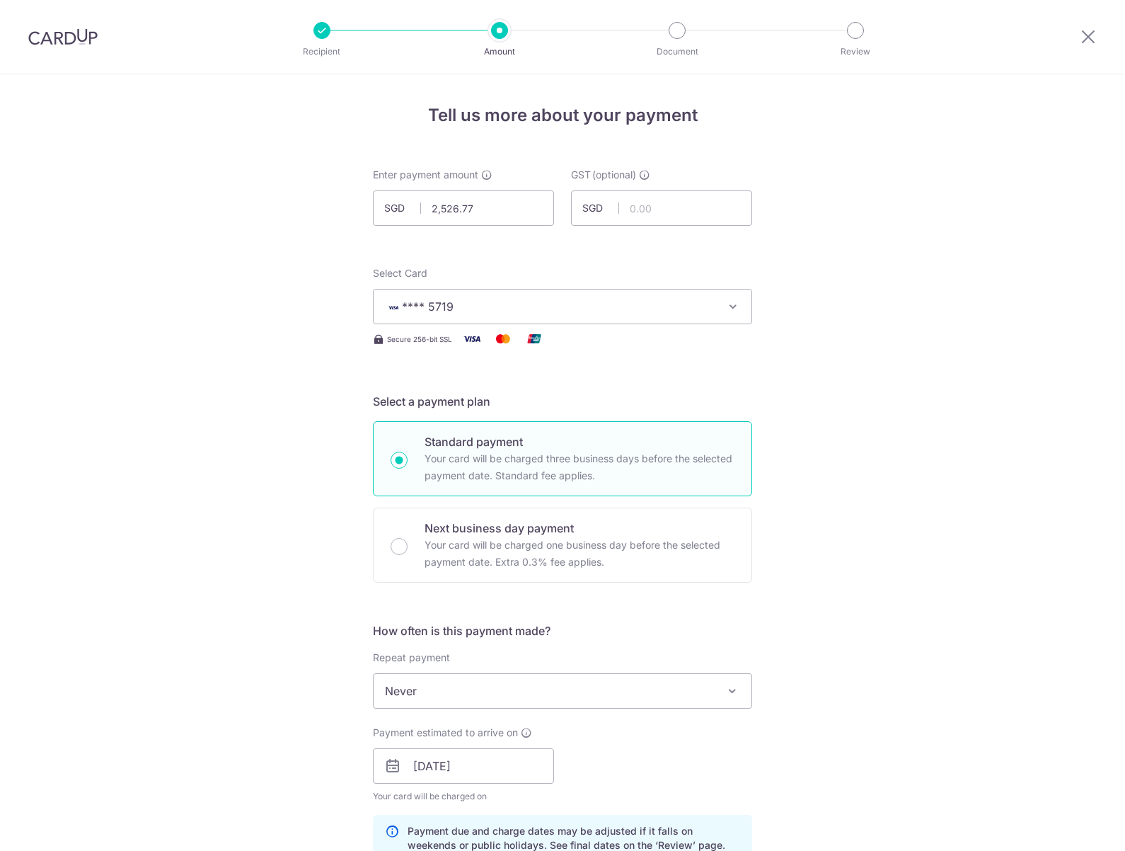
scroll to position [740, 0]
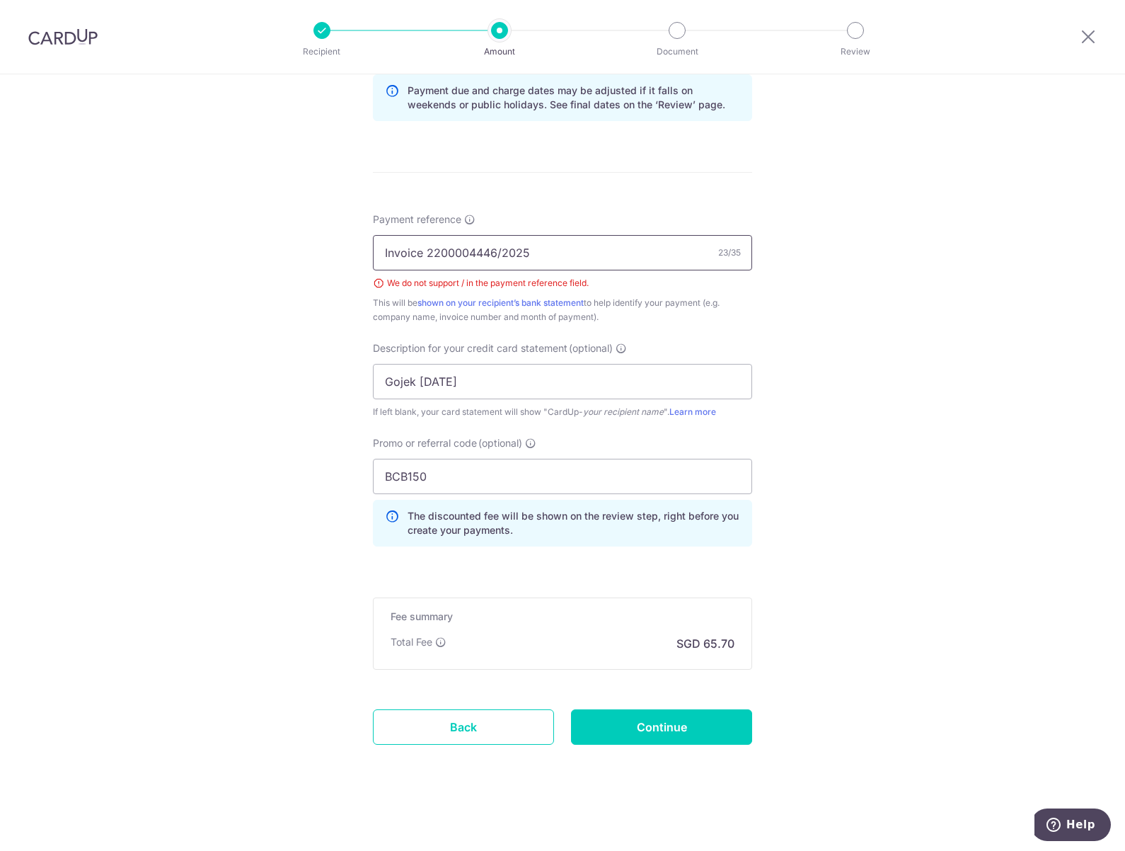
click at [505, 254] on input "Invoice 2200004446/2025" at bounding box center [562, 252] width 379 height 35
click at [498, 253] on input "Invoice 2200004446/2025" at bounding box center [562, 252] width 379 height 35
type input "Invoice 22000044462025"
click at [640, 723] on input "Continue" at bounding box center [661, 726] width 181 height 35
type input "Create Schedule"
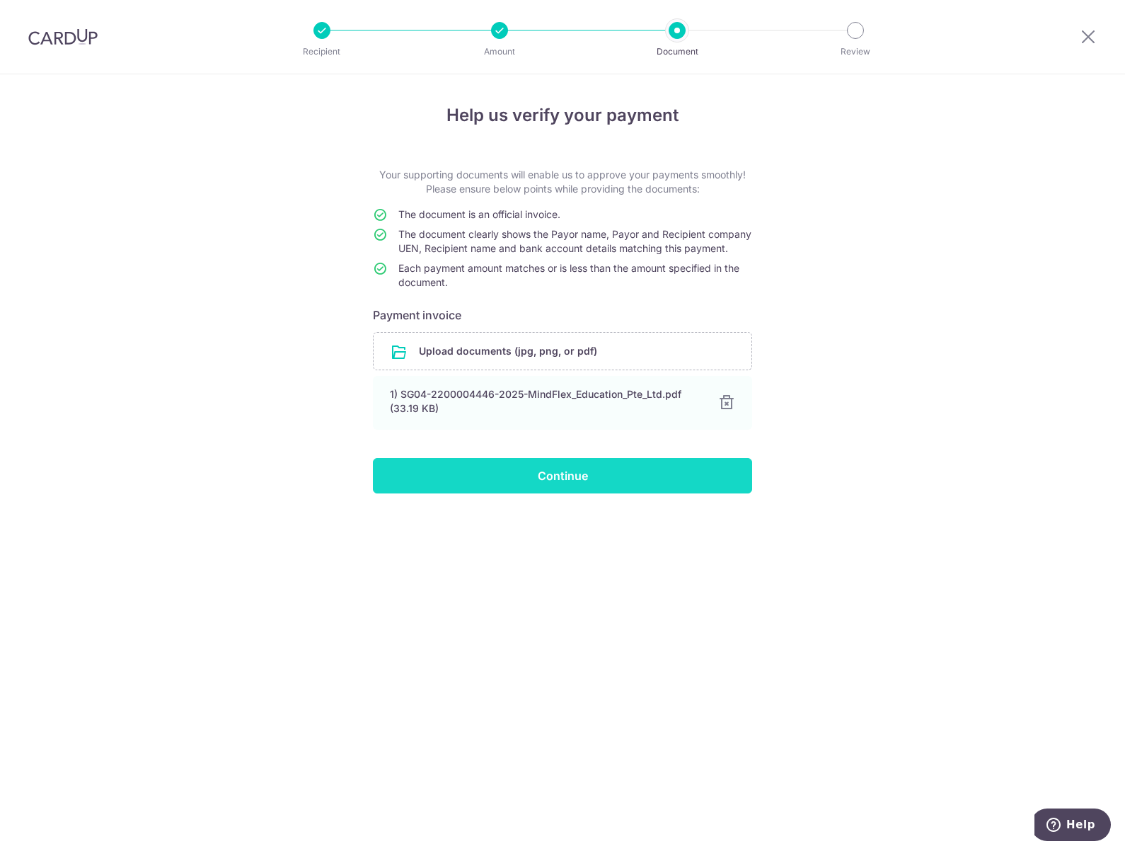
click at [493, 483] on input "Continue" at bounding box center [562, 475] width 379 height 35
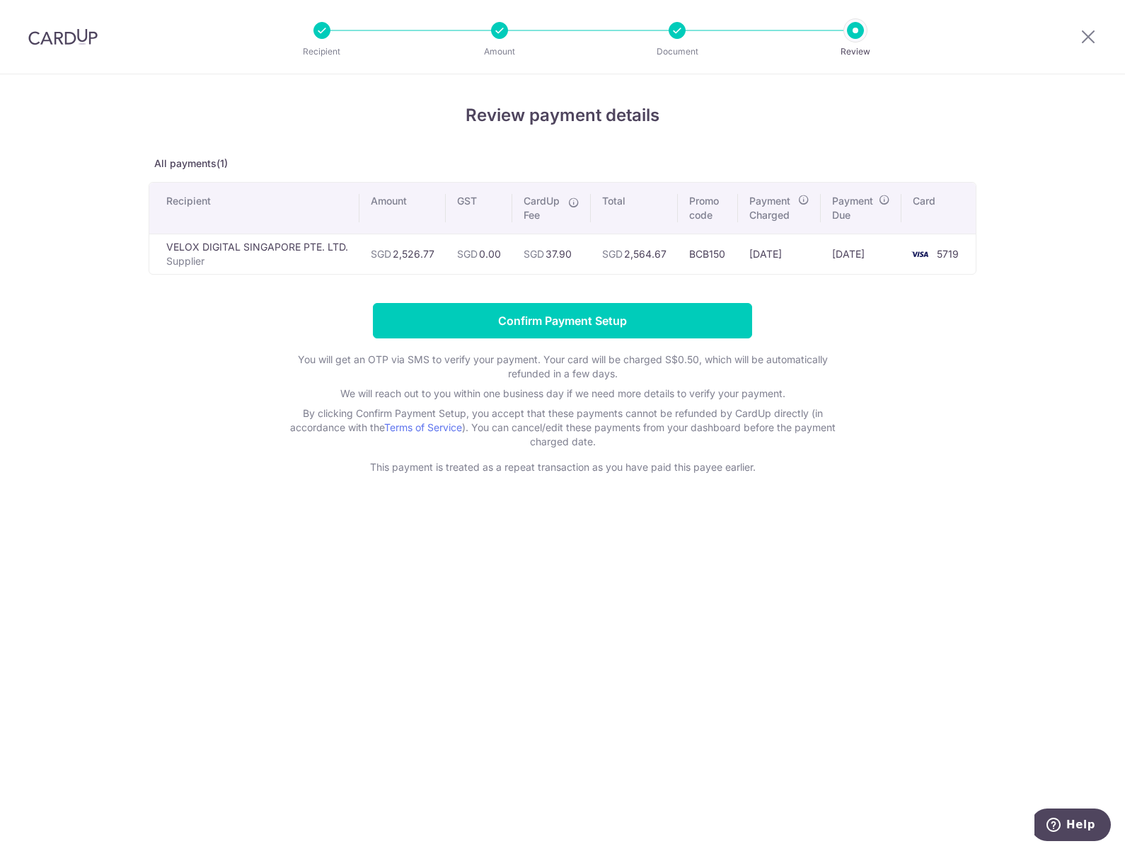
click at [33, 189] on div "Review payment details All payments(1) Recipient Amount GST CardUp Fee Total Pr…" at bounding box center [562, 462] width 1125 height 776
click at [465, 319] on input "Confirm Payment Setup" at bounding box center [562, 320] width 379 height 35
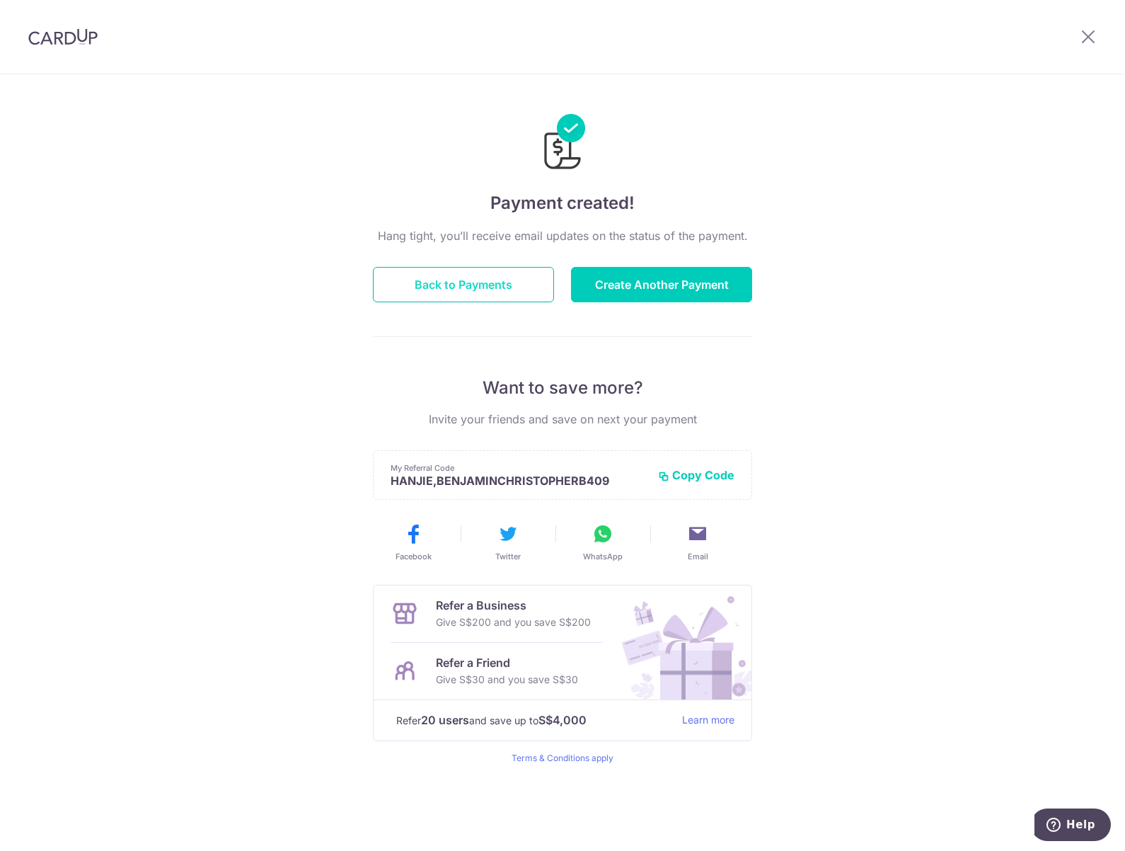
click at [499, 271] on button "Back to Payments" at bounding box center [463, 284] width 181 height 35
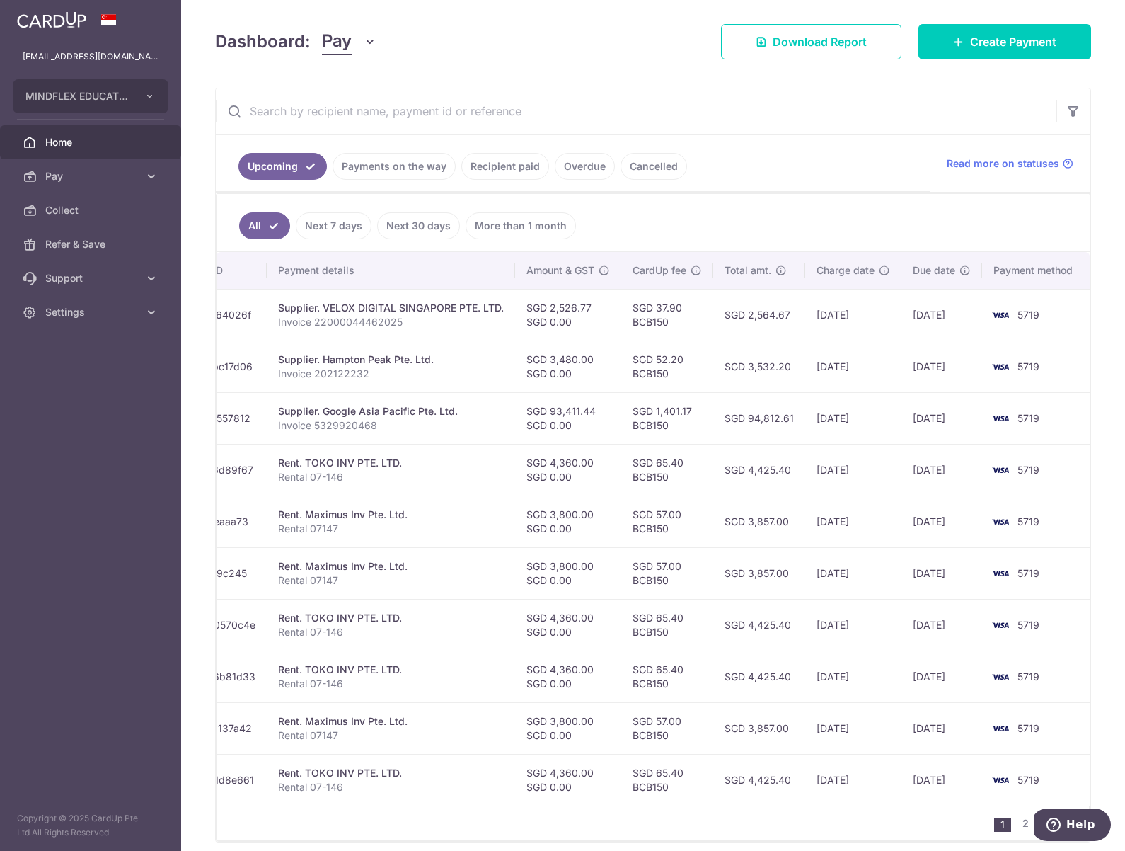
scroll to position [180, 0]
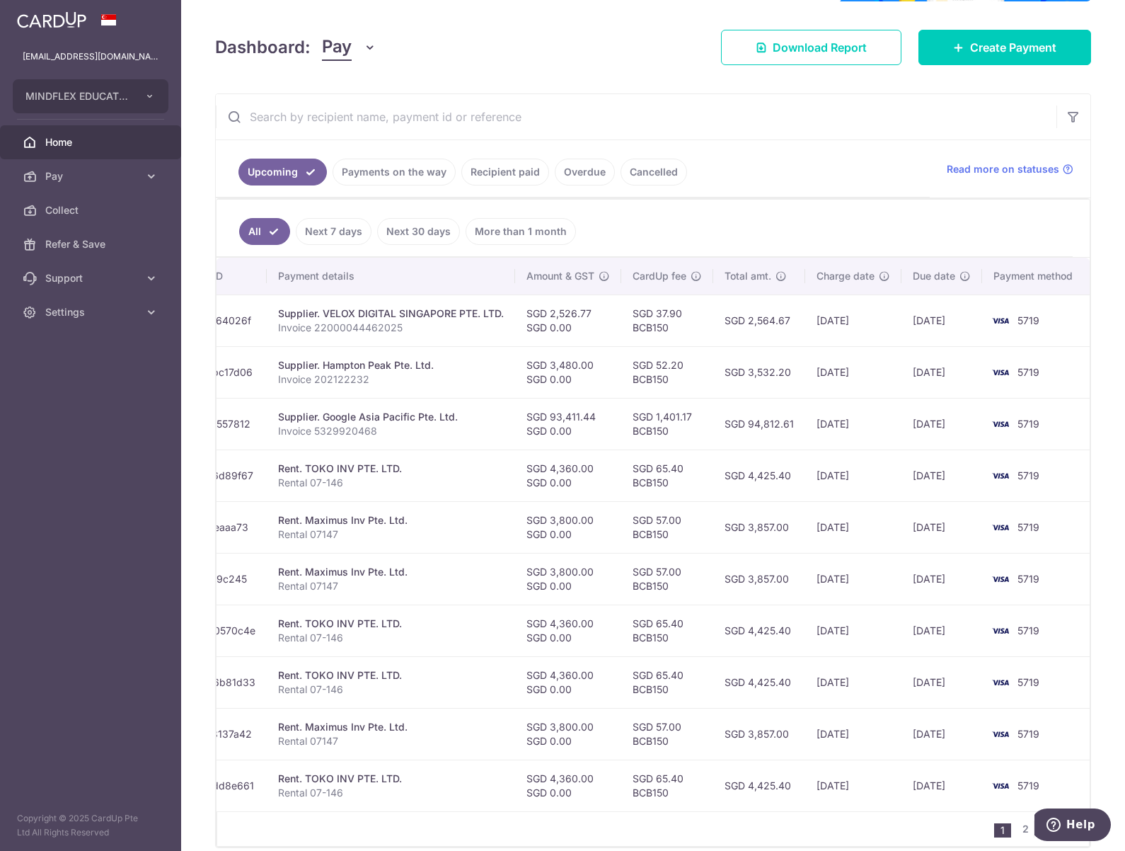
click at [499, 174] on link "Recipient paid" at bounding box center [505, 172] width 88 height 27
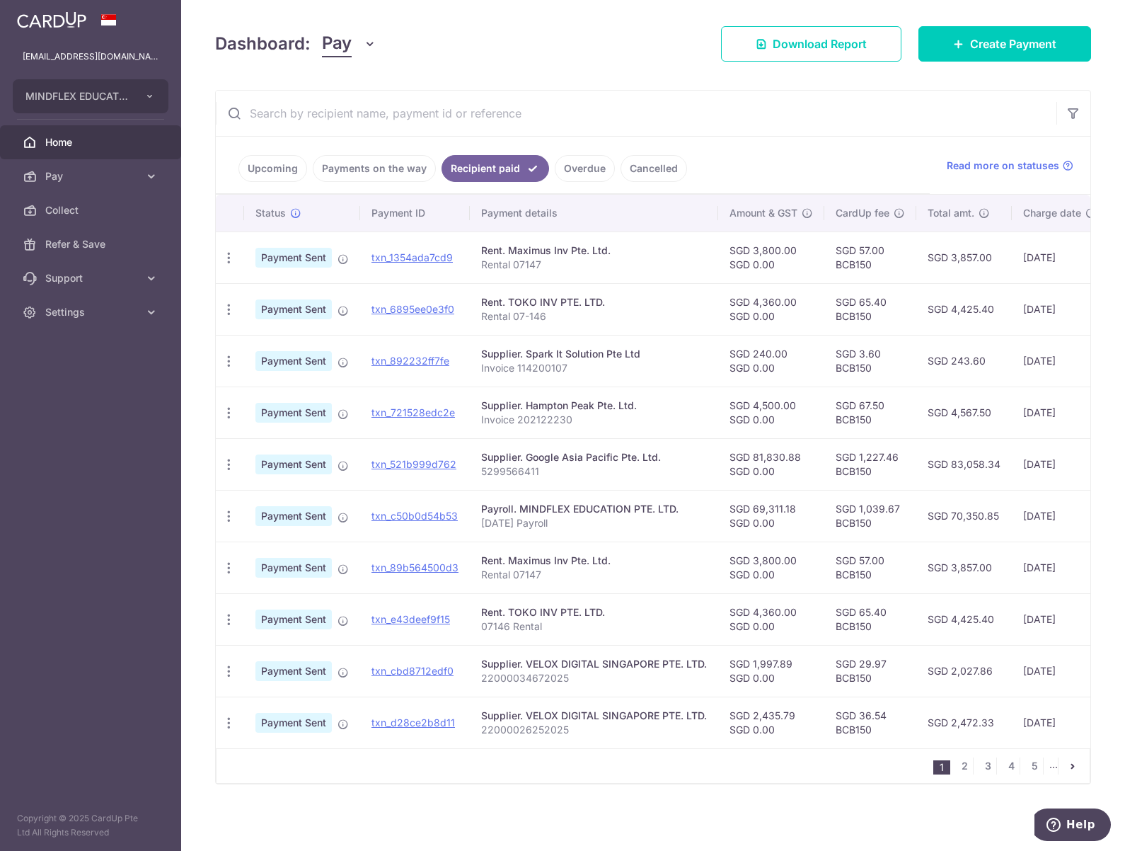
scroll to position [190, 0]
click at [952, 49] on link "Create Payment" at bounding box center [1005, 43] width 173 height 35
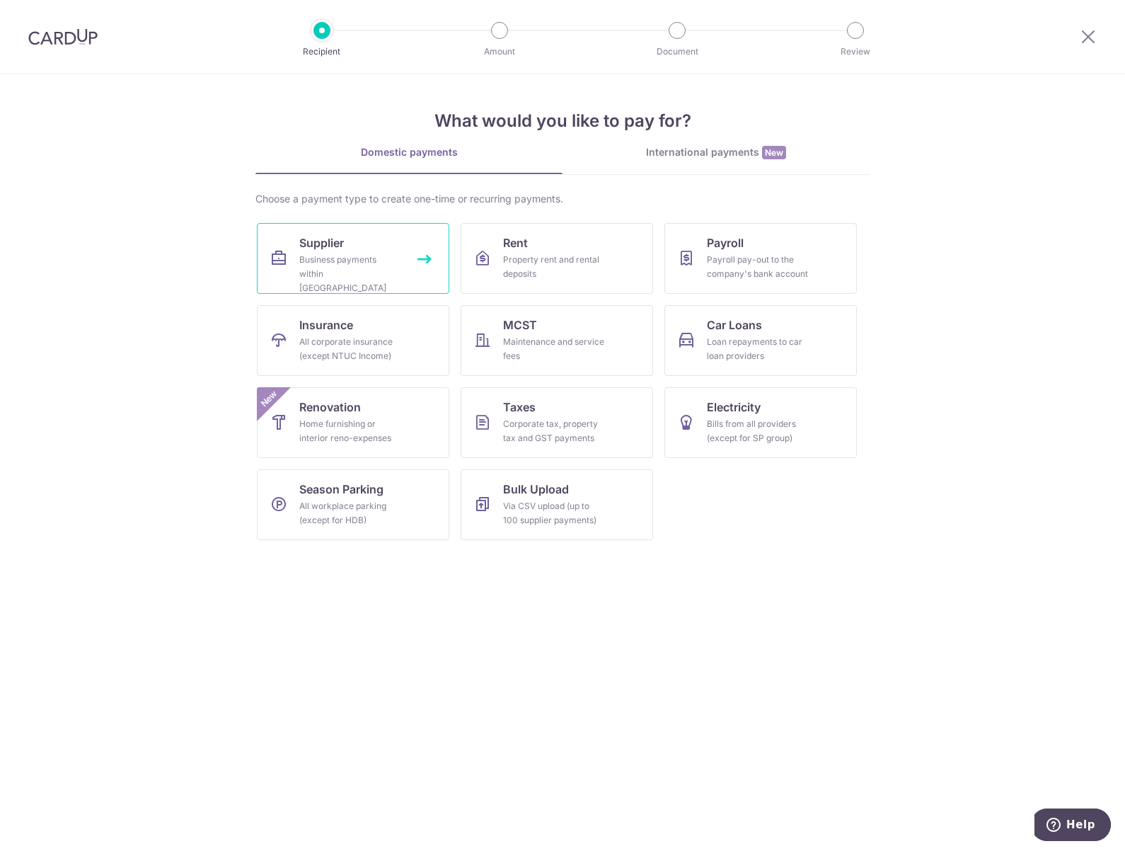
click at [309, 265] on div "Business payments within Singapore" at bounding box center [350, 274] width 102 height 42
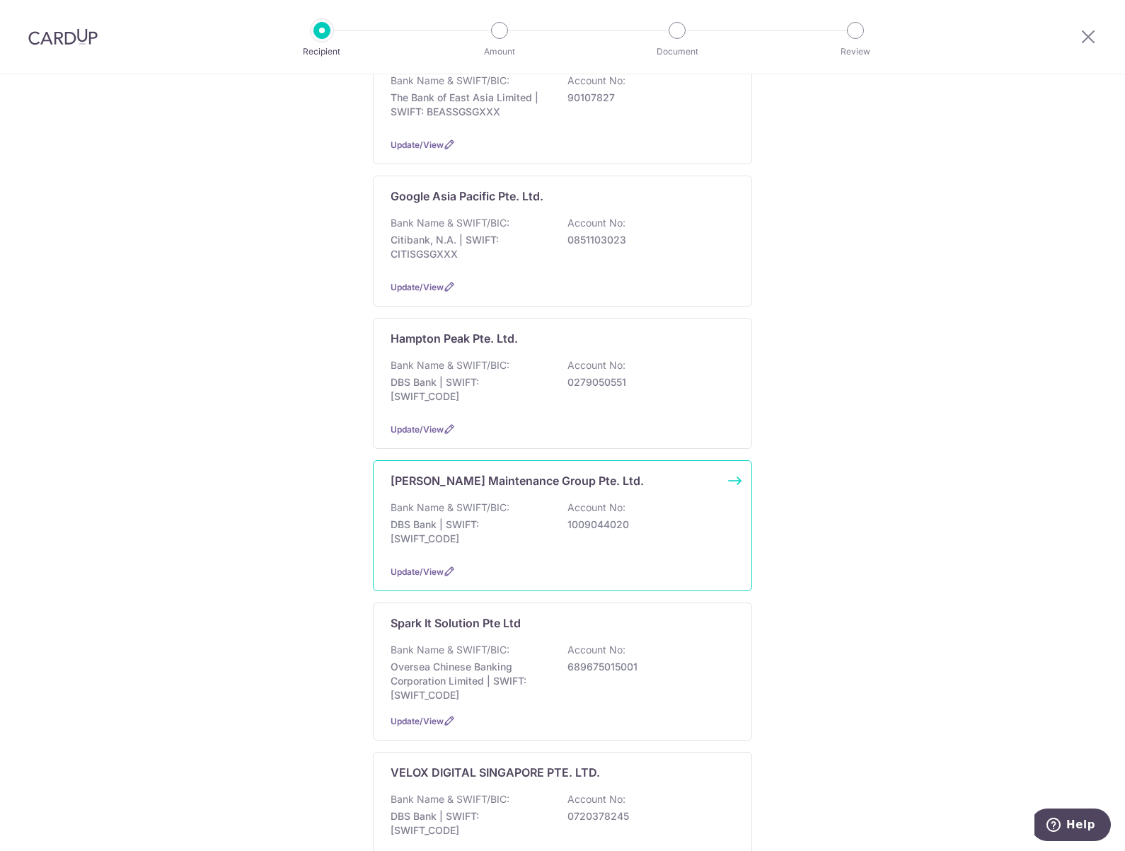
scroll to position [425, 0]
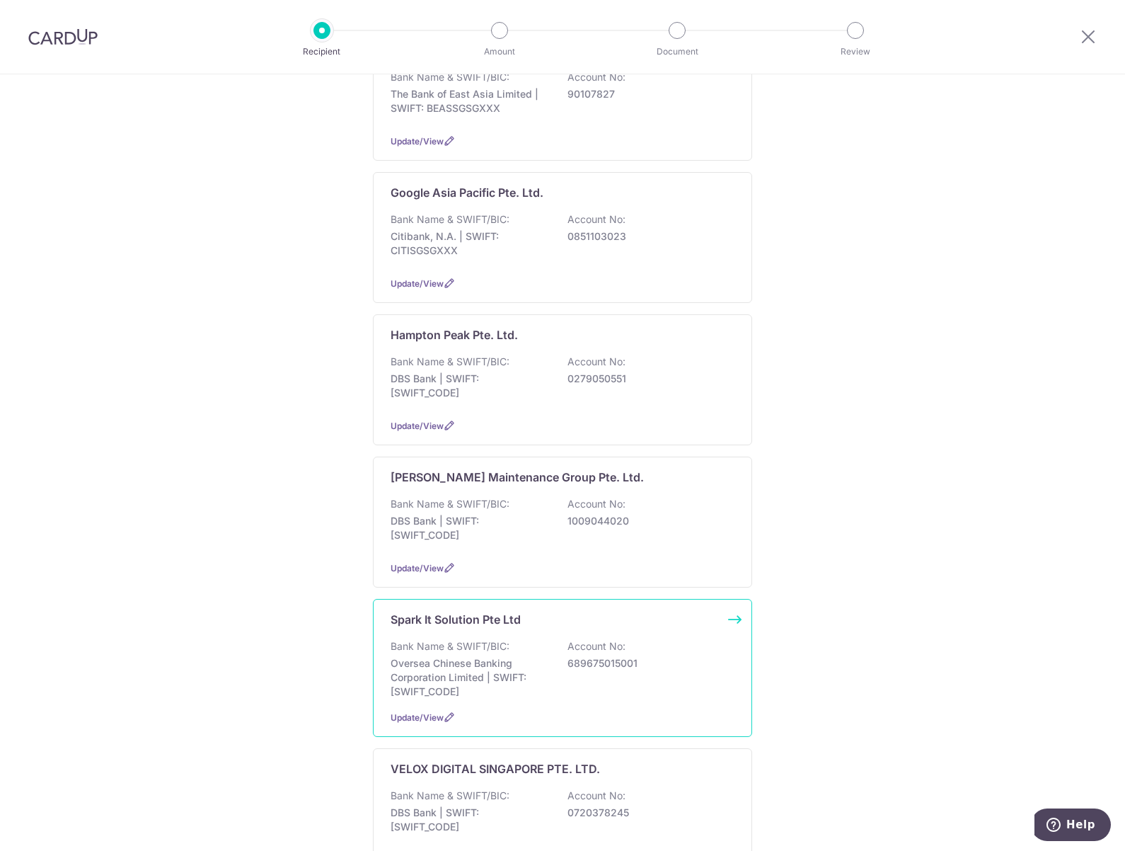
click at [448, 624] on div "Spark It Solution Pte Ltd Bank Name & SWIFT/BIC: Oversea Chinese Banking Corpor…" at bounding box center [562, 668] width 379 height 138
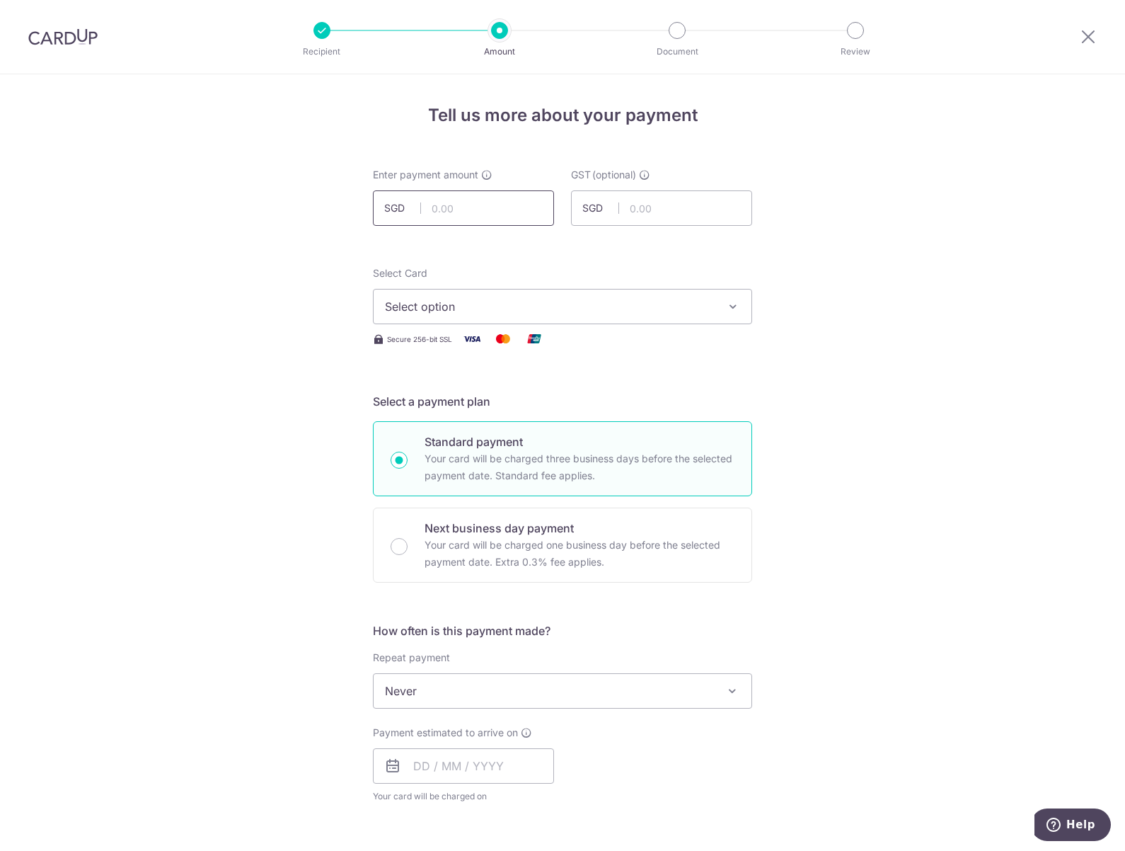
click at [446, 221] on input "text" at bounding box center [463, 207] width 181 height 35
type input "240.00"
click at [315, 45] on p "Recipient" at bounding box center [322, 52] width 105 height 14
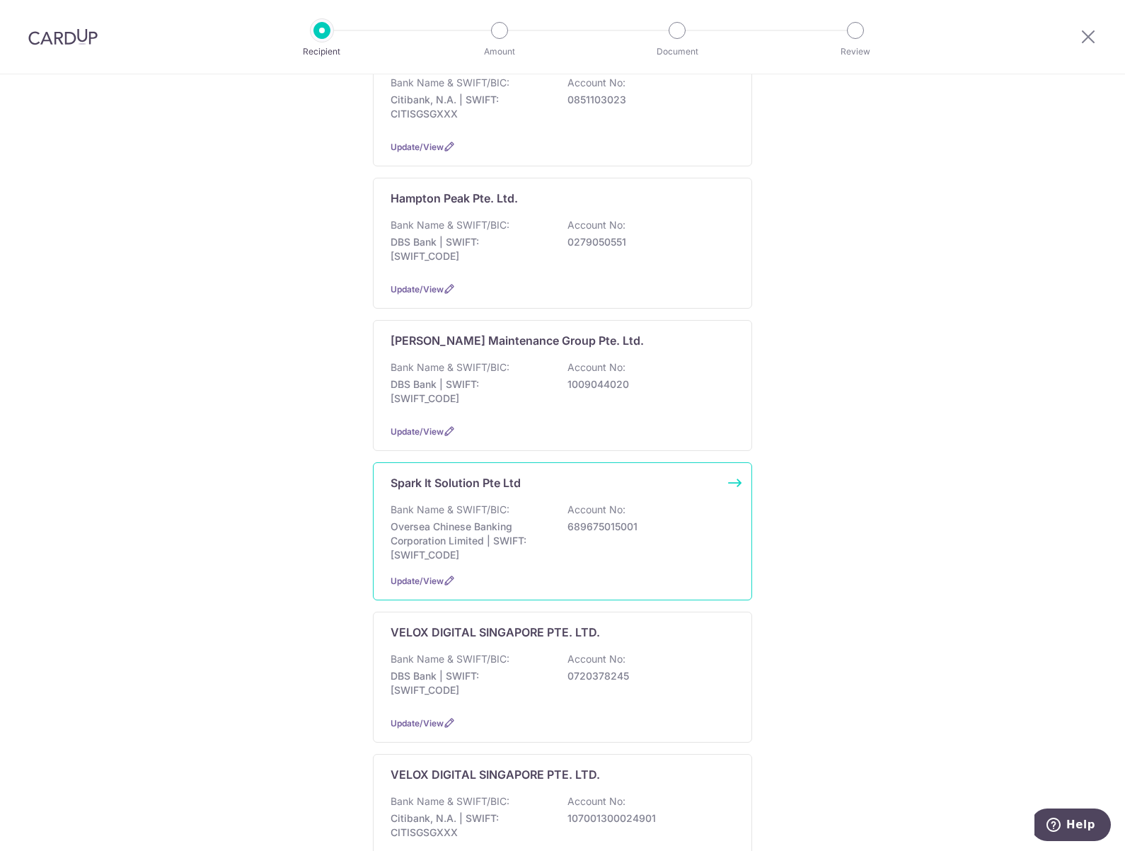
scroll to position [566, 0]
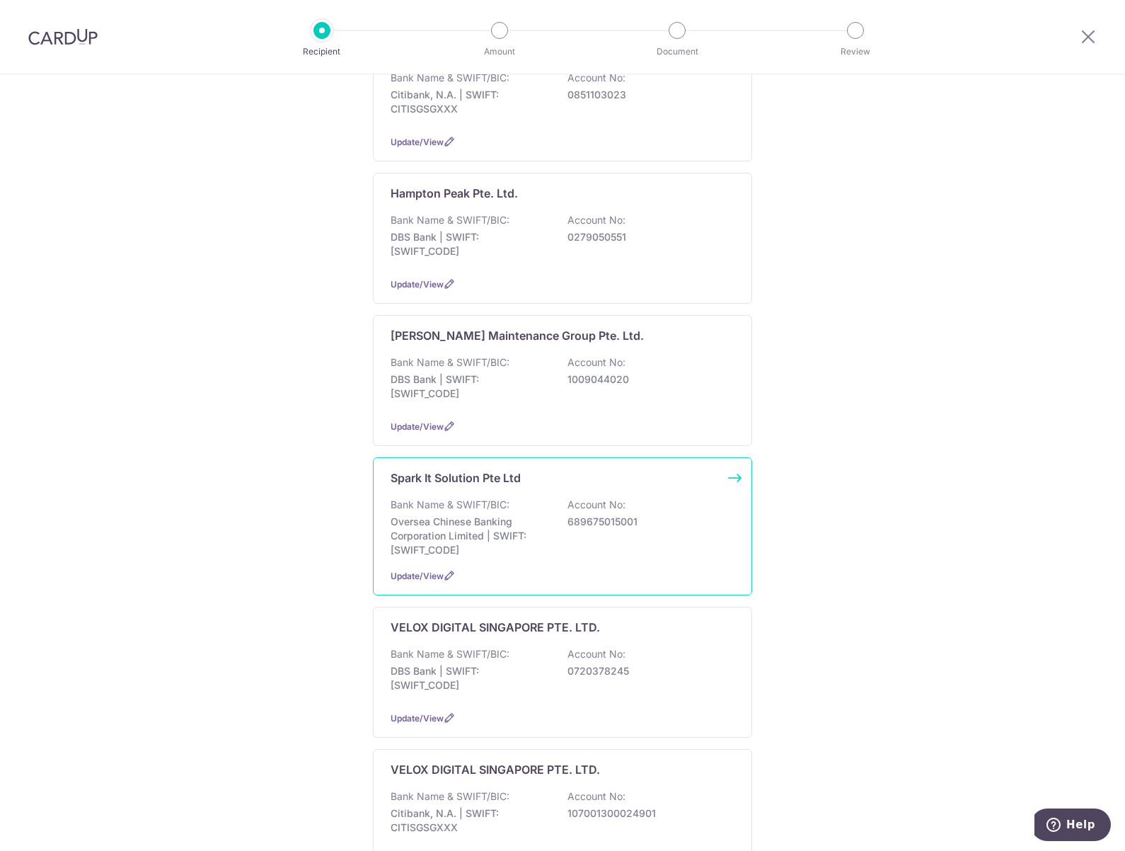
click at [540, 515] on p "Oversea Chinese Banking Corporation Limited | SWIFT: OCBCSGSGXXX" at bounding box center [470, 536] width 159 height 42
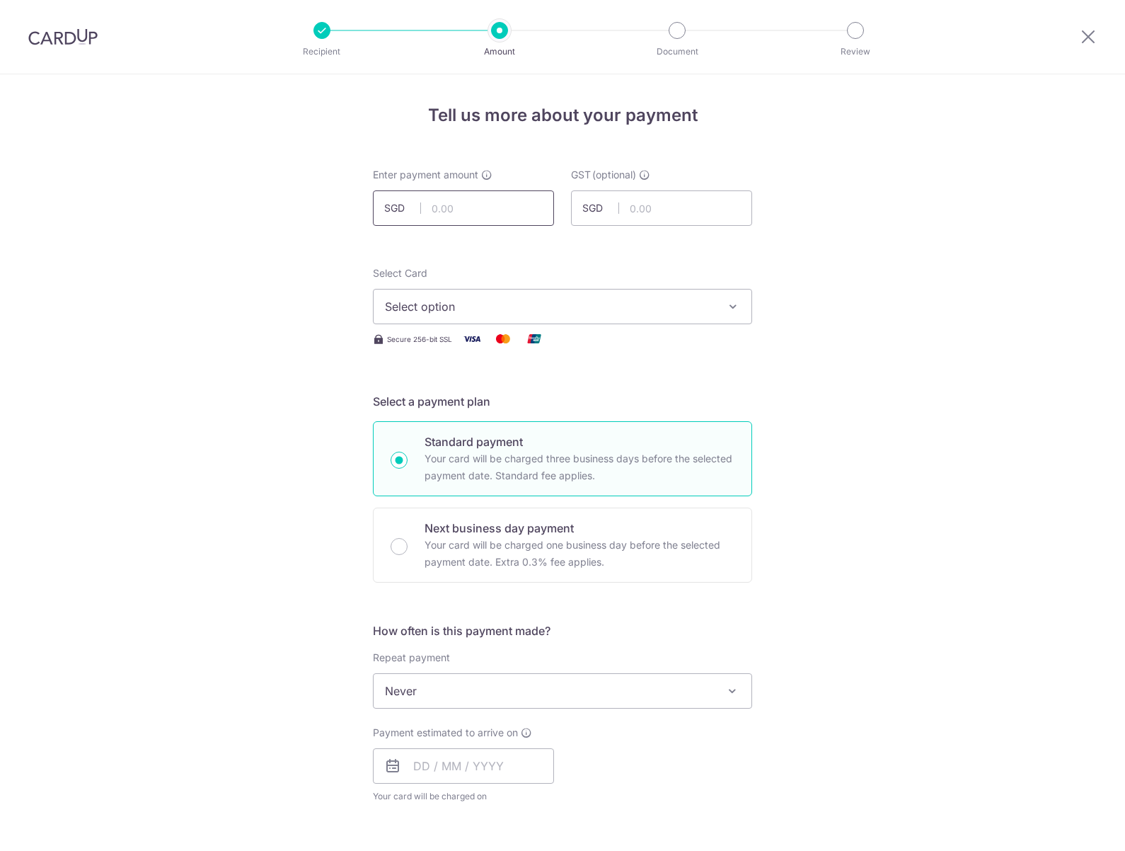
click at [454, 202] on input "text" at bounding box center [463, 207] width 181 height 35
type input "240.00"
drag, startPoint x: 471, startPoint y: 282, endPoint x: 474, endPoint y: 306, distance: 24.2
click at [471, 297] on div "Select Card Select option Add credit card Your Cards **** 5719" at bounding box center [562, 295] width 379 height 58
click at [474, 306] on span "Select option" at bounding box center [550, 306] width 330 height 17
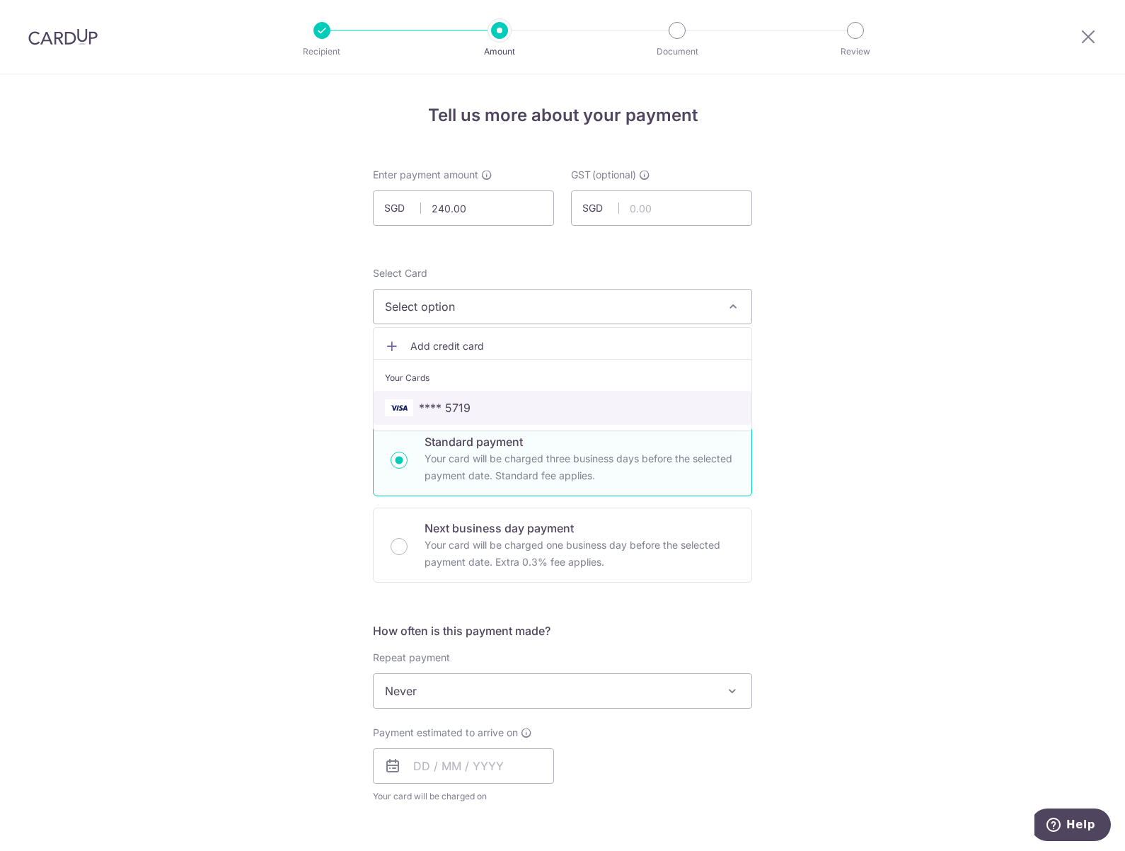
click at [461, 402] on span "**** 5719" at bounding box center [445, 407] width 52 height 17
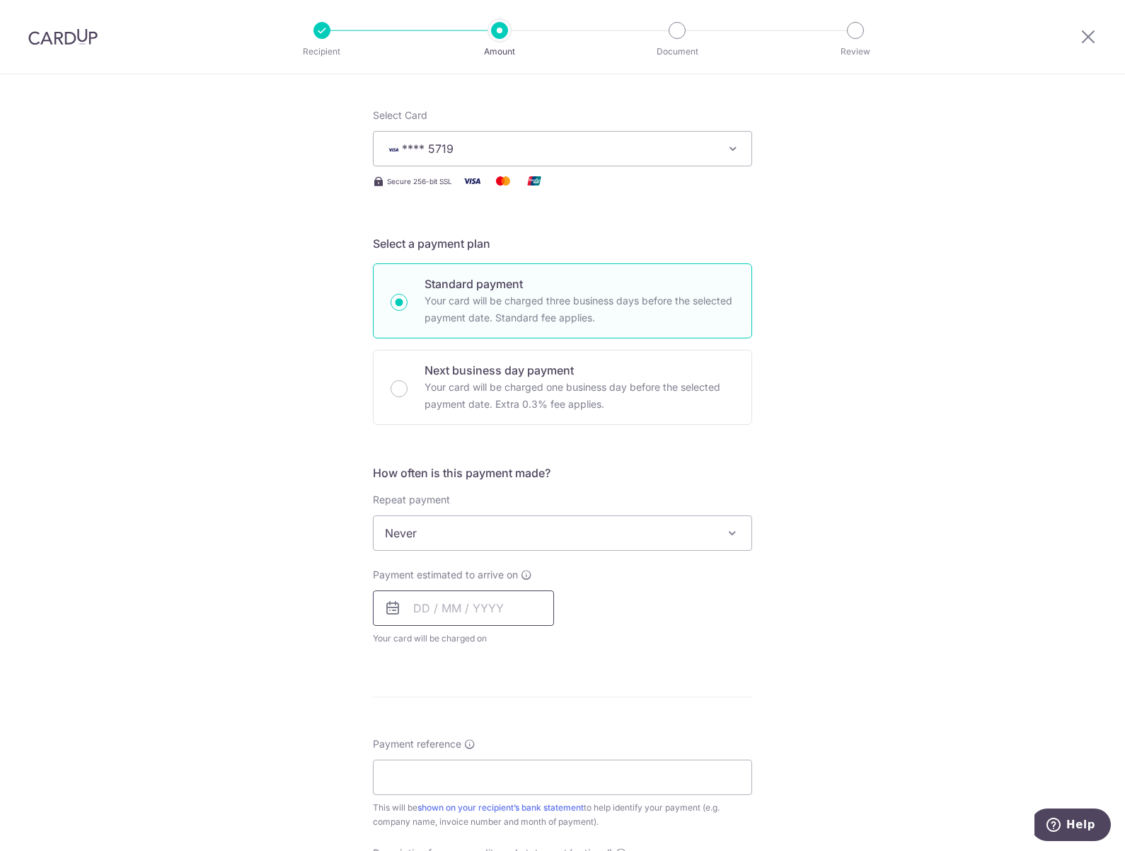
scroll to position [212, 0]
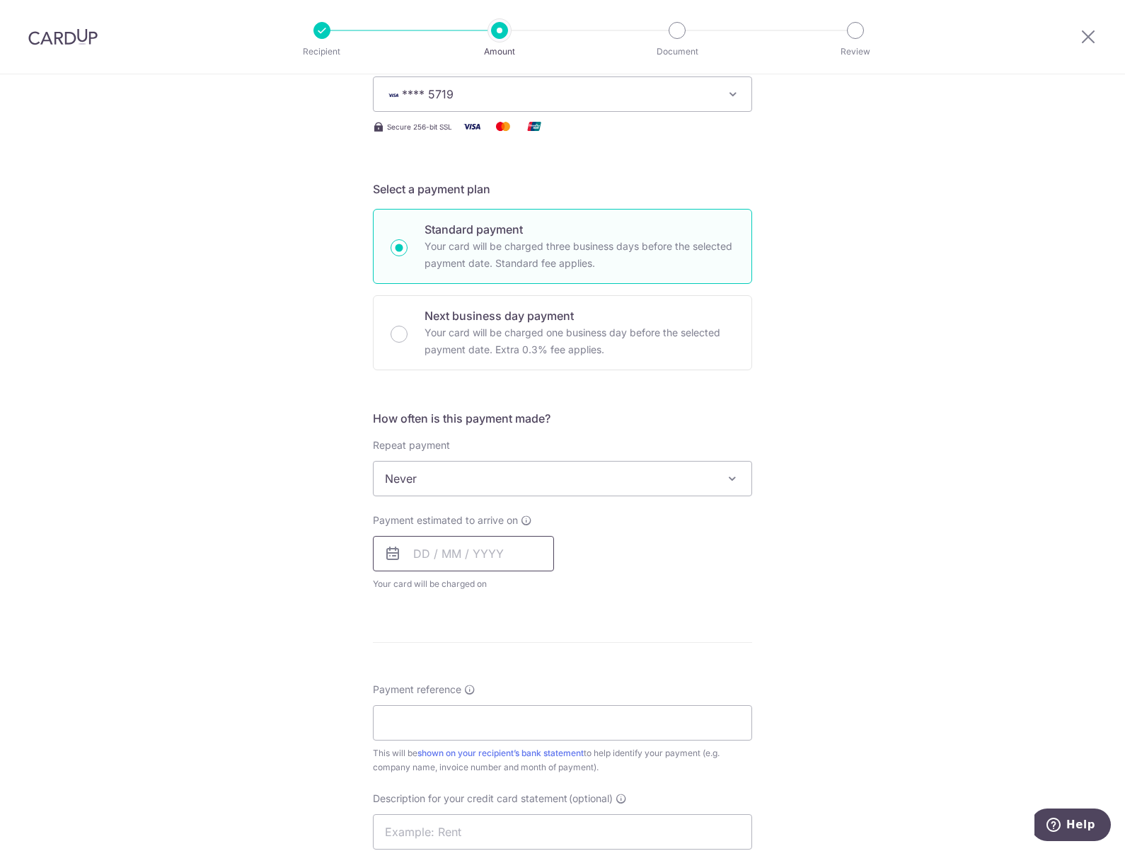
click at [449, 553] on input "text" at bounding box center [463, 553] width 181 height 35
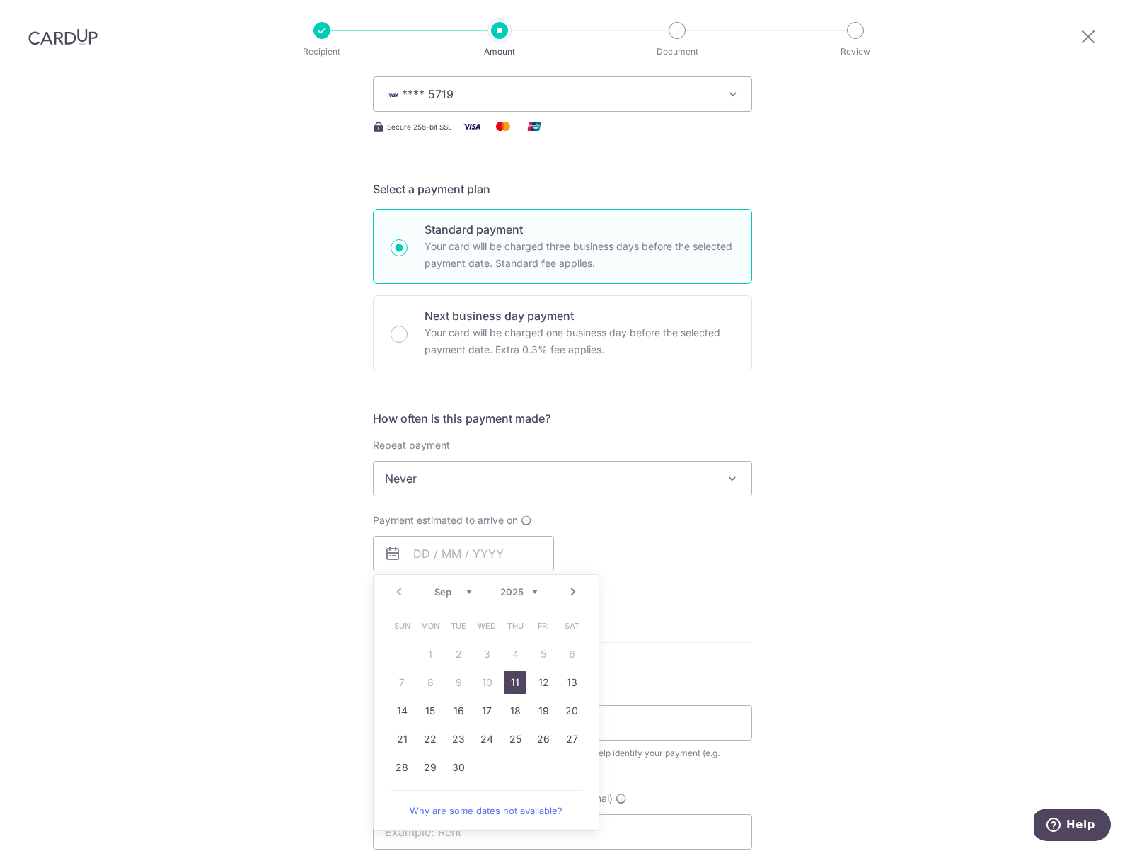
click at [509, 687] on link "11" at bounding box center [515, 682] width 23 height 23
type input "[DATE]"
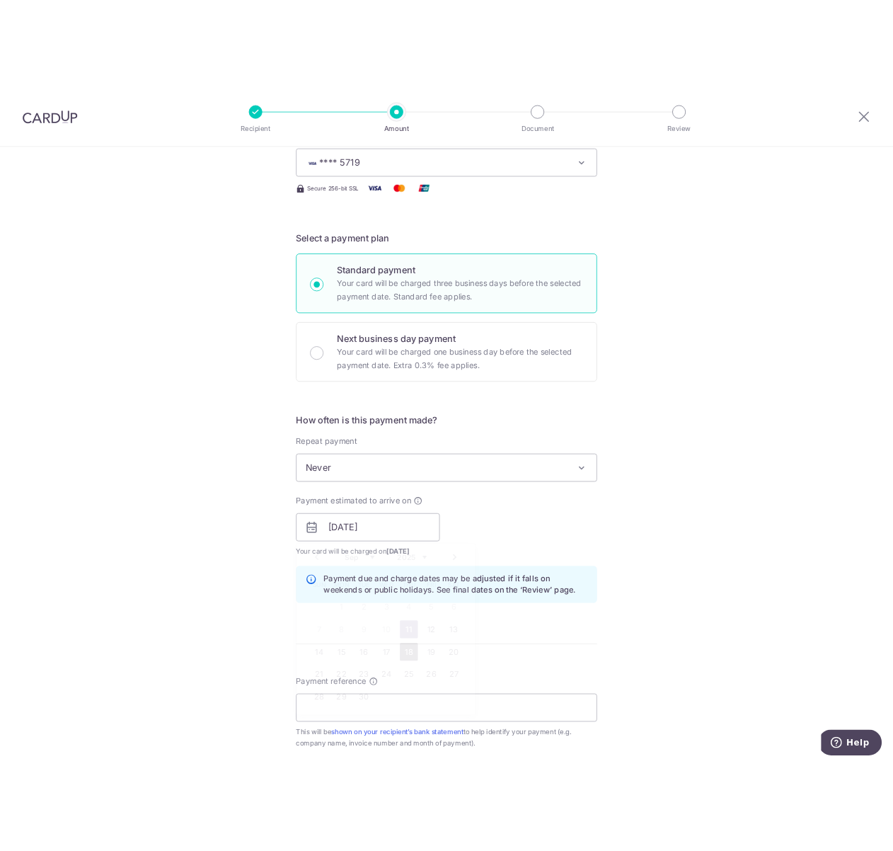
scroll to position [354, 0]
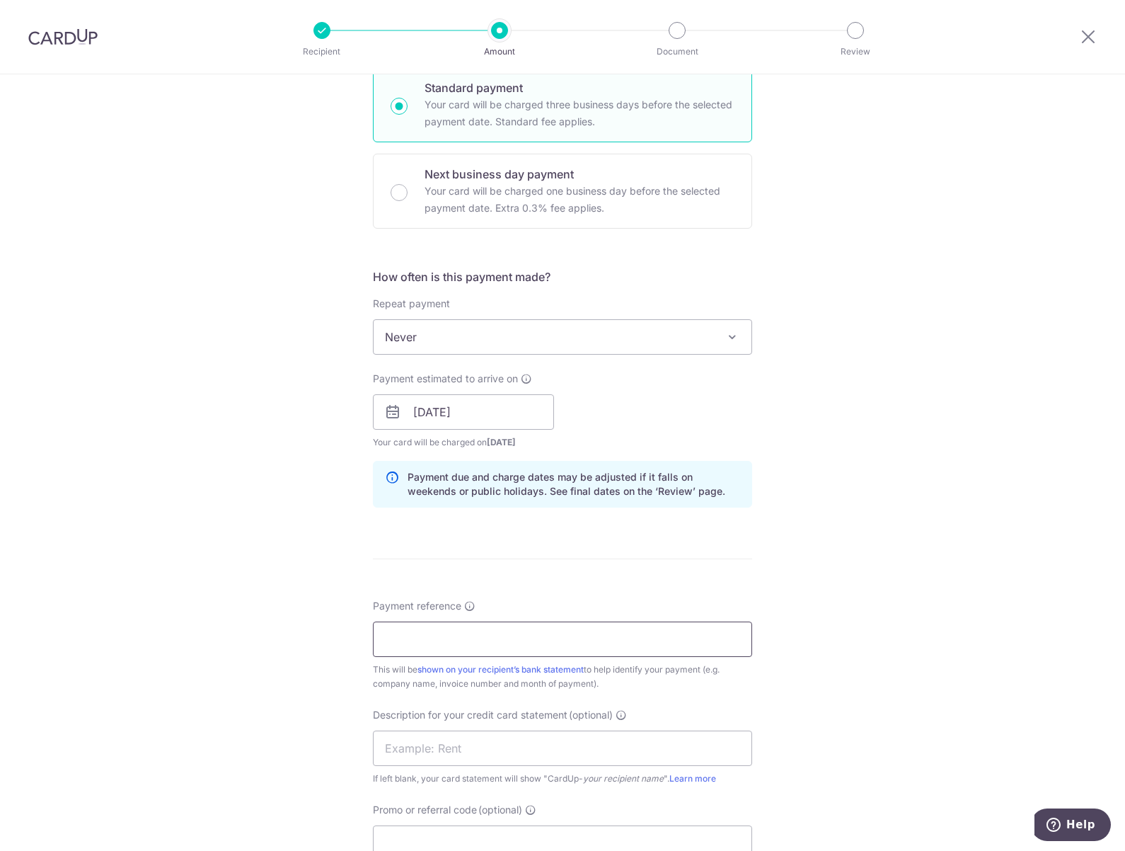
click at [466, 644] on input "Payment reference" at bounding box center [562, 638] width 379 height 35
click at [203, 537] on div "Tell us more about your payment Enter payment amount SGD 240.00 240.00 GST (opt…" at bounding box center [562, 436] width 1125 height 1433
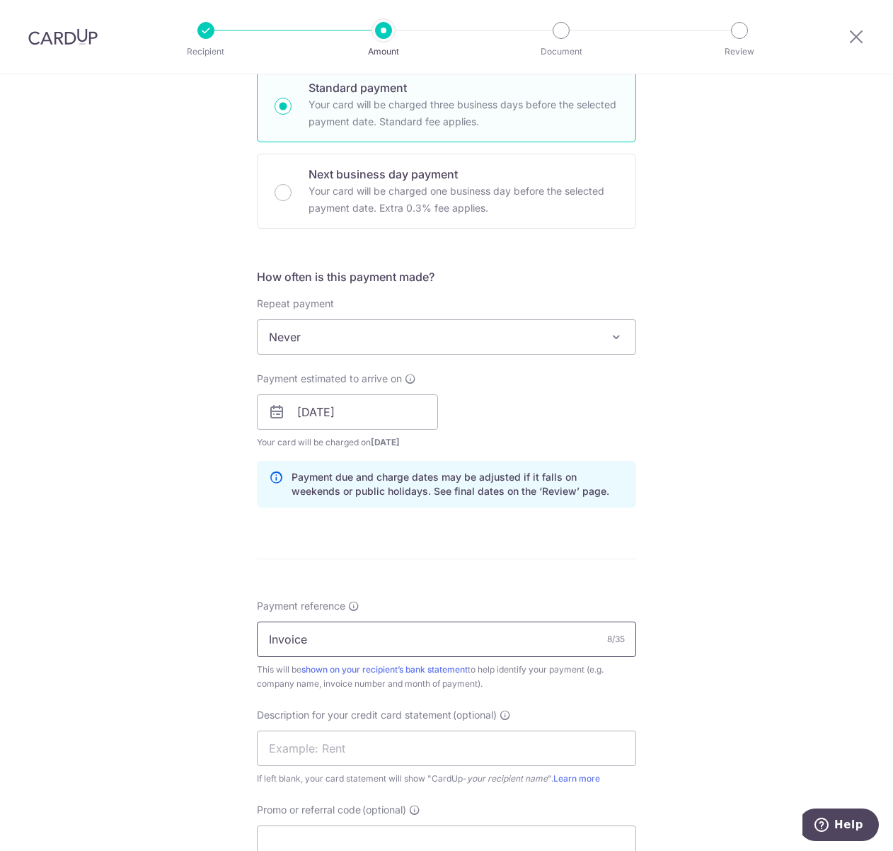
click at [358, 636] on input "Invoice" at bounding box center [446, 638] width 379 height 35
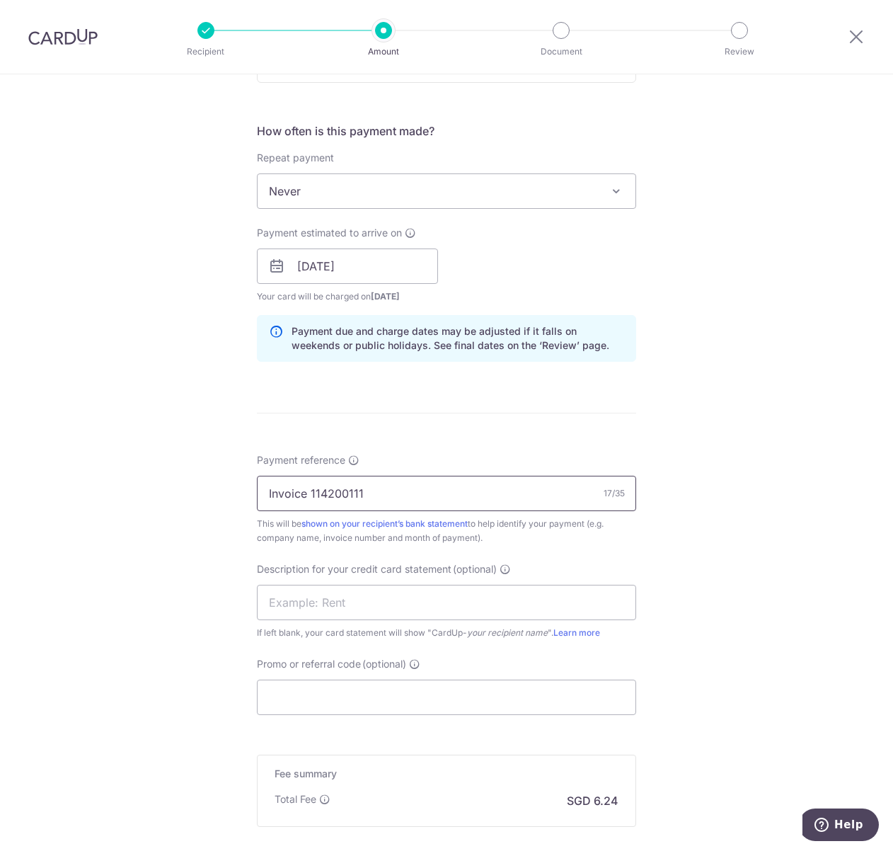
scroll to position [566, 0]
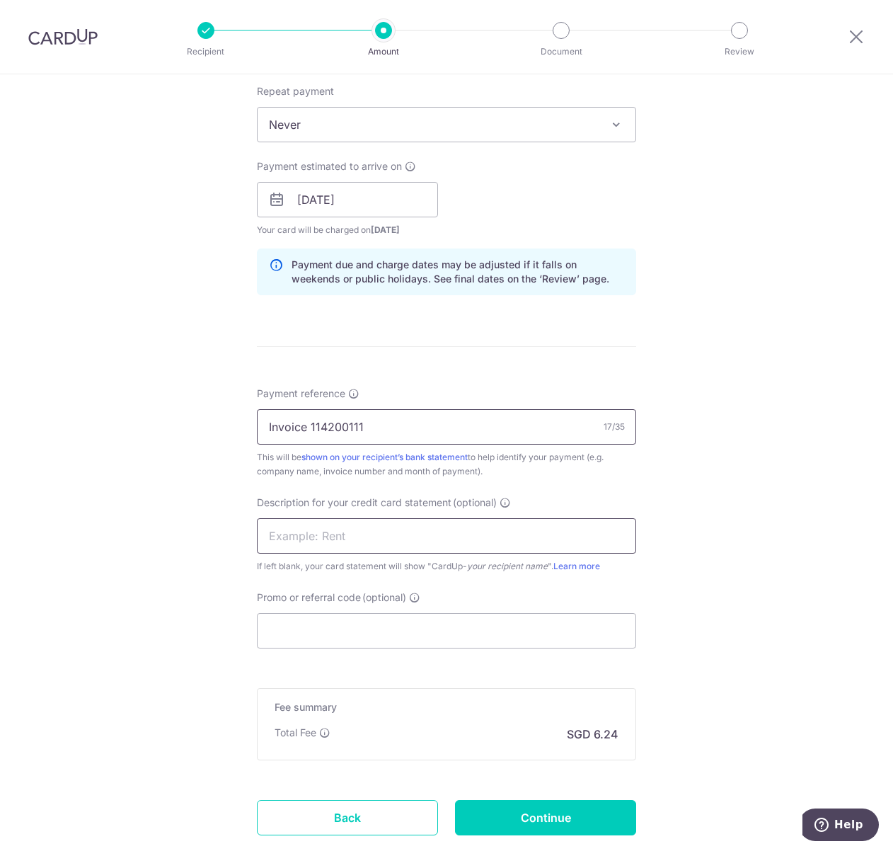
type input "Invoice 114200111"
click at [326, 522] on input "text" at bounding box center [446, 535] width 379 height 35
click at [302, 641] on input "Promo or referral code (optional)" at bounding box center [446, 630] width 379 height 35
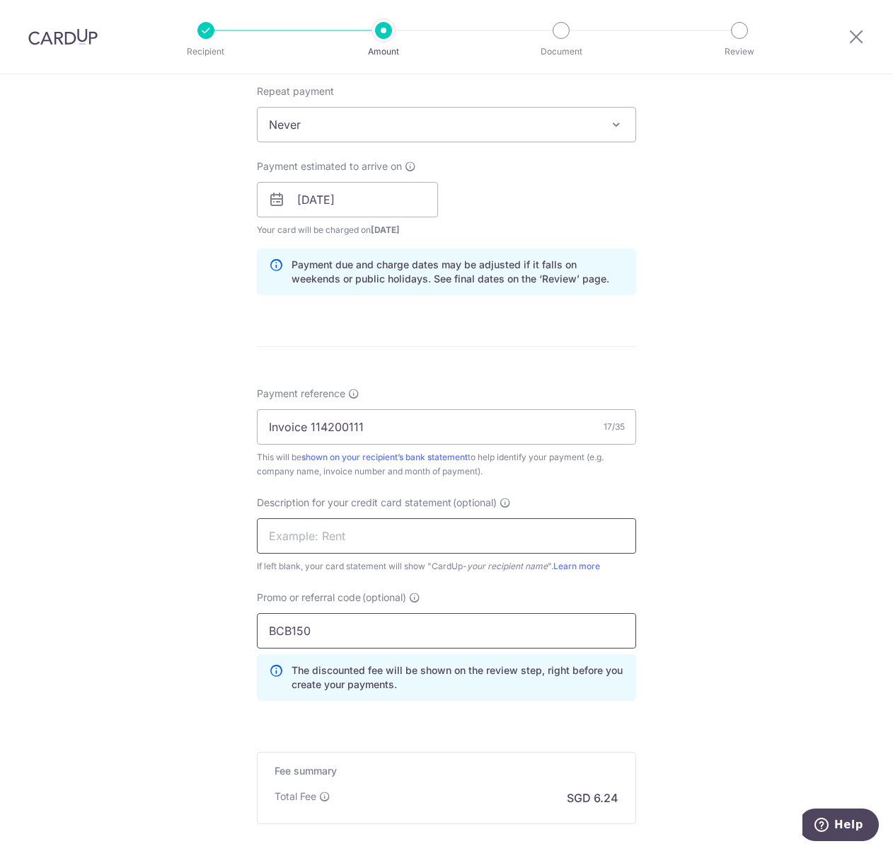
type input "BCB150"
click at [328, 539] on input "text" at bounding box center [446, 535] width 379 height 35
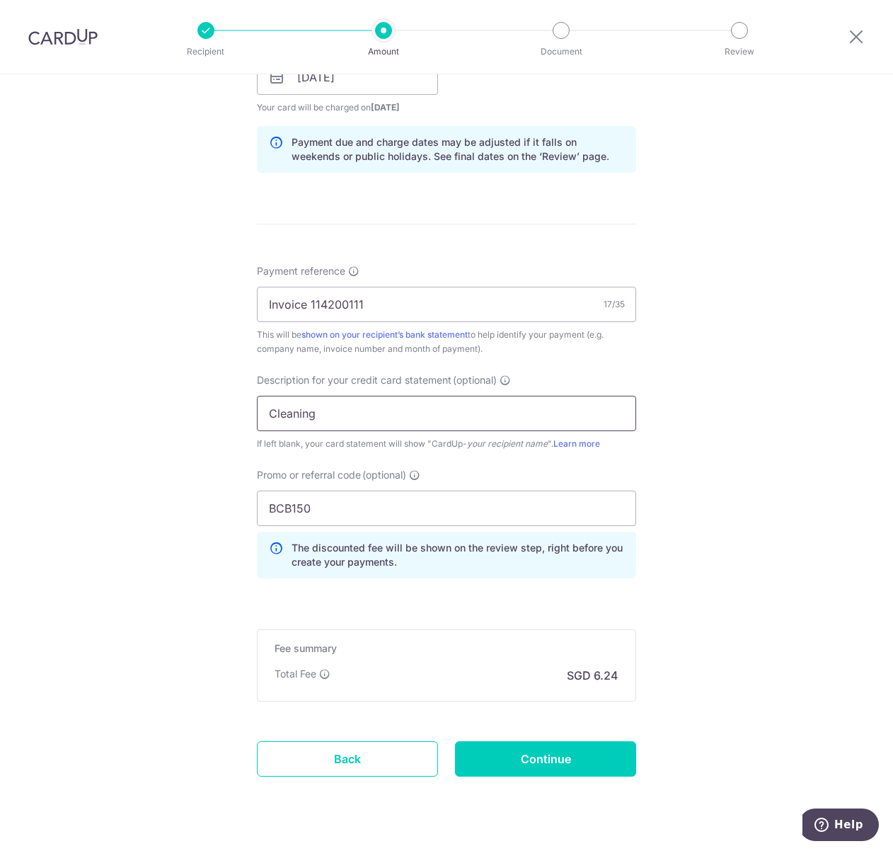
scroll to position [721, 0]
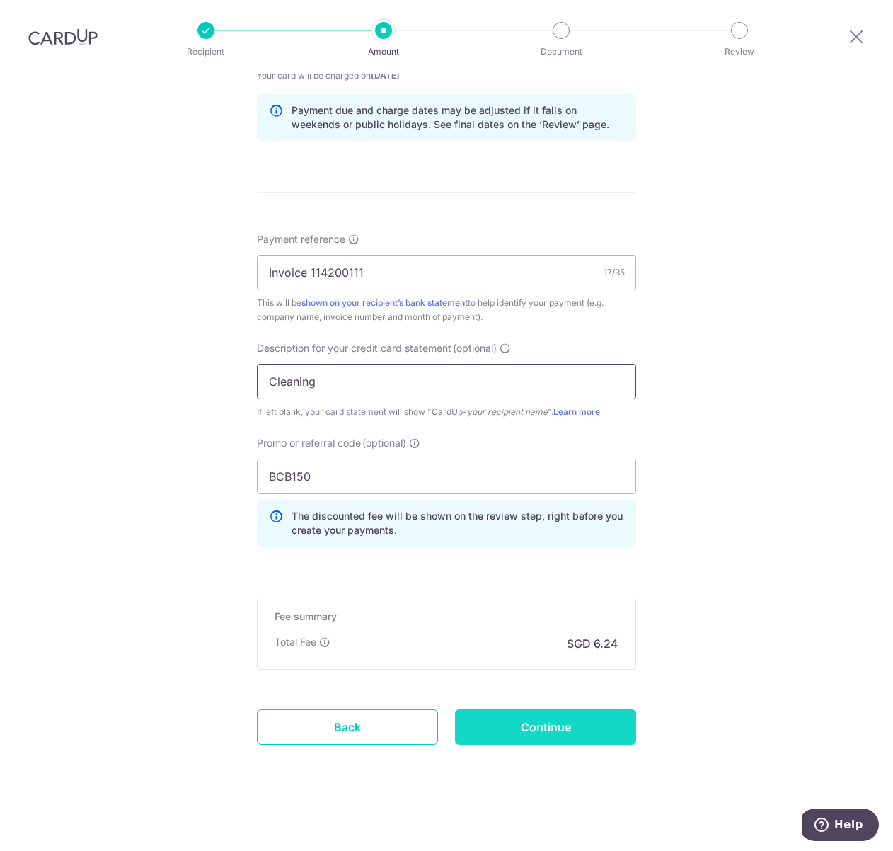
type input "Cleaning"
click at [495, 722] on input "Continue" at bounding box center [545, 726] width 181 height 35
type input "Create Schedule"
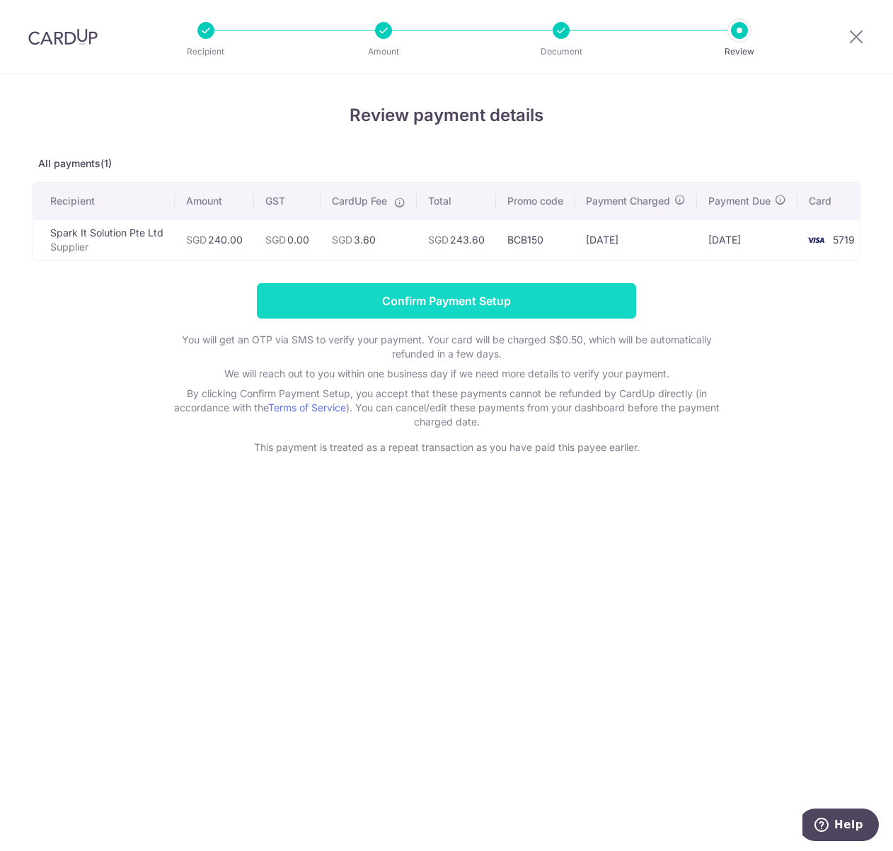
click at [360, 296] on input "Confirm Payment Setup" at bounding box center [446, 300] width 379 height 35
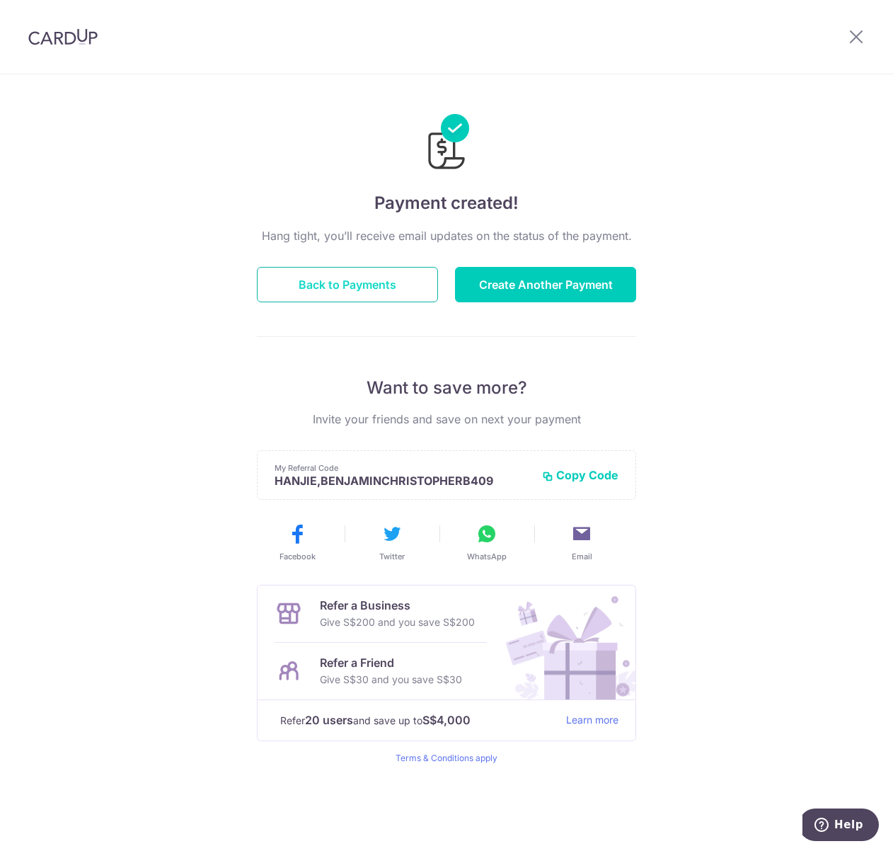
click at [316, 292] on button "Back to Payments" at bounding box center [347, 284] width 181 height 35
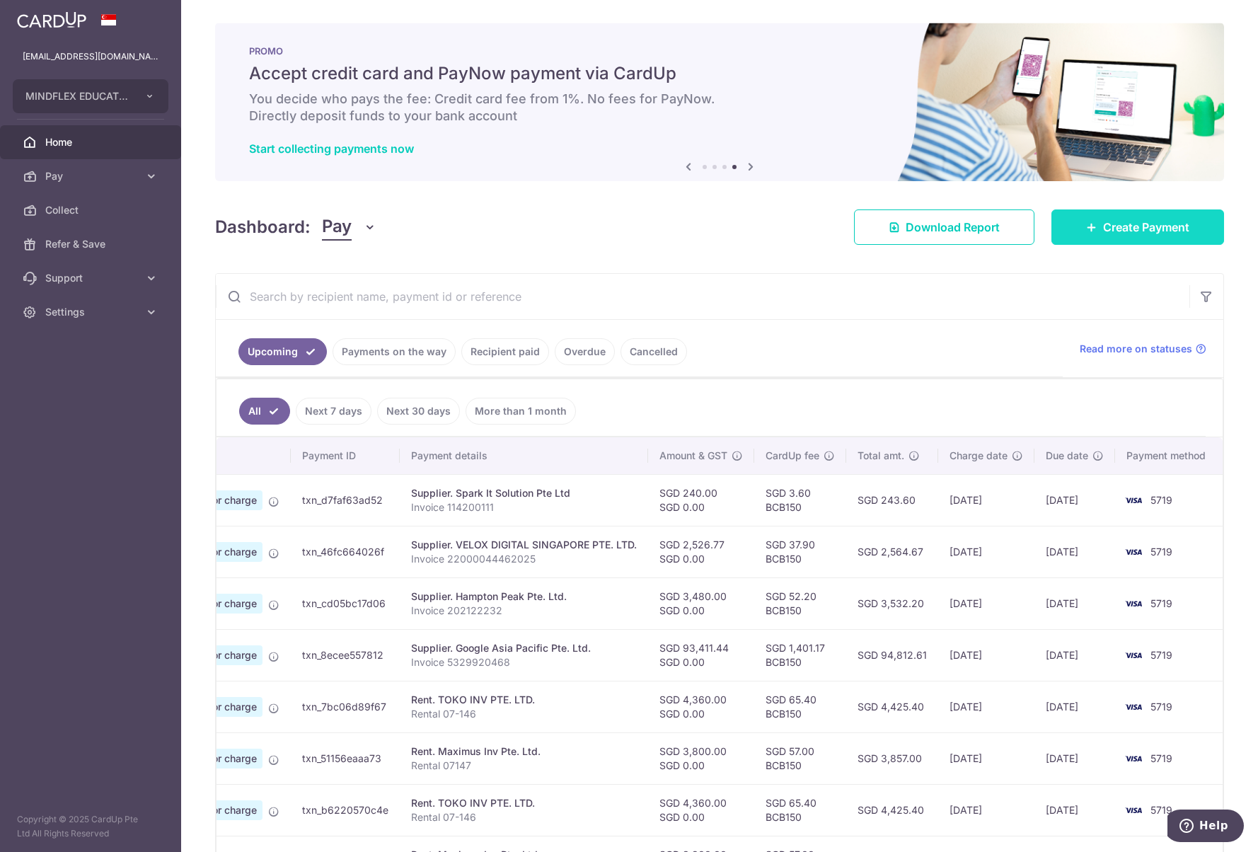
click at [893, 235] on link "Create Payment" at bounding box center [1138, 227] width 173 height 35
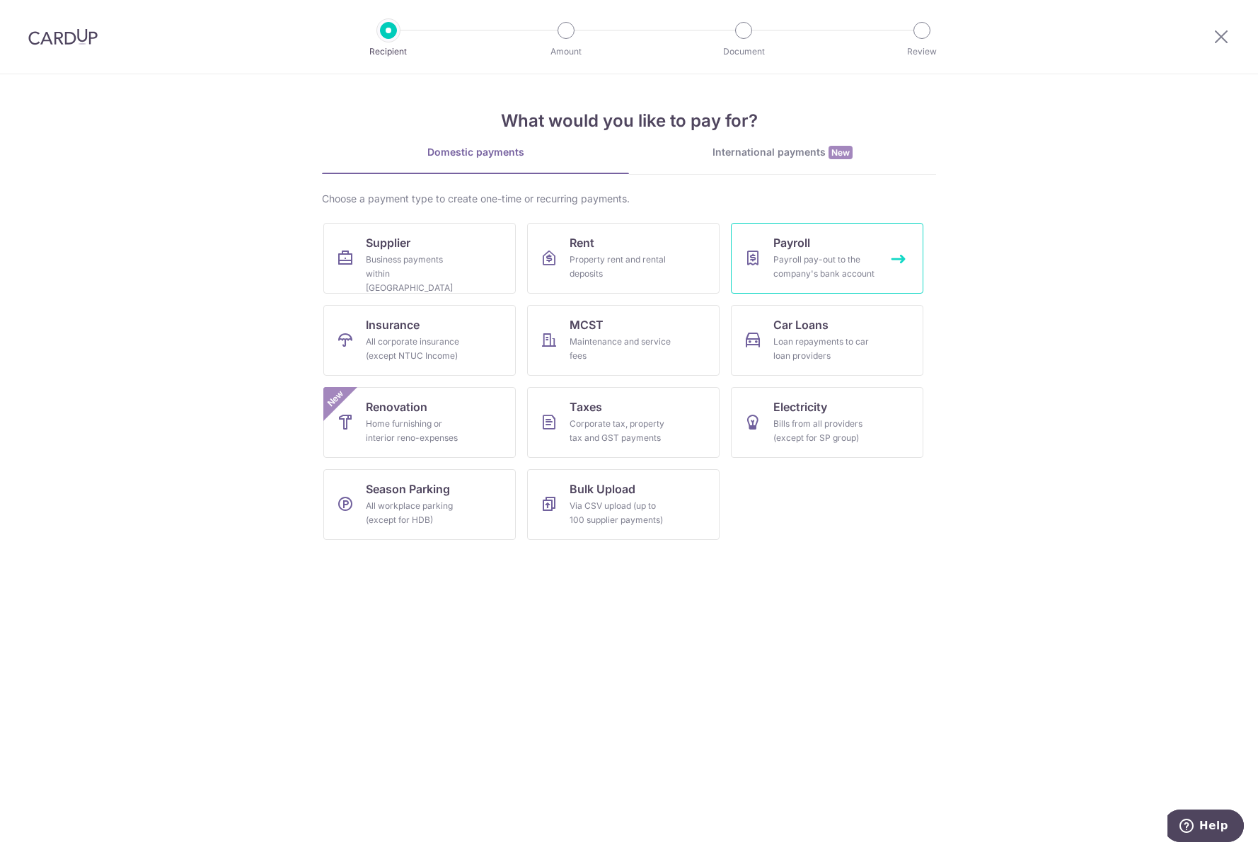
click at [811, 257] on div "Payroll pay-out to the company's bank account" at bounding box center [825, 267] width 102 height 28
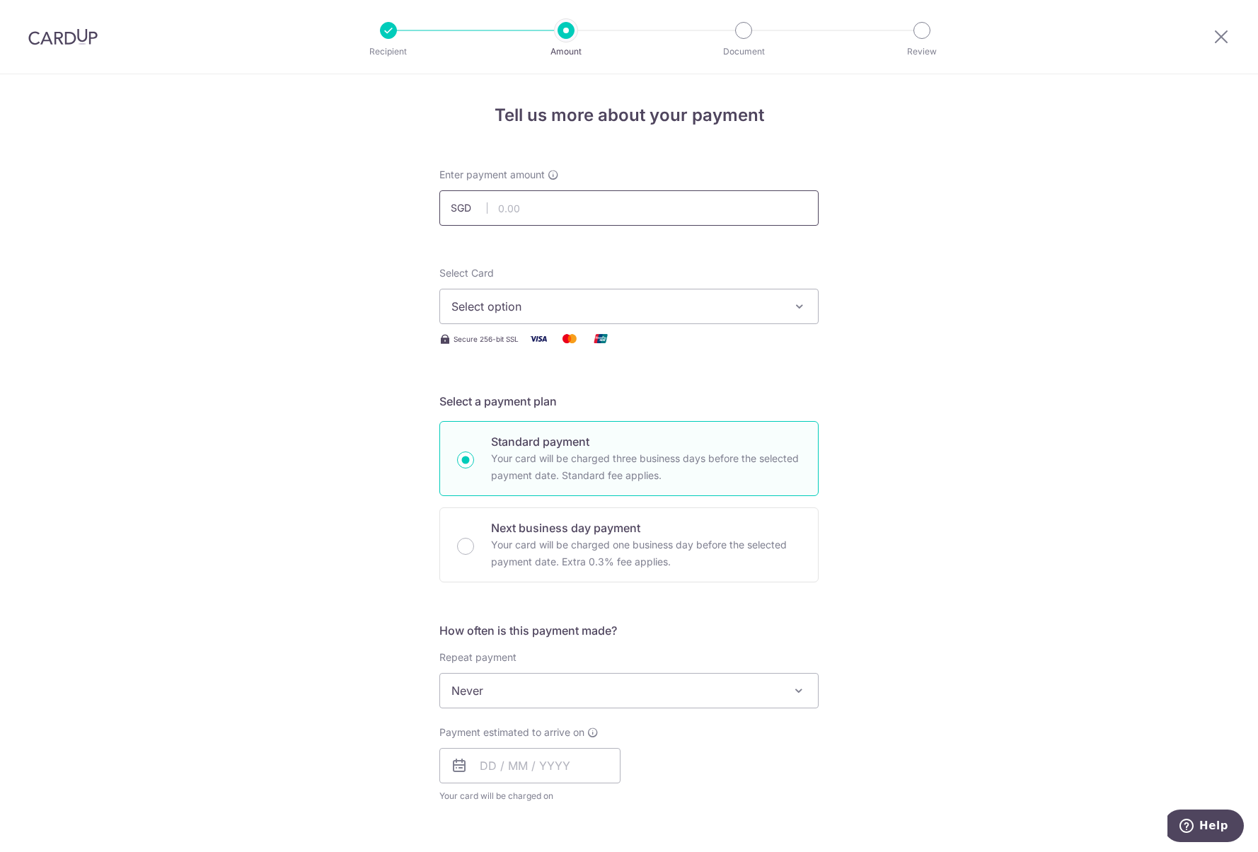
click at [725, 209] on input "text" at bounding box center [629, 207] width 379 height 35
click at [576, 203] on input "59,362.00" at bounding box center [629, 207] width 379 height 35
type input "59,362.69"
click at [553, 315] on button "Select option" at bounding box center [629, 306] width 379 height 35
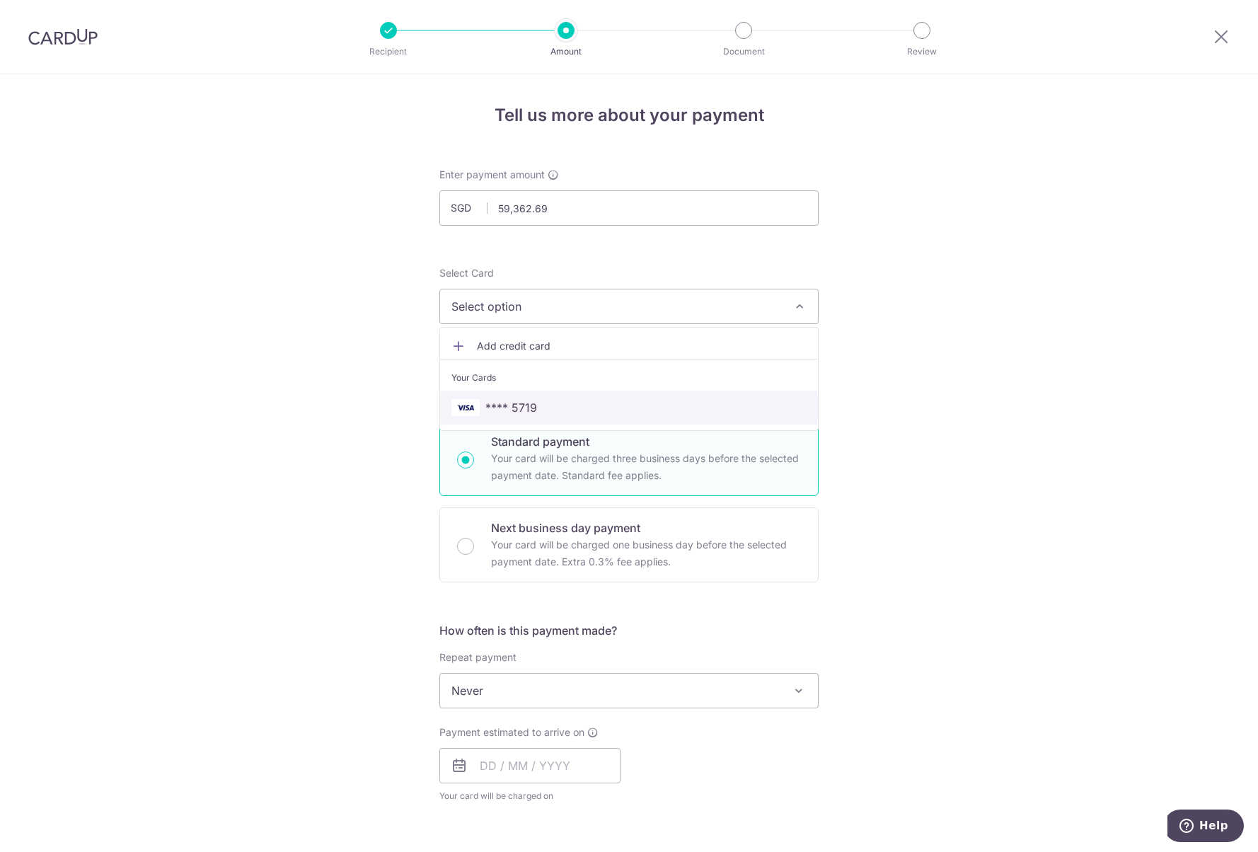
click at [520, 406] on span "**** 5719" at bounding box center [512, 407] width 52 height 17
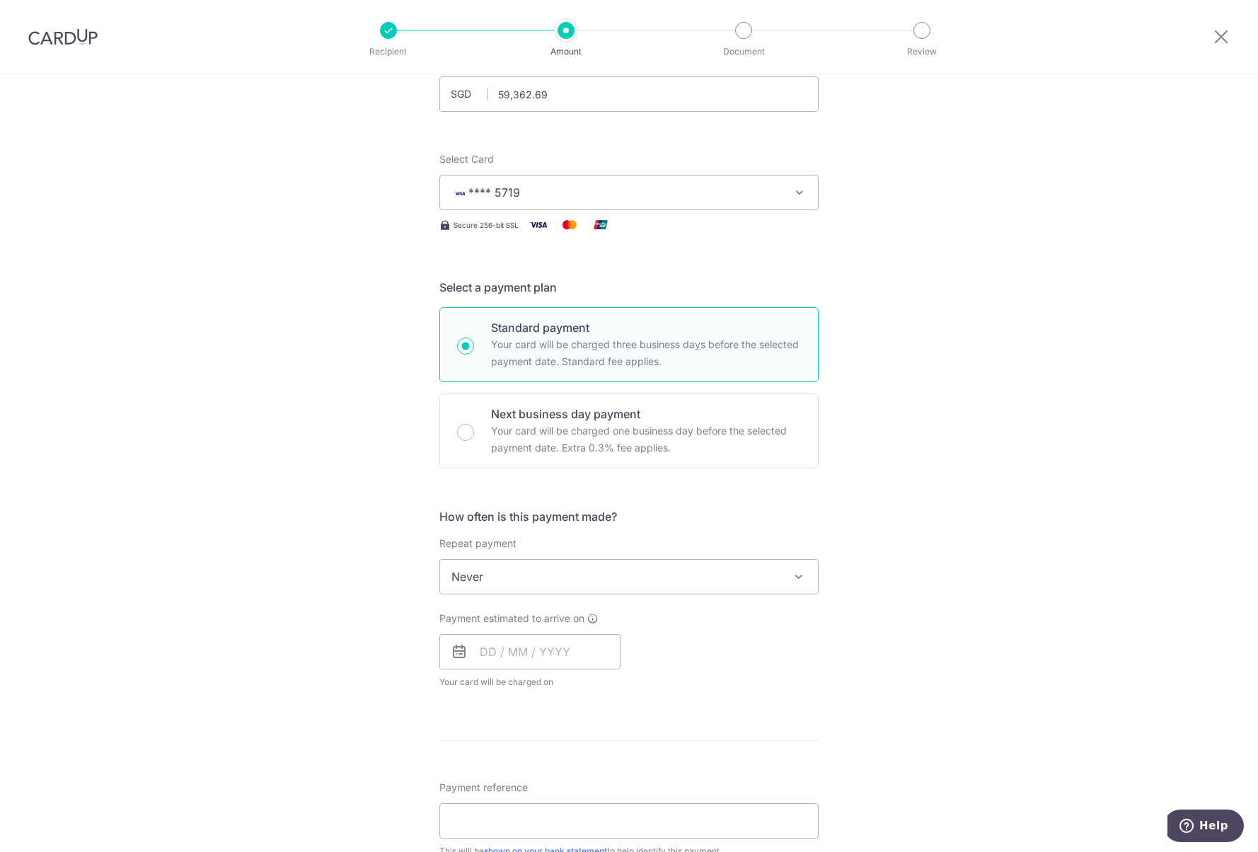
scroll to position [142, 0]
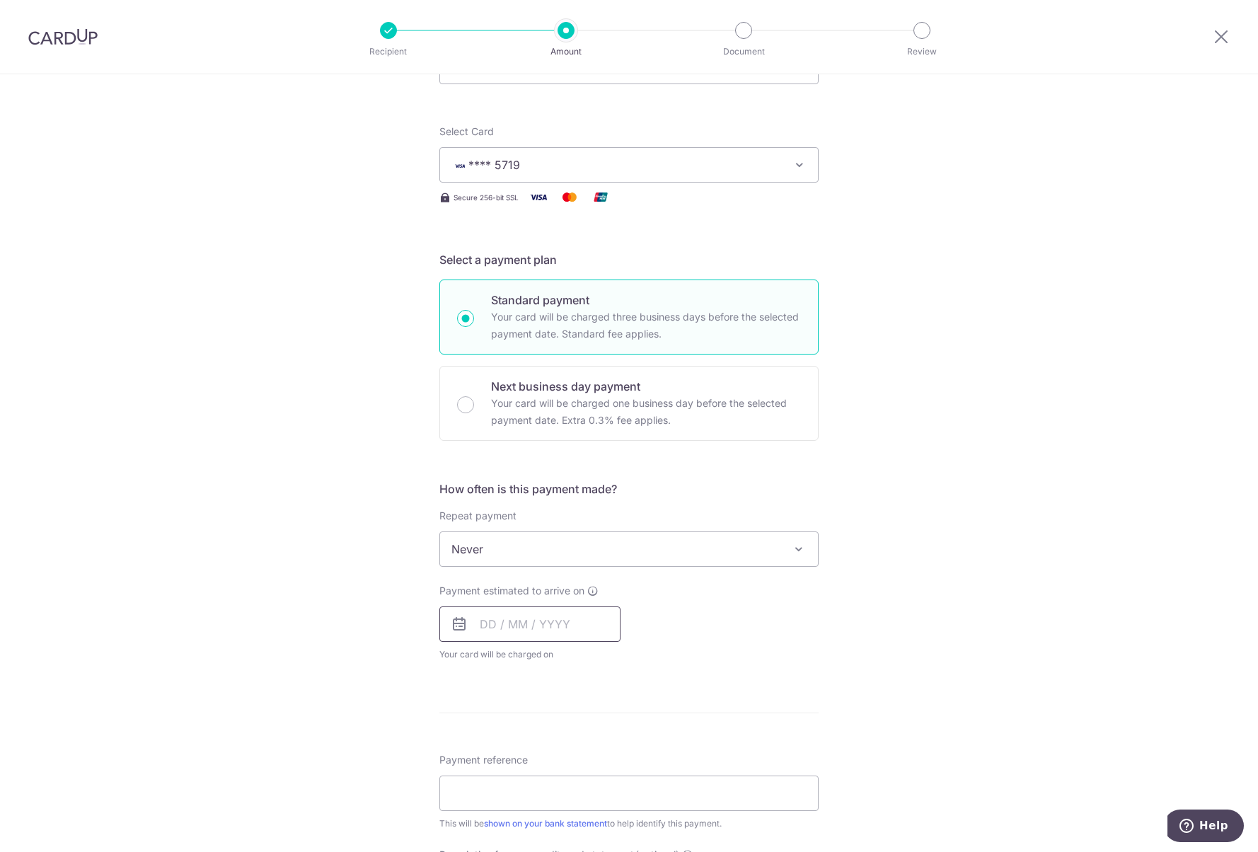
click at [476, 624] on input "text" at bounding box center [530, 624] width 181 height 35
click at [583, 752] on link "11" at bounding box center [581, 753] width 23 height 23
type input "[DATE]"
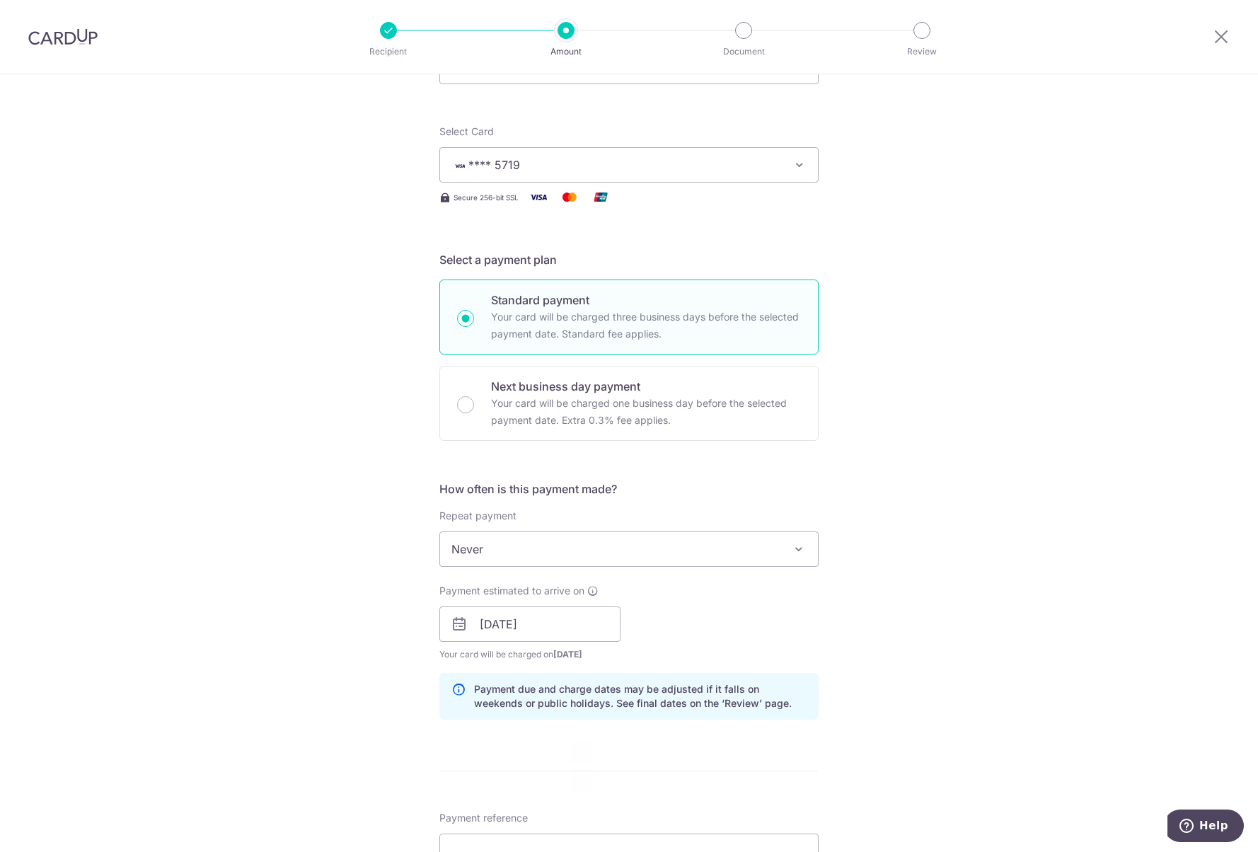
scroll to position [283, 0]
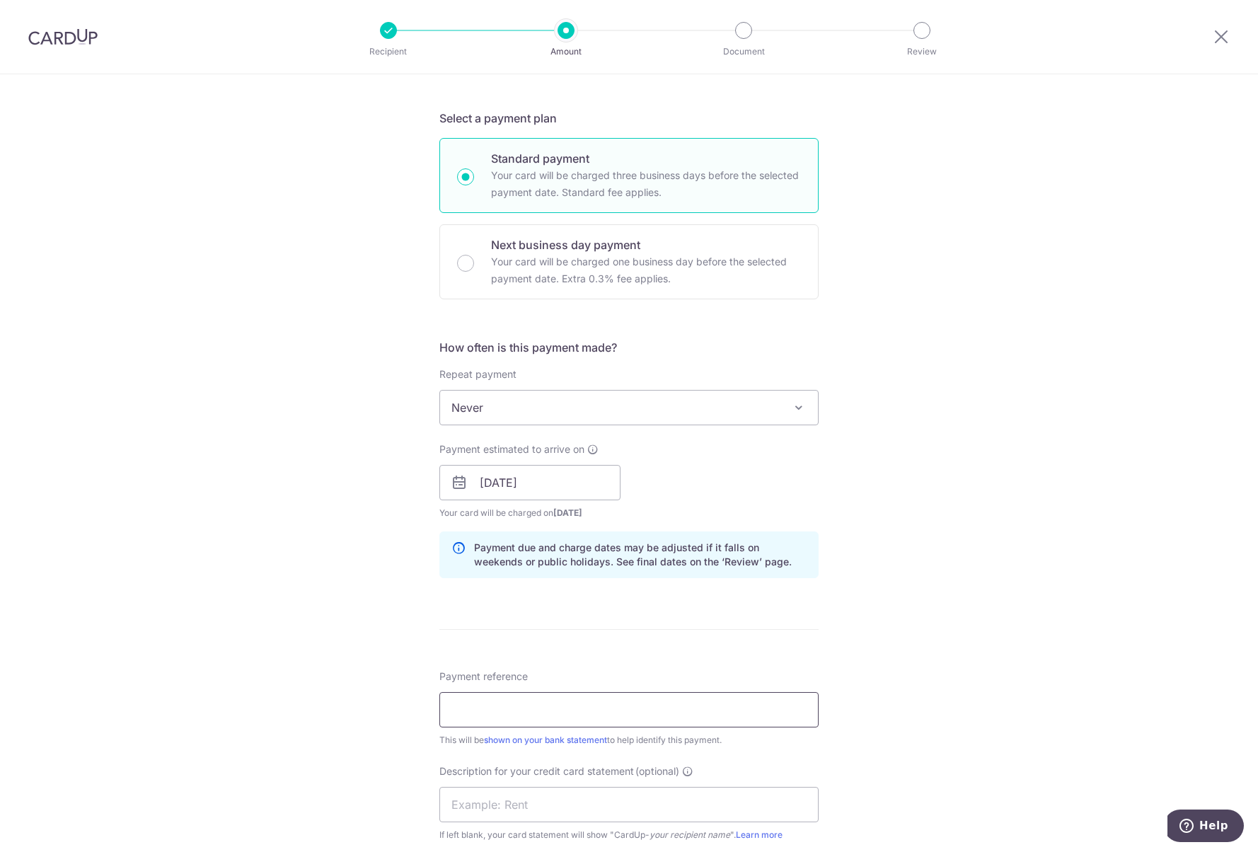
click at [493, 699] on input "Payment reference" at bounding box center [629, 709] width 379 height 35
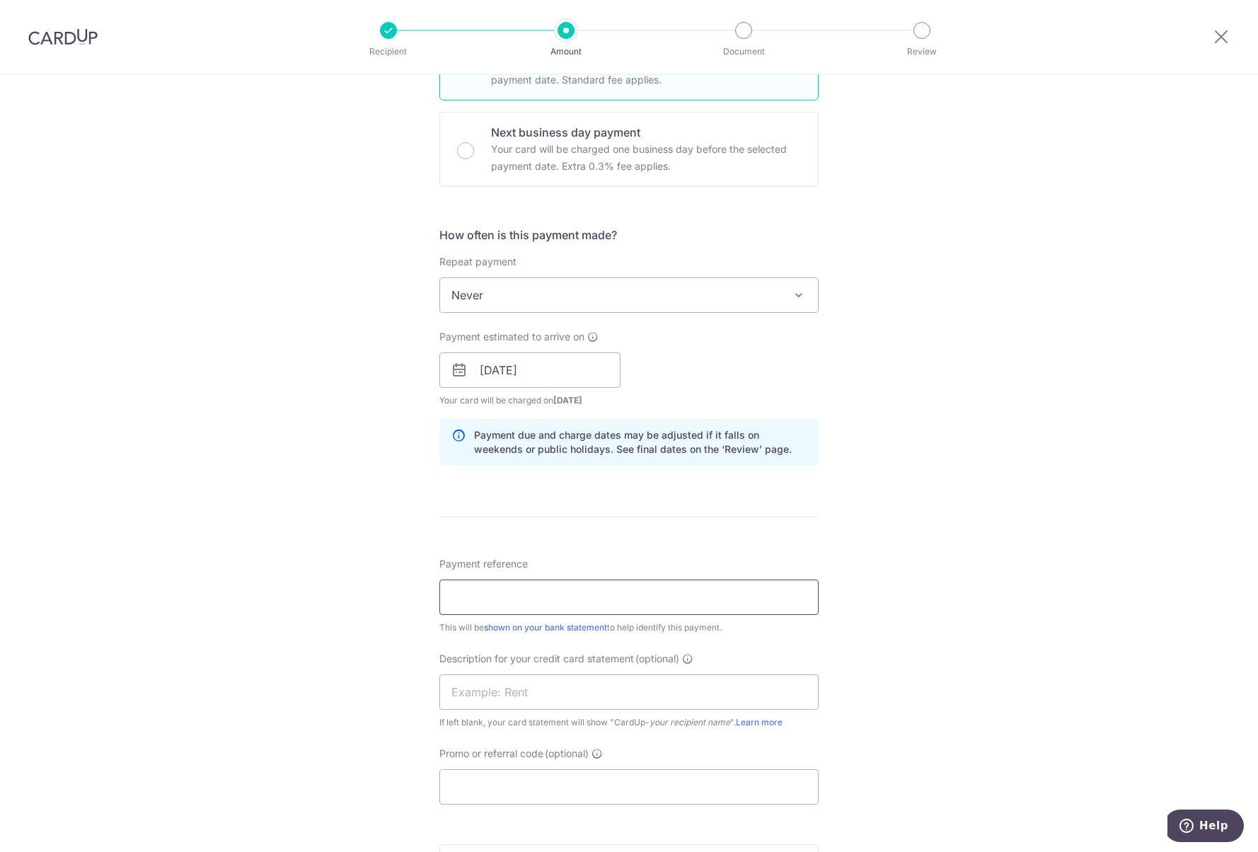
scroll to position [425, 0]
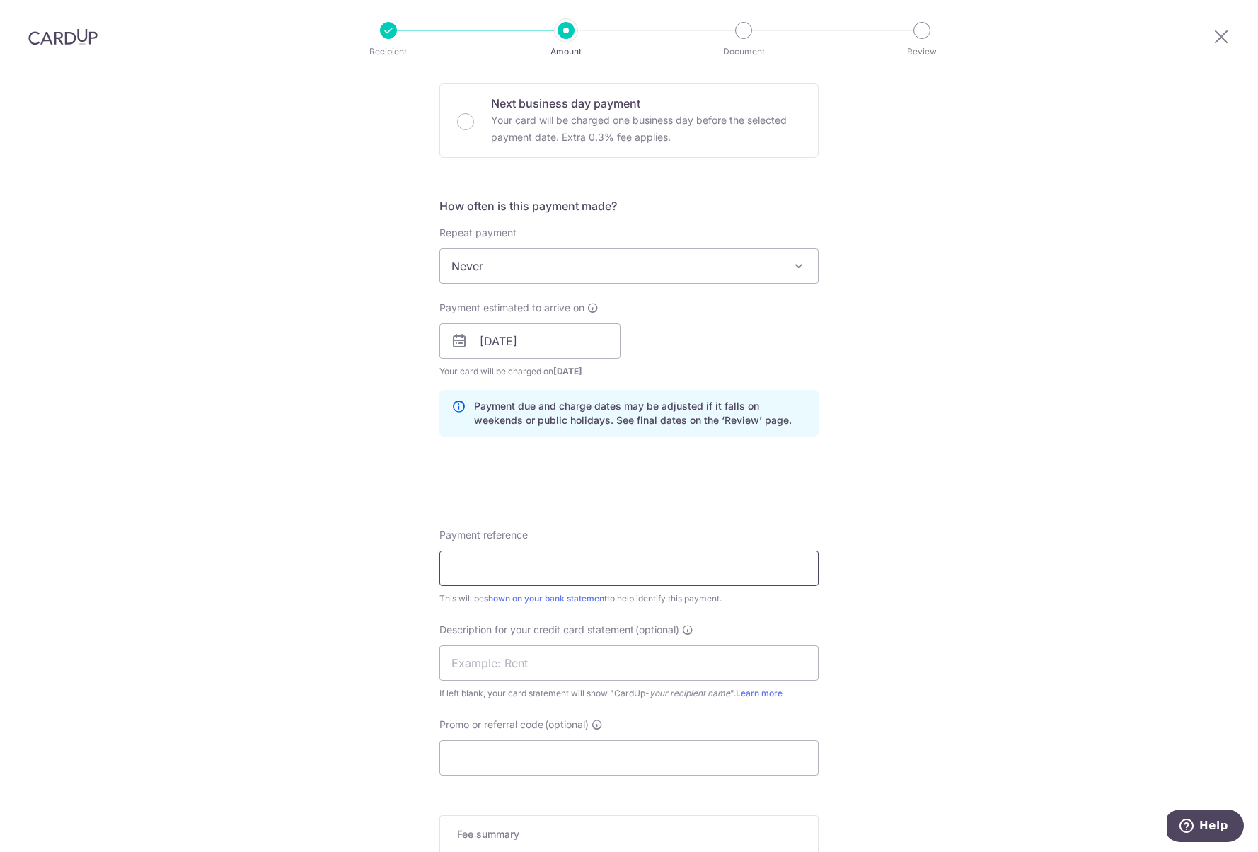
type input "A"
type input "Aug 2025 Payroll"
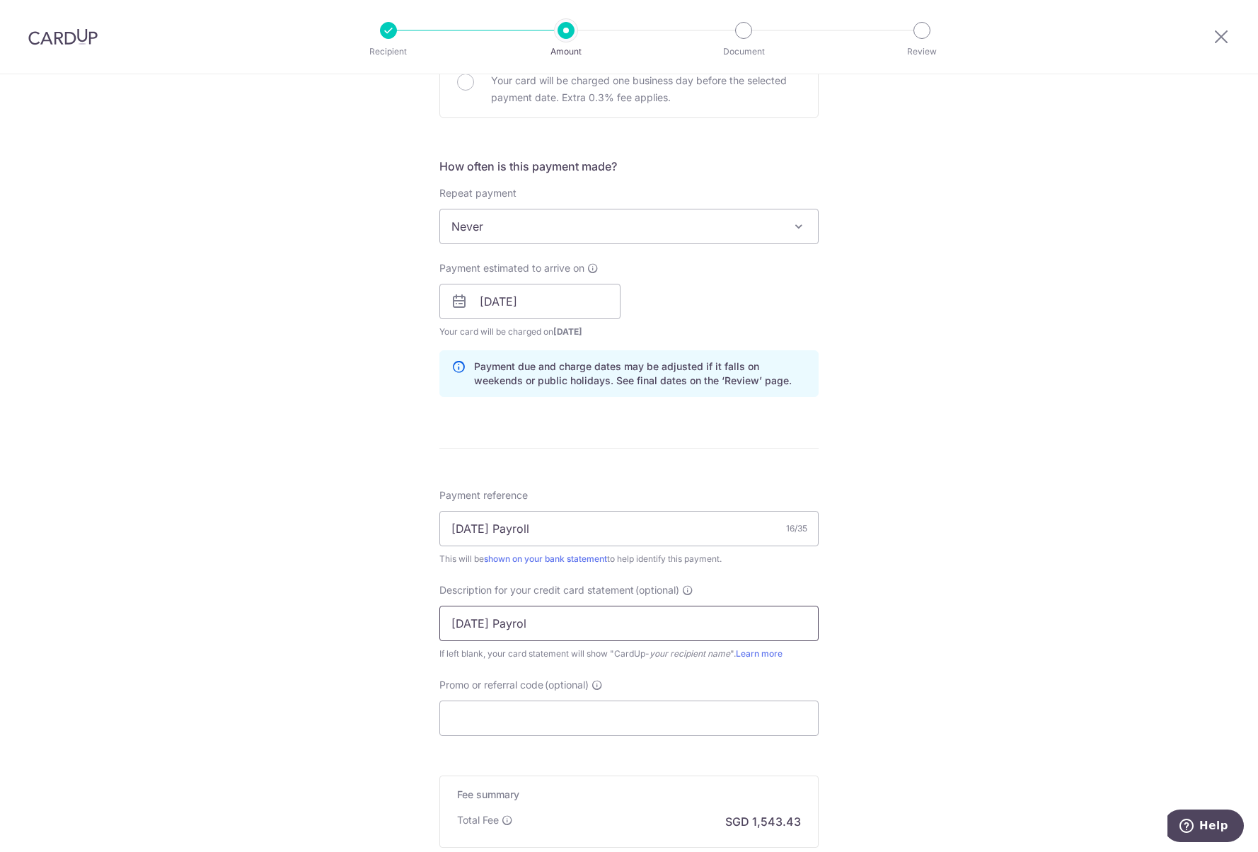
scroll to position [637, 0]
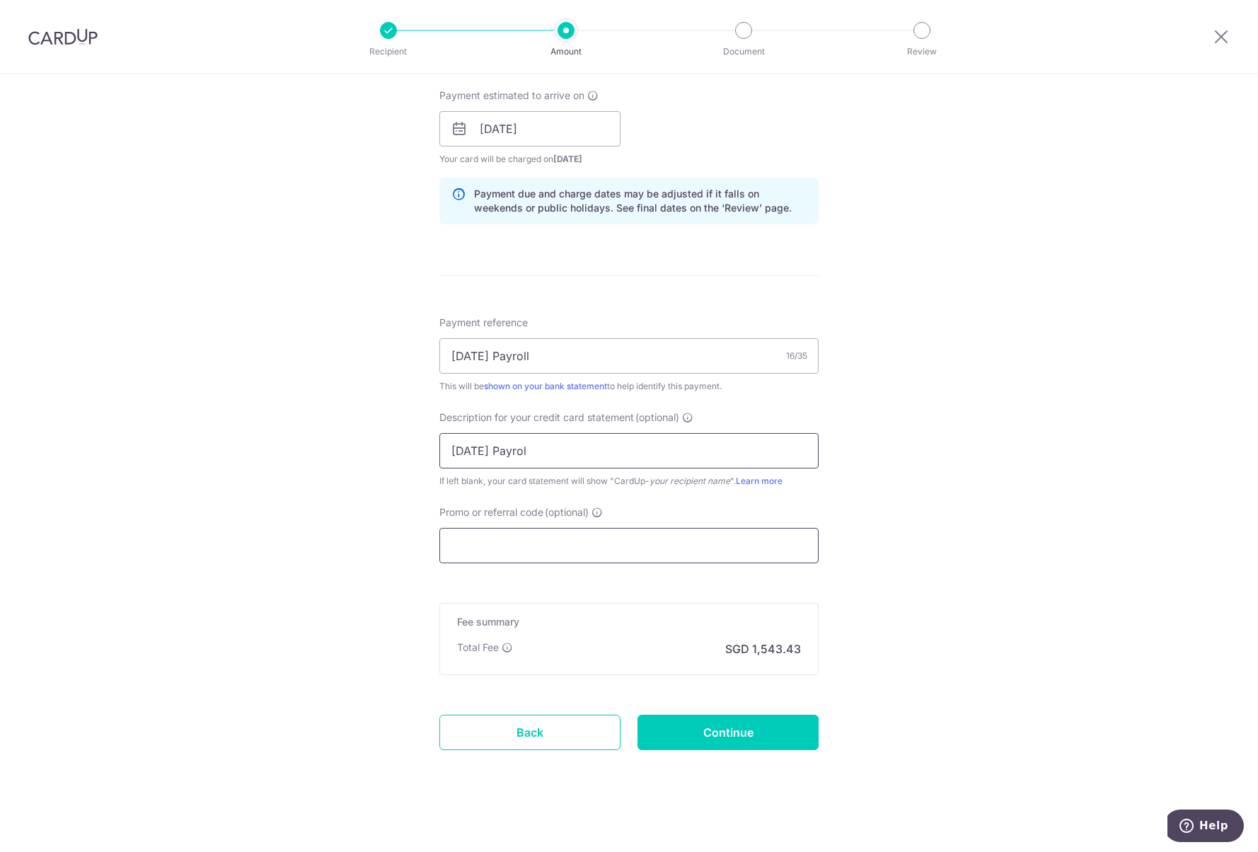
type input "Aug 2025 Payrol"
click at [476, 550] on input "Promo or referral code (optional)" at bounding box center [629, 545] width 379 height 35
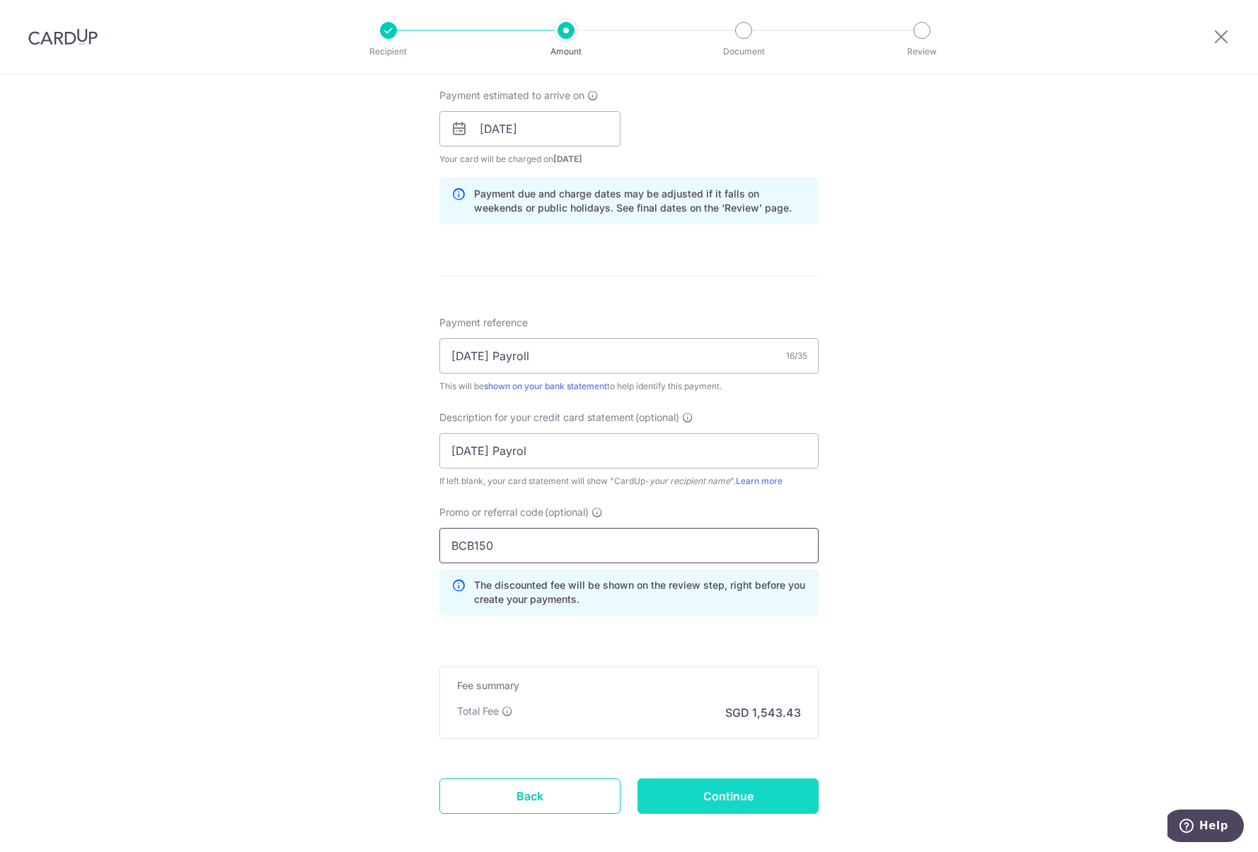
type input "BCB150"
click at [667, 786] on input "Continue" at bounding box center [728, 796] width 181 height 35
type input "Create Schedule"
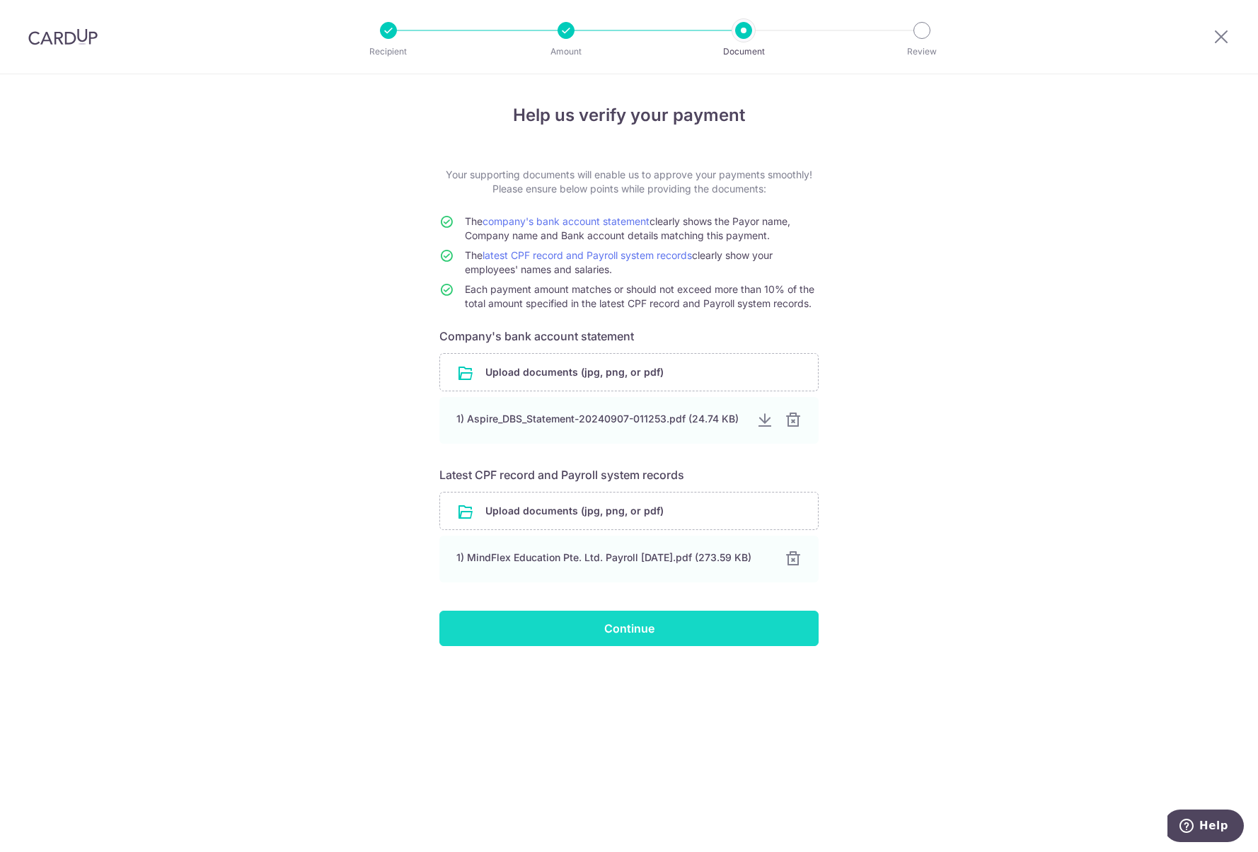
click at [507, 639] on input "Continue" at bounding box center [629, 628] width 379 height 35
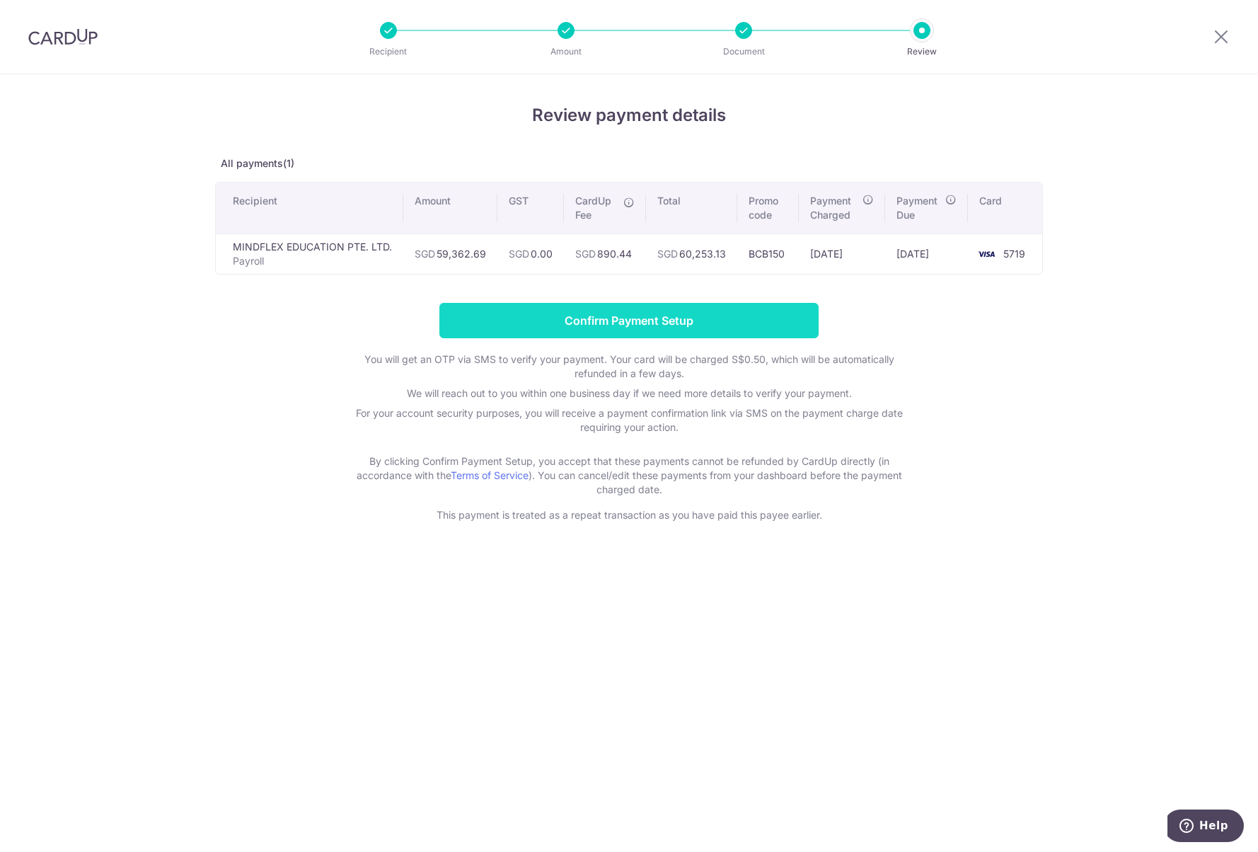
click at [650, 330] on input "Confirm Payment Setup" at bounding box center [629, 320] width 379 height 35
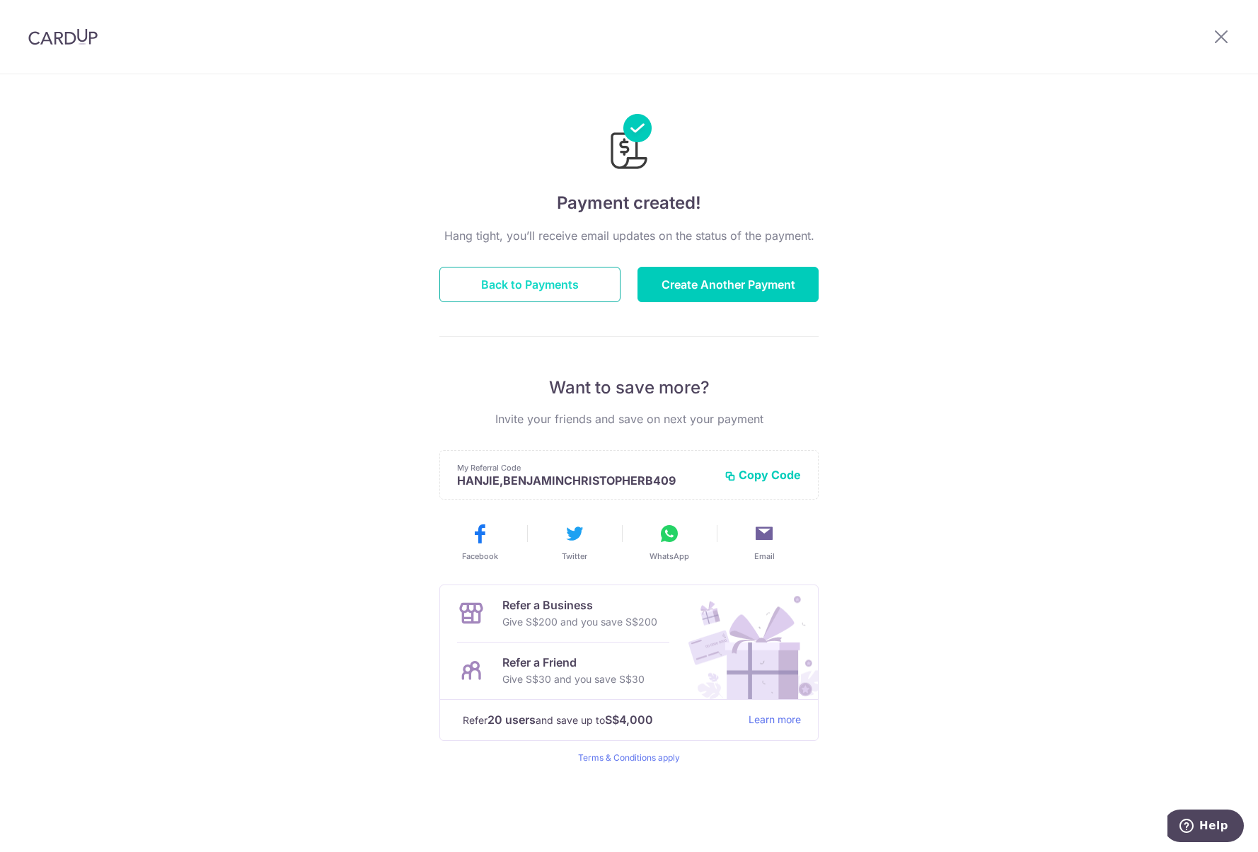
click at [540, 289] on button "Back to Payments" at bounding box center [530, 284] width 181 height 35
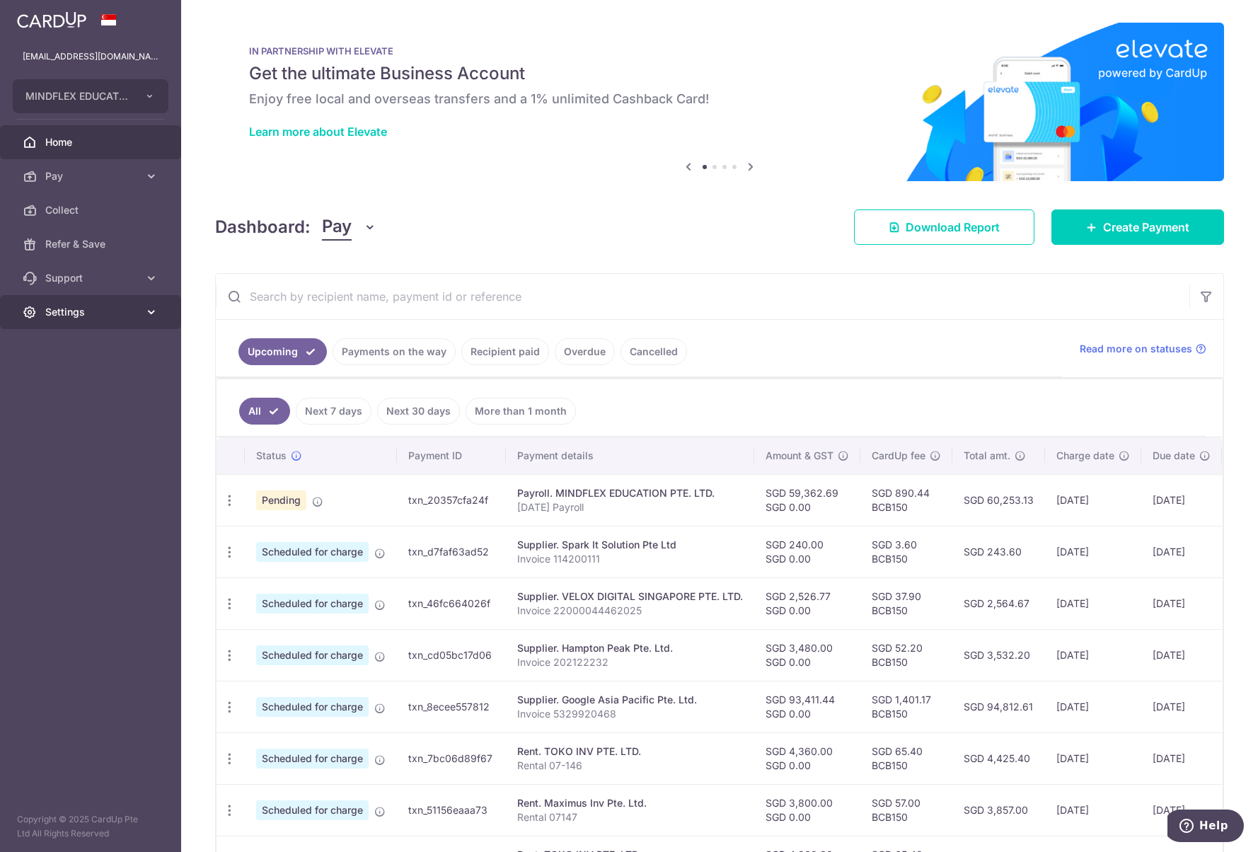
click at [65, 311] on span "Settings" at bounding box center [91, 312] width 93 height 14
click at [104, 379] on span "Logout" at bounding box center [91, 380] width 93 height 14
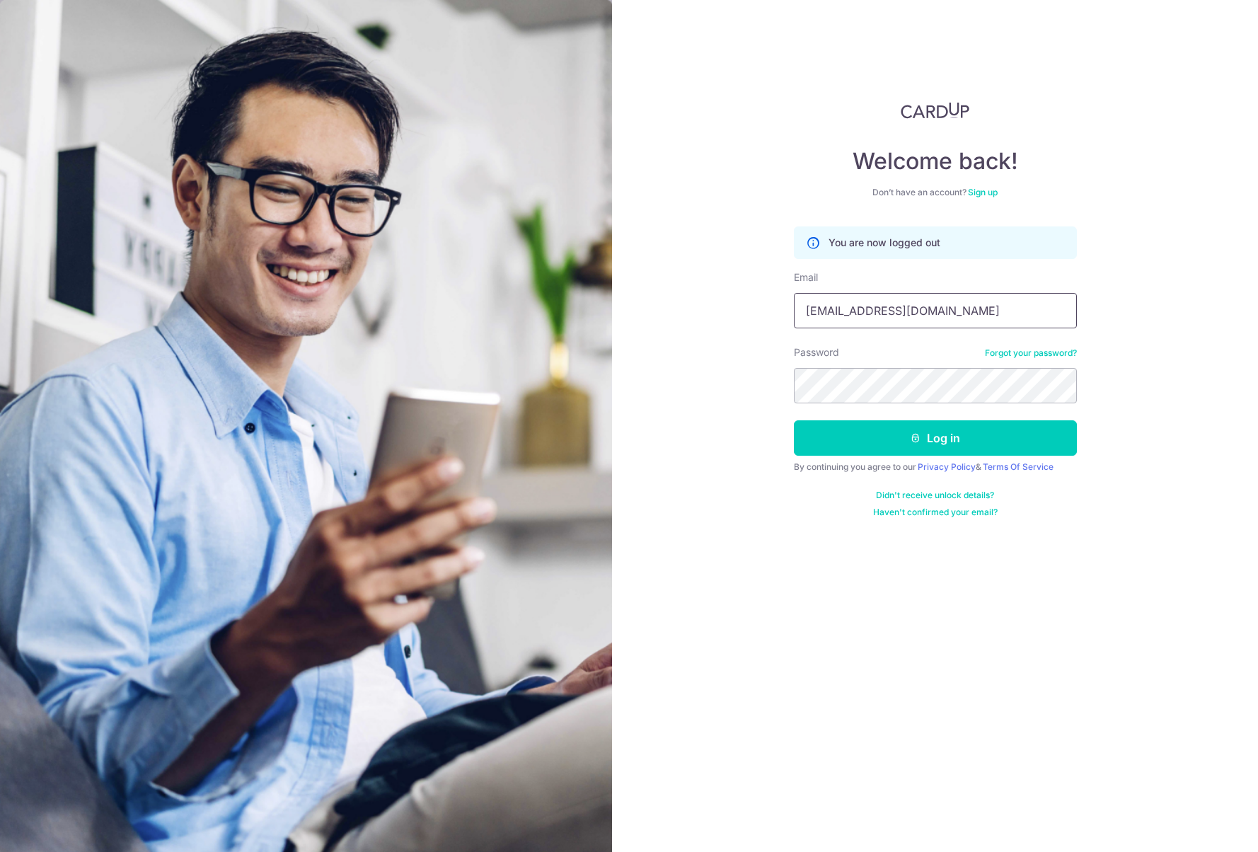
click at [1038, 316] on input "benjaminchristopherboo@gmail.com" at bounding box center [935, 310] width 283 height 35
click at [794, 328] on div at bounding box center [794, 328] width 0 height 0
type input "[EMAIL_ADDRESS][DOMAIN_NAME]"
click at [897, 437] on button "Log in" at bounding box center [935, 437] width 283 height 35
